Goal: Transaction & Acquisition: Purchase product/service

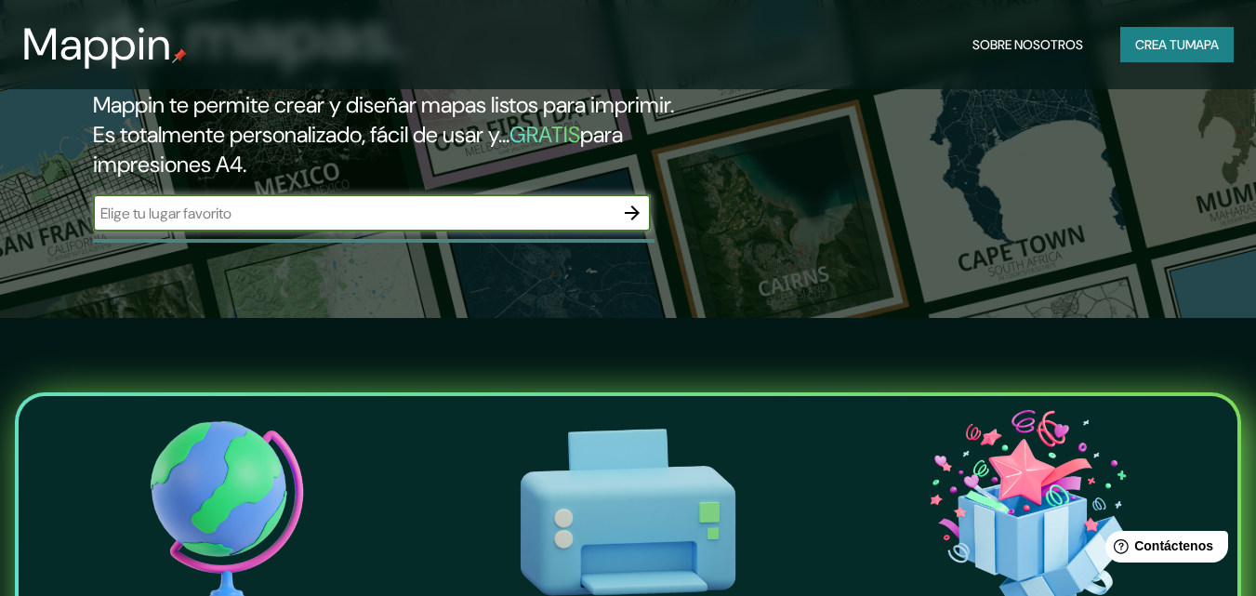
scroll to position [279, 0]
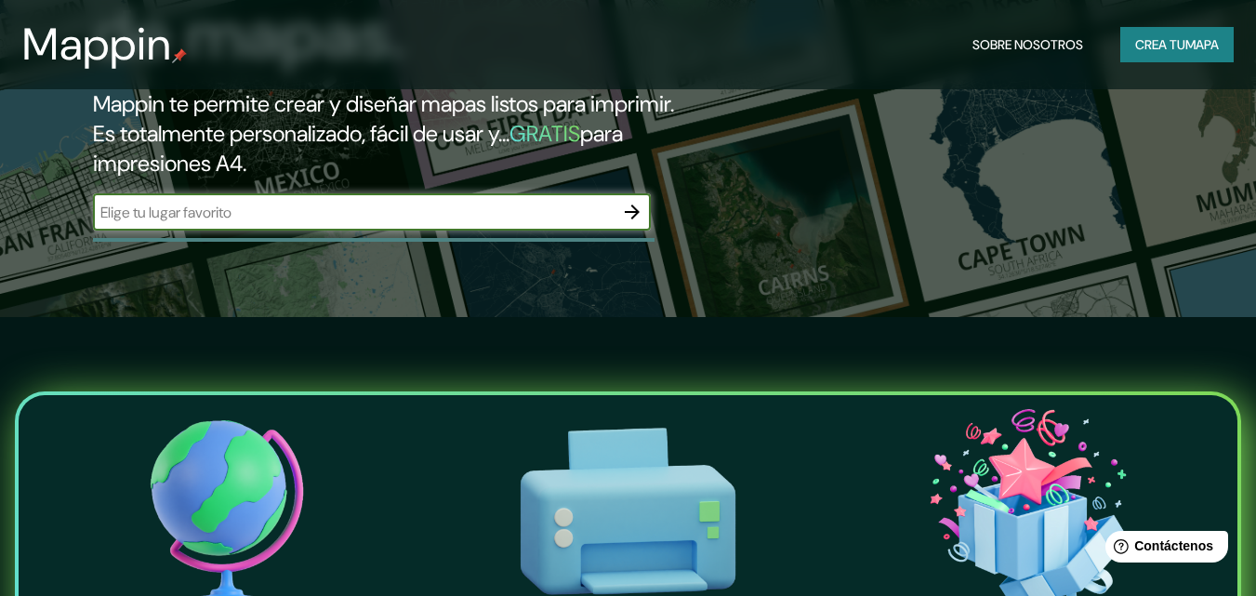
click at [498, 190] on div "La primera asequible Creador de mapas. Mappin te permite crear y diseñar mapas …" at bounding box center [407, 44] width 754 height 409
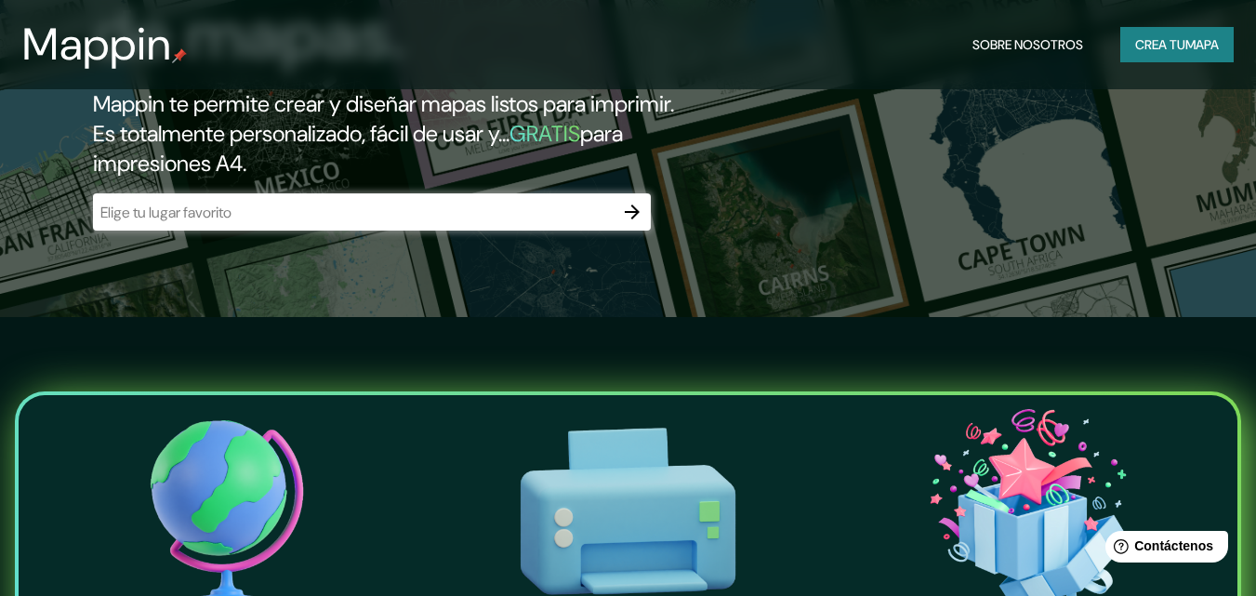
click at [398, 202] on input "text" at bounding box center [353, 212] width 521 height 21
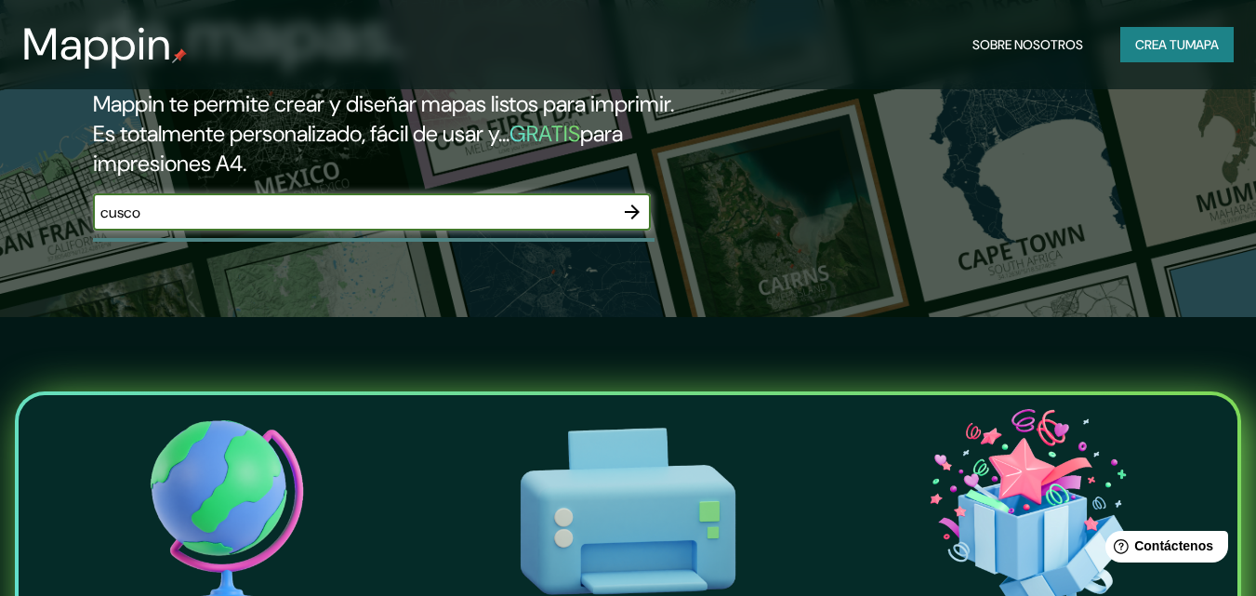
type input "cusco"
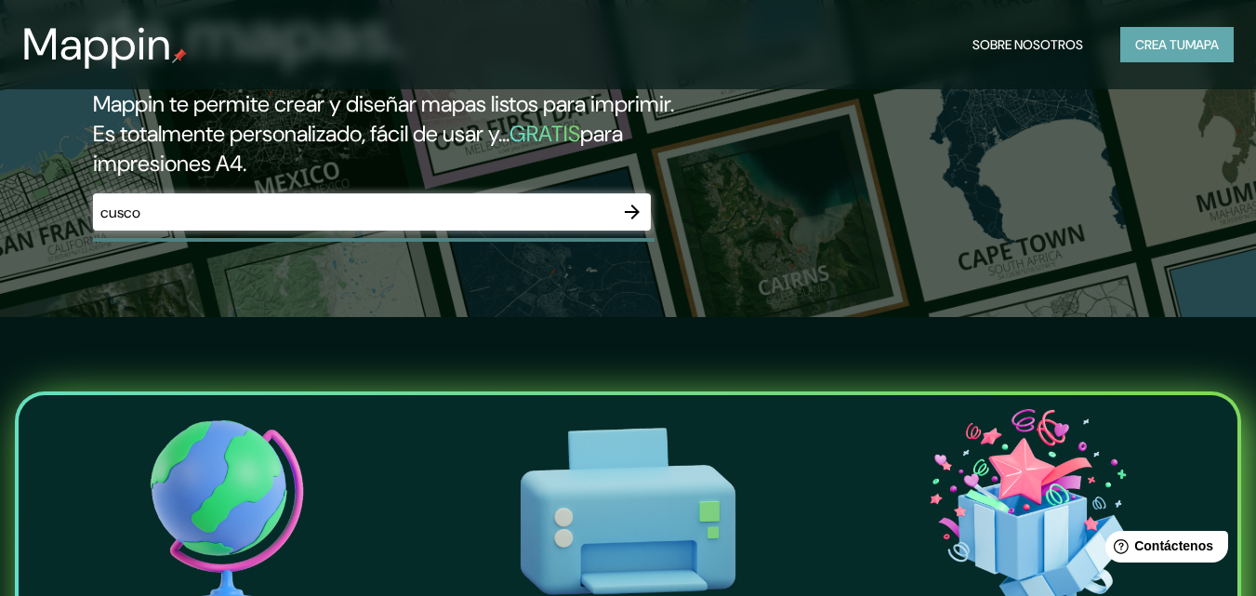
click at [1136, 52] on font "Crea tu" at bounding box center [1161, 44] width 50 height 17
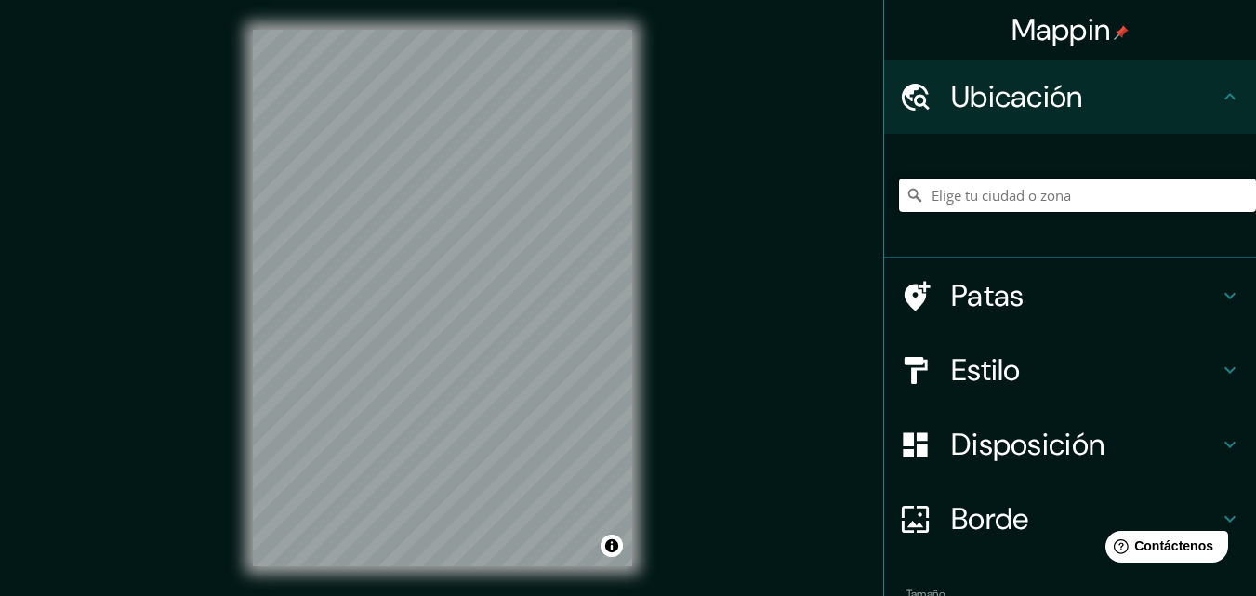
click at [1006, 191] on input "Elige tu ciudad o zona" at bounding box center [1077, 195] width 357 height 33
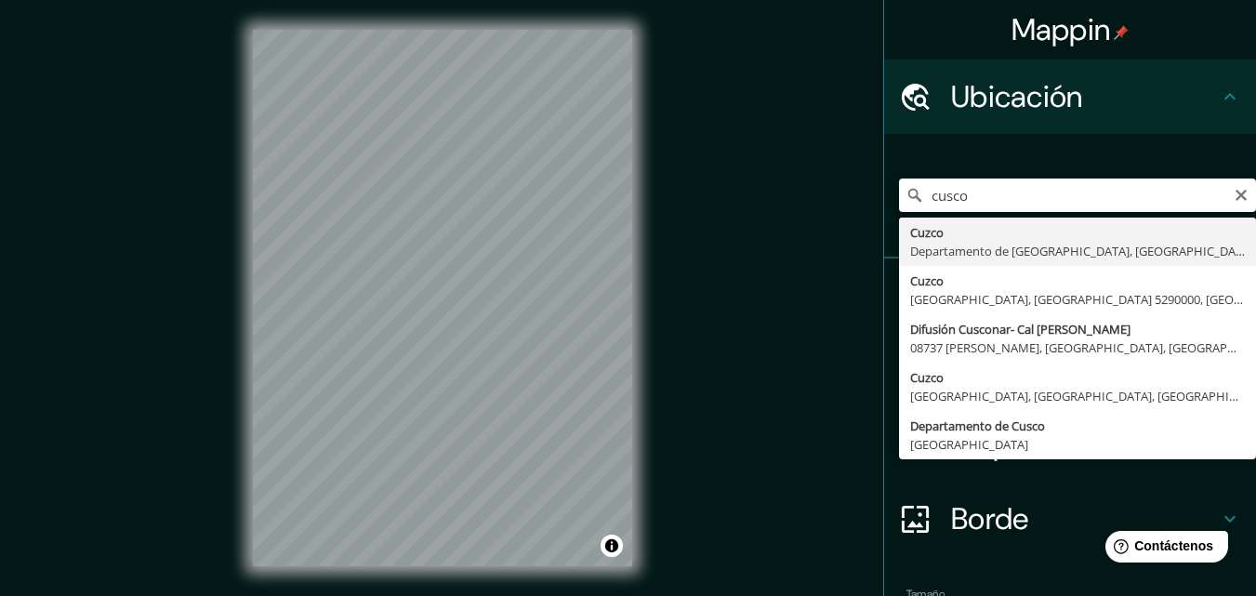
type input "Cusco, [GEOGRAPHIC_DATA], [GEOGRAPHIC_DATA]"
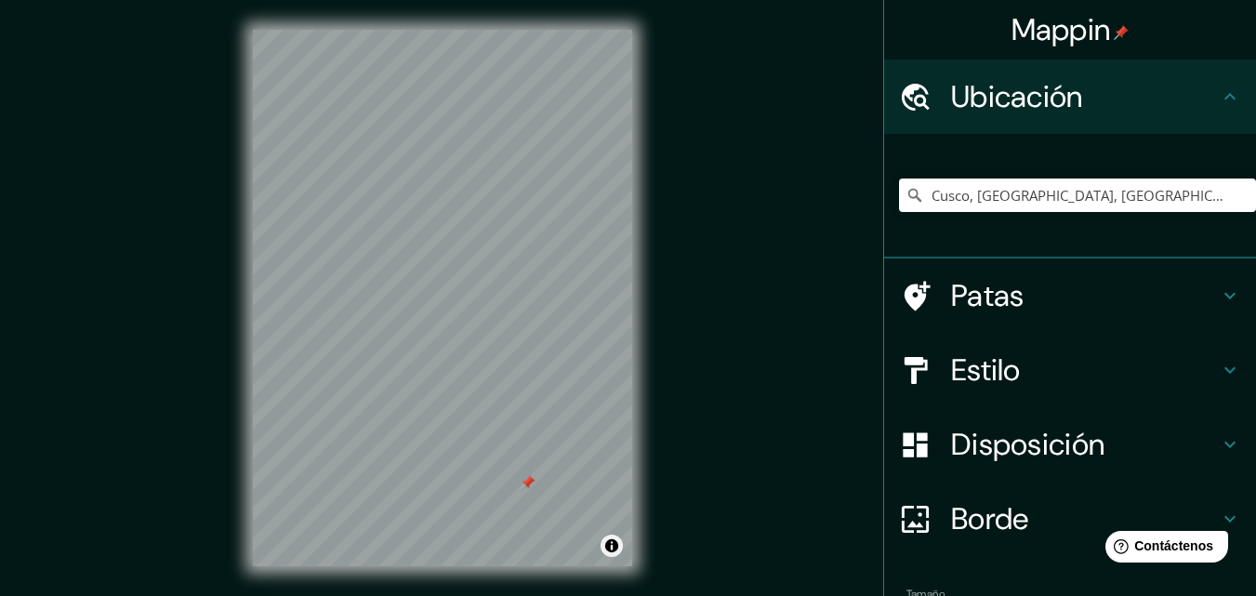
click at [600, 546] on div "© Mapbox © OpenStreetMap Improve this map" at bounding box center [442, 298] width 379 height 537
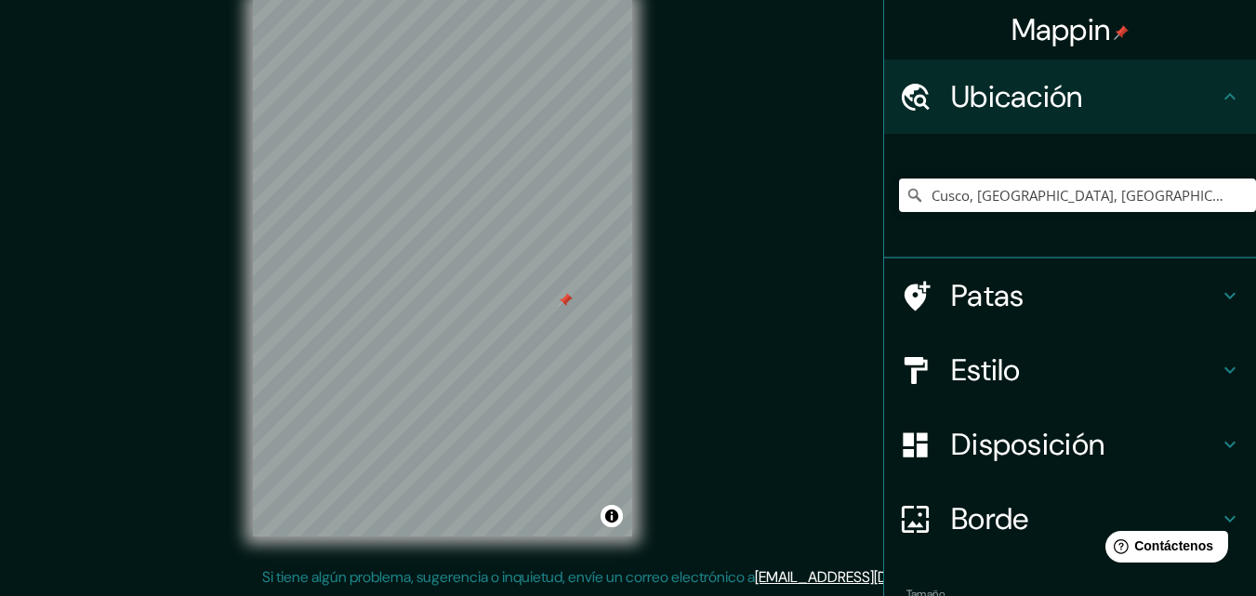
scroll to position [21, 0]
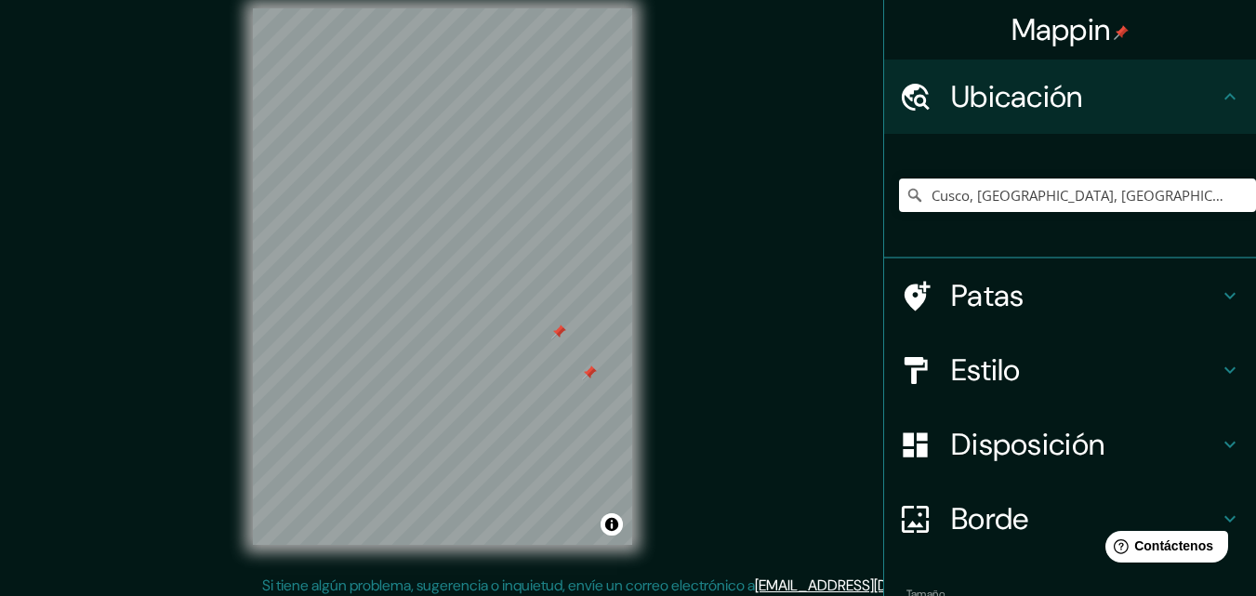
drag, startPoint x: 571, startPoint y: 327, endPoint x: 592, endPoint y: 379, distance: 55.4
click at [592, 379] on div at bounding box center [589, 372] width 15 height 15
drag, startPoint x: 588, startPoint y: 368, endPoint x: 566, endPoint y: 356, distance: 24.6
click at [566, 356] on div at bounding box center [569, 360] width 15 height 15
click at [1219, 377] on icon at bounding box center [1230, 370] width 22 height 22
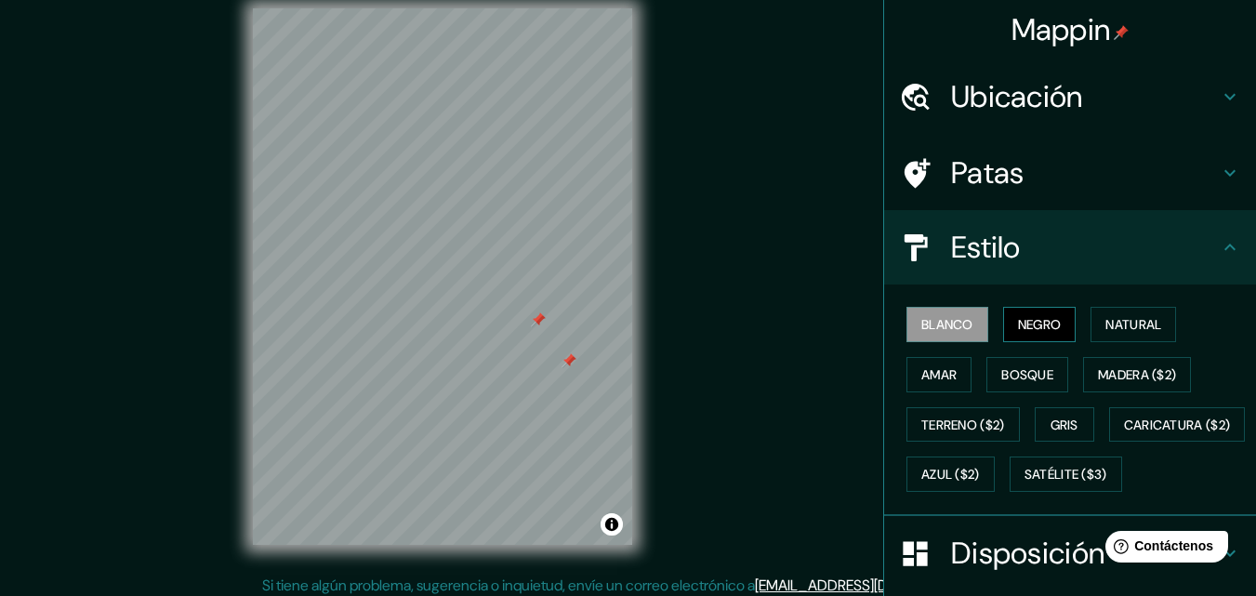
click at [1029, 325] on font "Negro" at bounding box center [1040, 324] width 44 height 17
click at [1106, 318] on font "Natural" at bounding box center [1134, 324] width 56 height 17
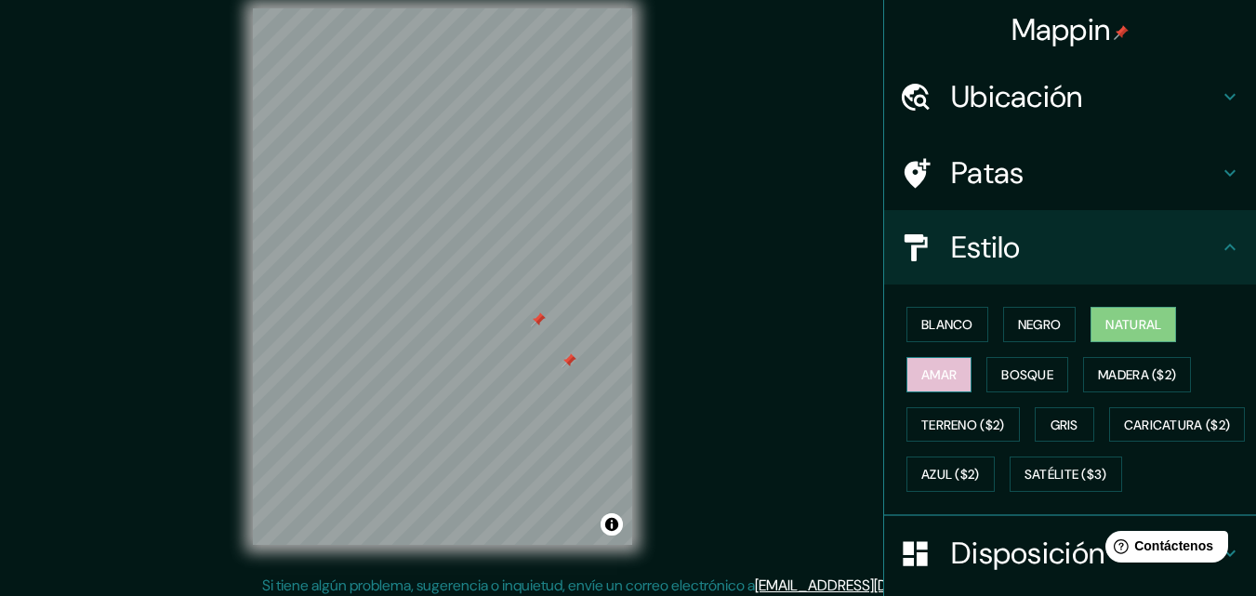
click at [935, 384] on font "Amar" at bounding box center [939, 375] width 35 height 24
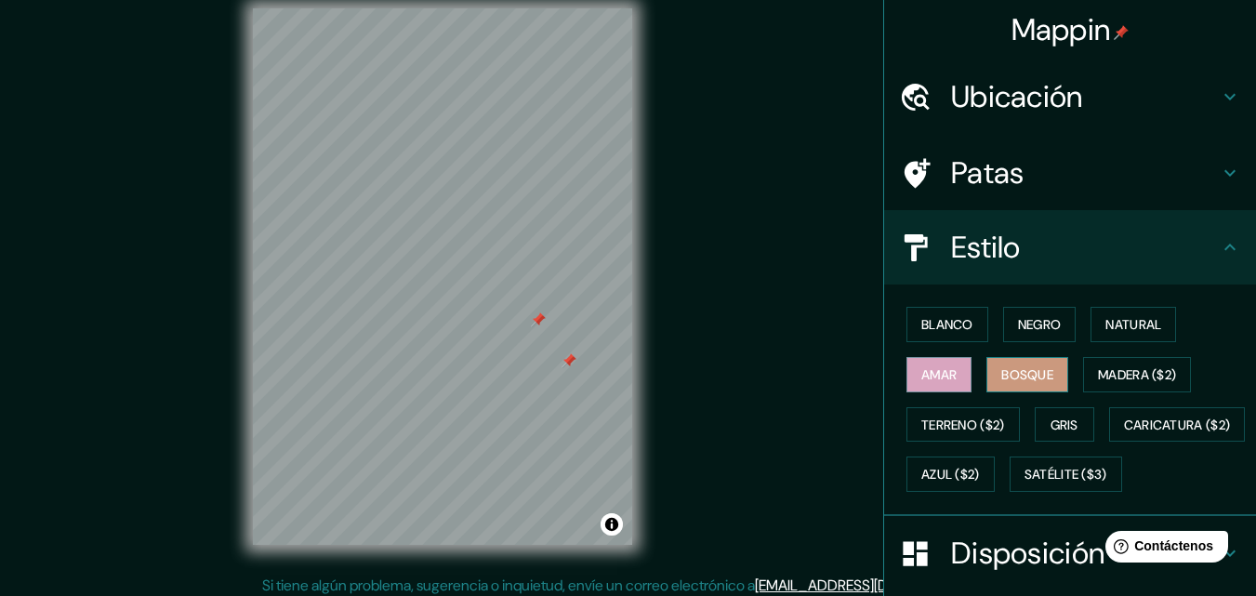
click at [1007, 385] on font "Bosque" at bounding box center [1028, 375] width 52 height 24
click at [566, 366] on div at bounding box center [569, 360] width 15 height 15
click at [1122, 376] on font "Madera ($2)" at bounding box center [1137, 374] width 78 height 17
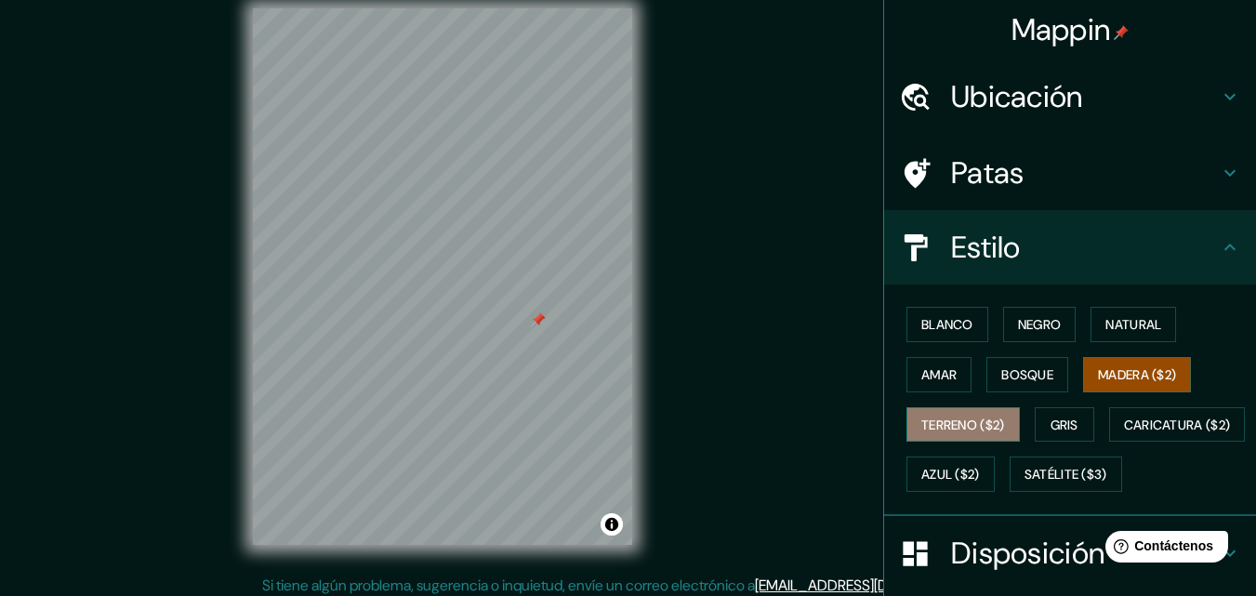
click at [950, 435] on font "Terreno ($2)" at bounding box center [964, 425] width 84 height 24
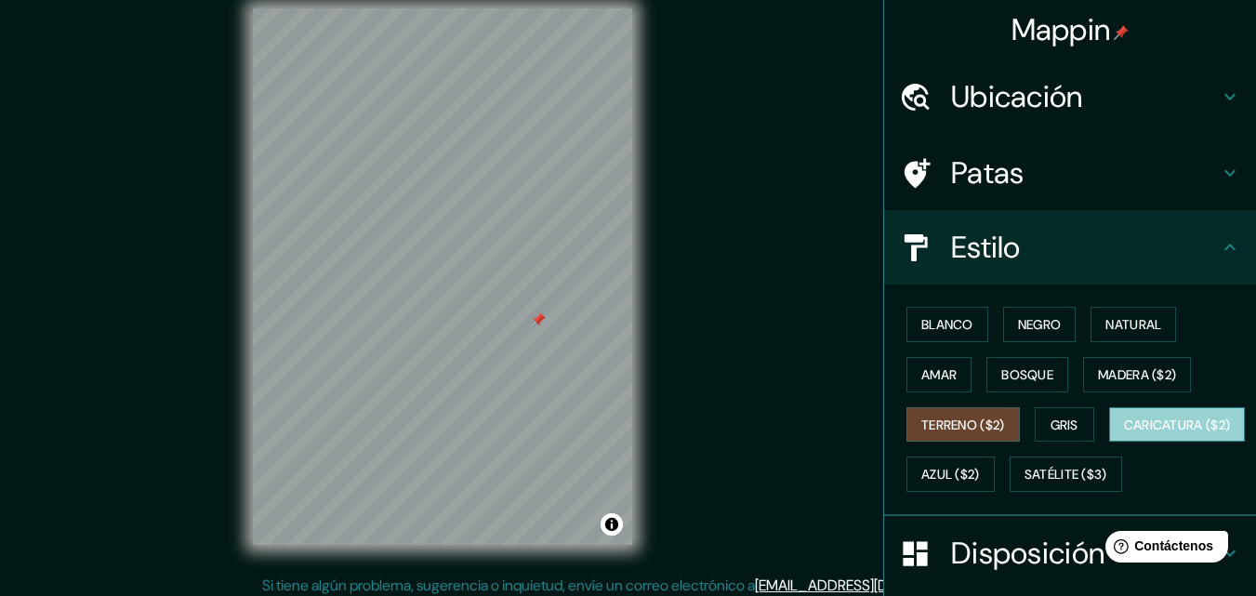
click at [1124, 437] on font "Caricatura ($2)" at bounding box center [1177, 425] width 107 height 24
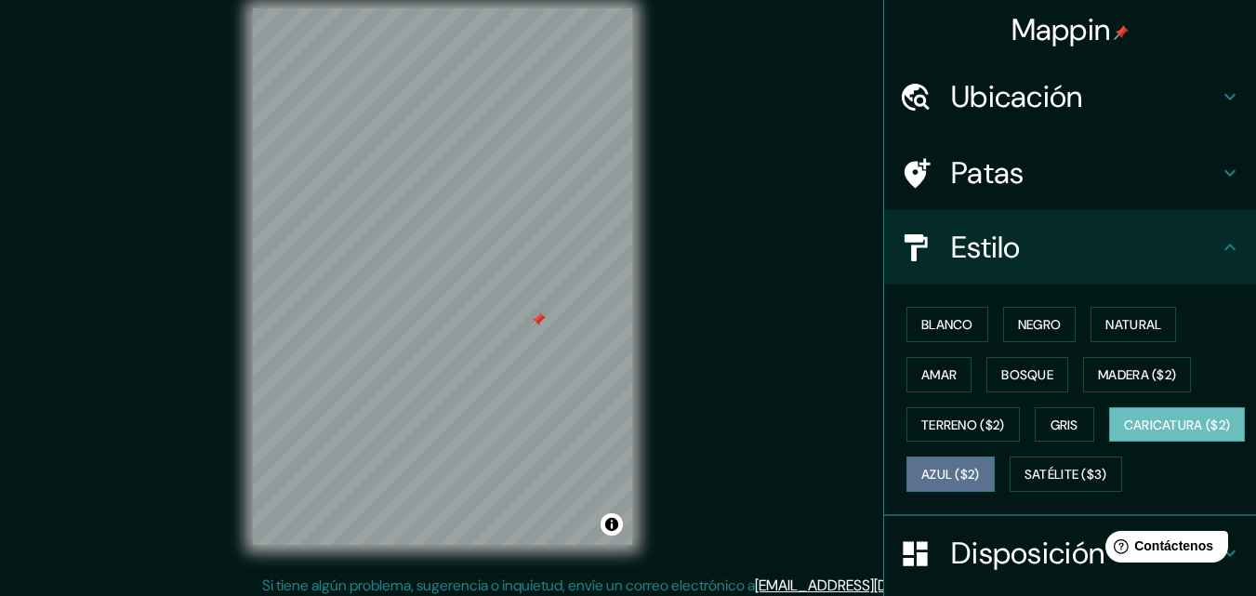
click at [980, 484] on font "Azul ($2)" at bounding box center [951, 474] width 59 height 24
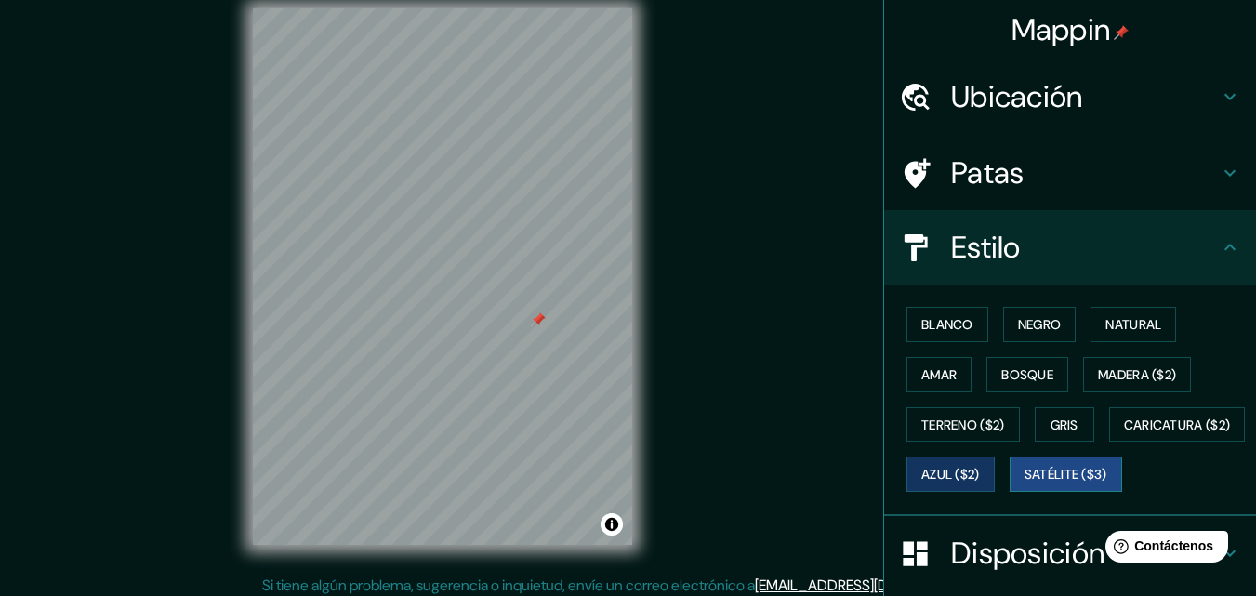
click at [1025, 484] on font "Satélite ($3)" at bounding box center [1066, 475] width 83 height 17
click at [545, 325] on div at bounding box center [546, 320] width 15 height 15
click at [545, 325] on div at bounding box center [547, 324] width 15 height 15
click at [538, 320] on div at bounding box center [538, 319] width 15 height 15
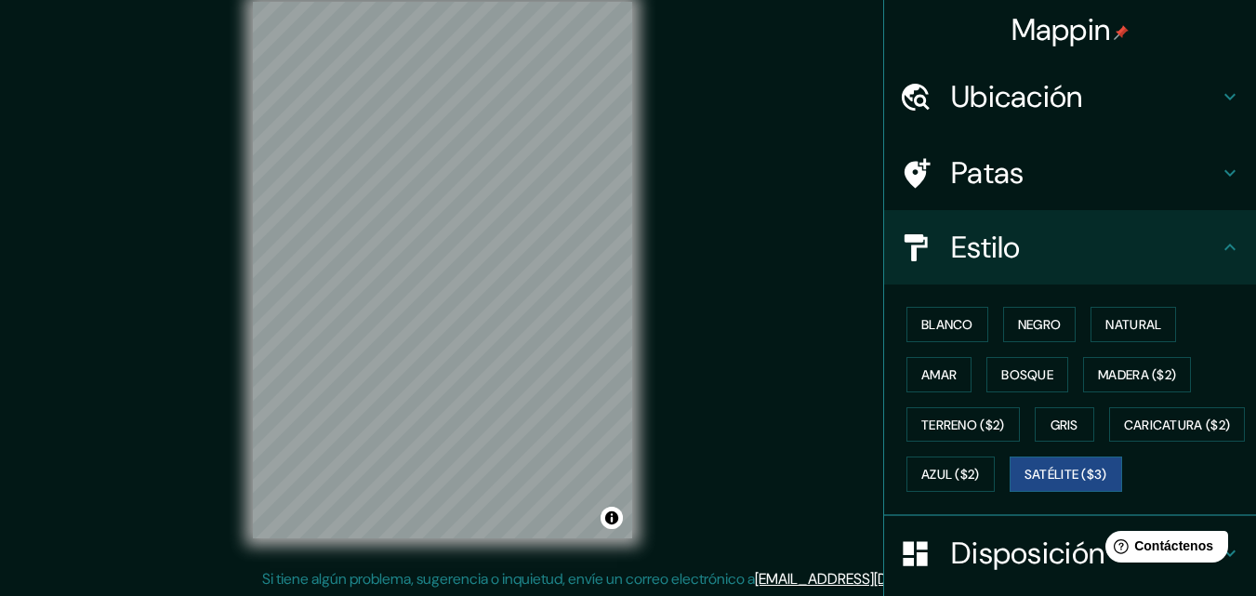
scroll to position [30, 0]
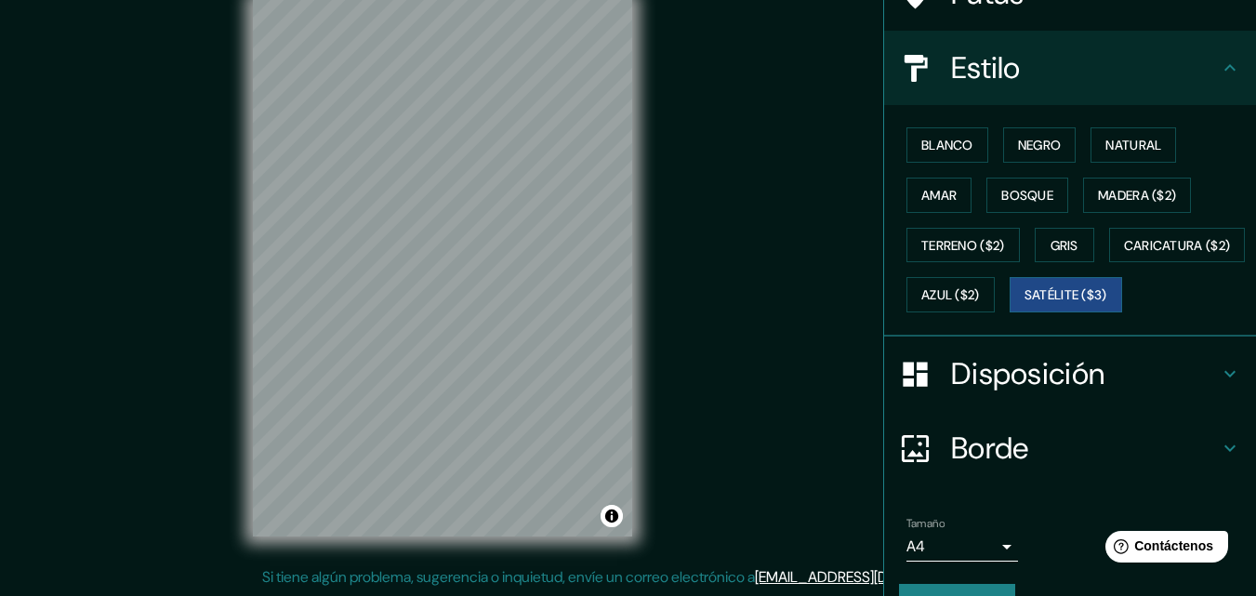
click at [1219, 385] on icon at bounding box center [1230, 374] width 22 height 22
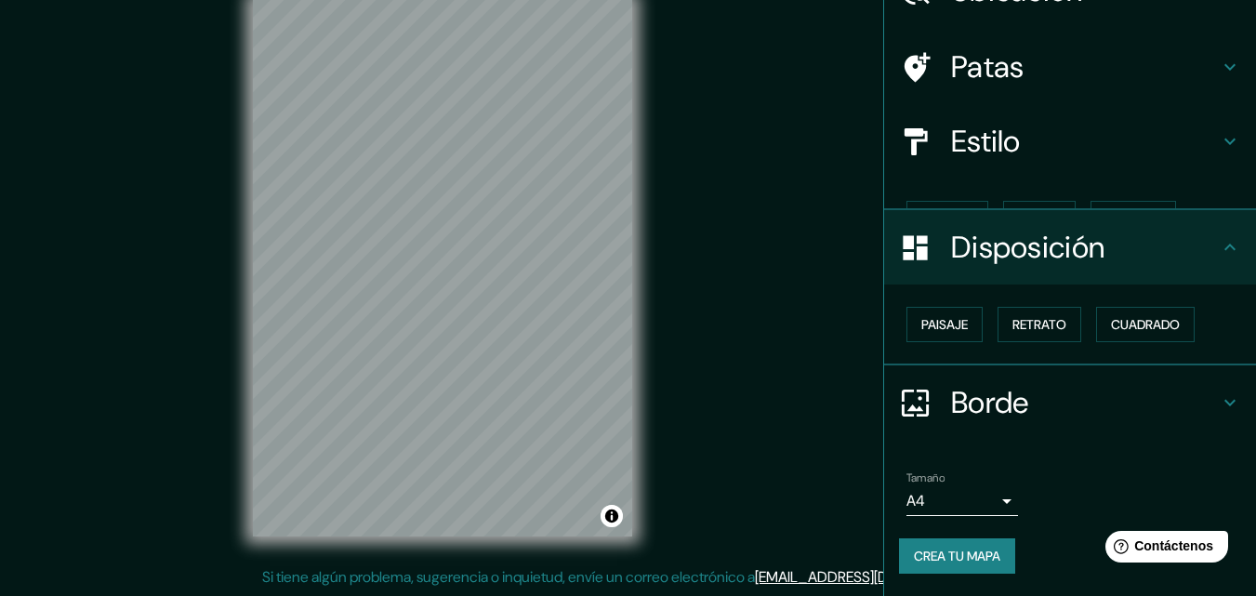
scroll to position [74, 0]
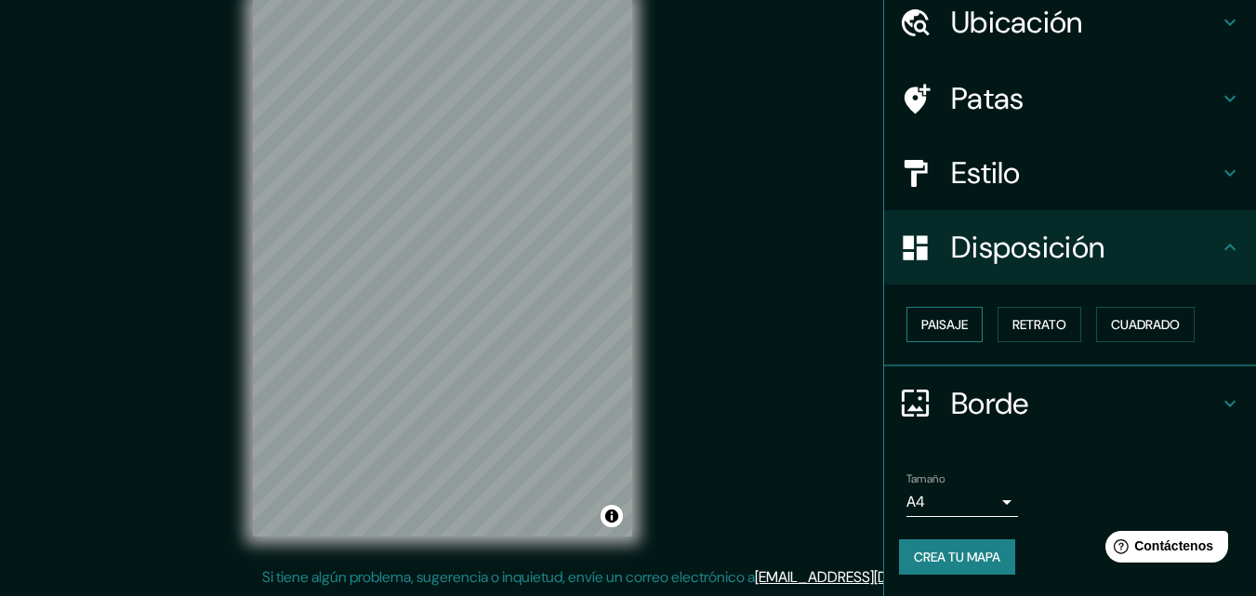
click at [959, 332] on button "Paisaje" at bounding box center [945, 324] width 76 height 35
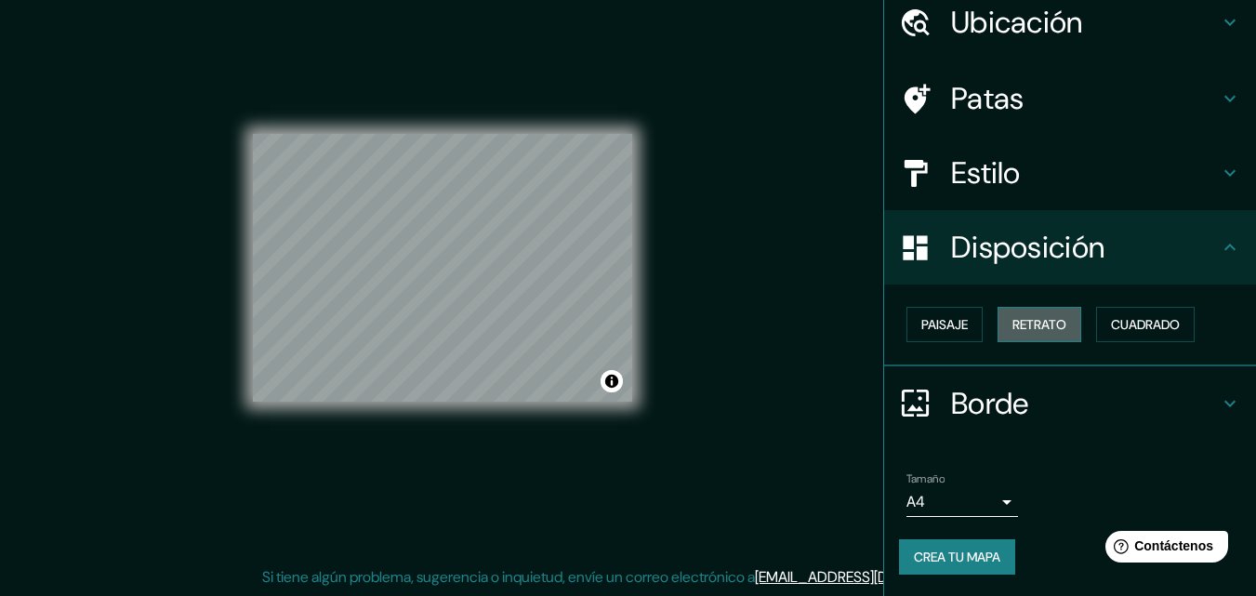
click at [1026, 330] on font "Retrato" at bounding box center [1040, 324] width 54 height 17
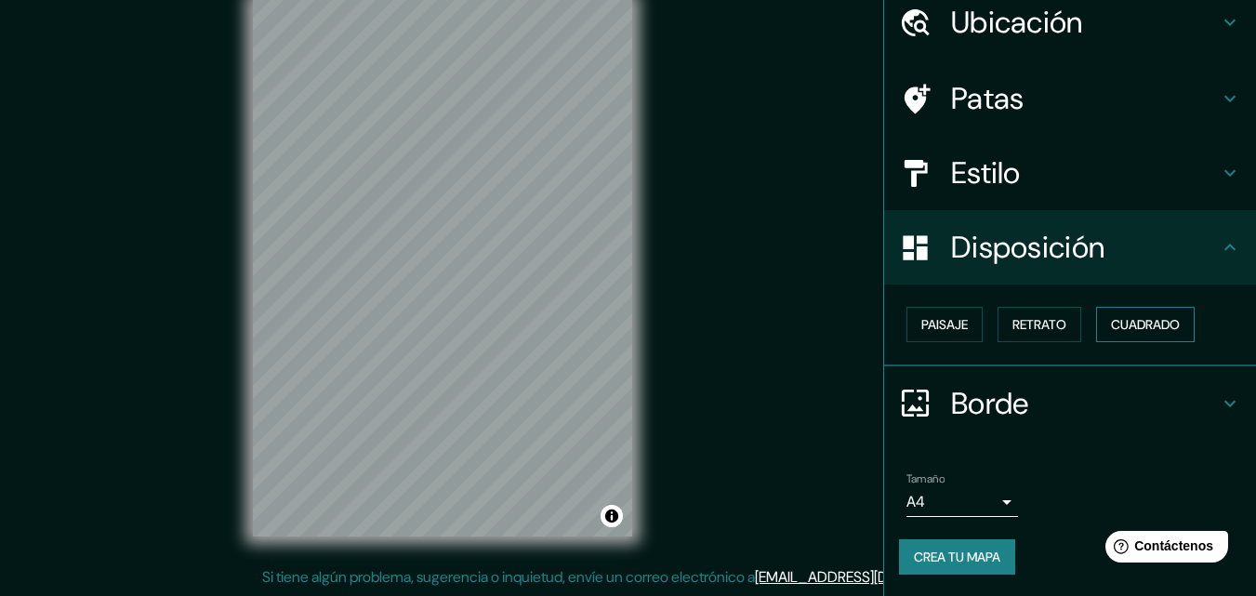
click at [1168, 330] on font "Cuadrado" at bounding box center [1145, 324] width 69 height 17
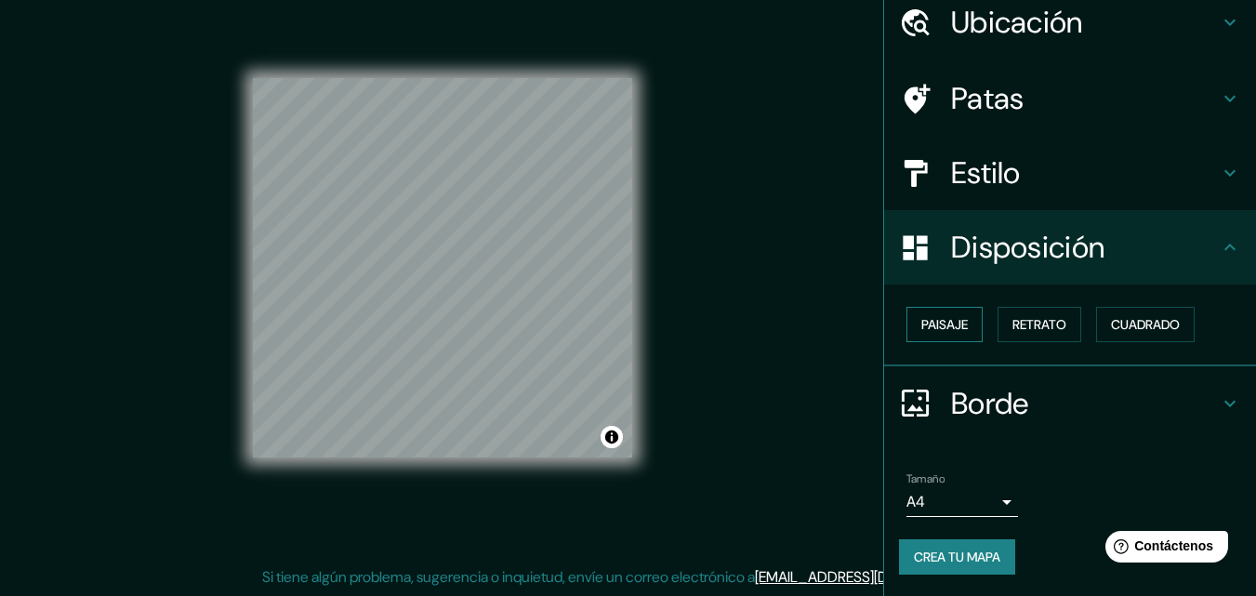
click at [935, 331] on font "Paisaje" at bounding box center [945, 324] width 46 height 17
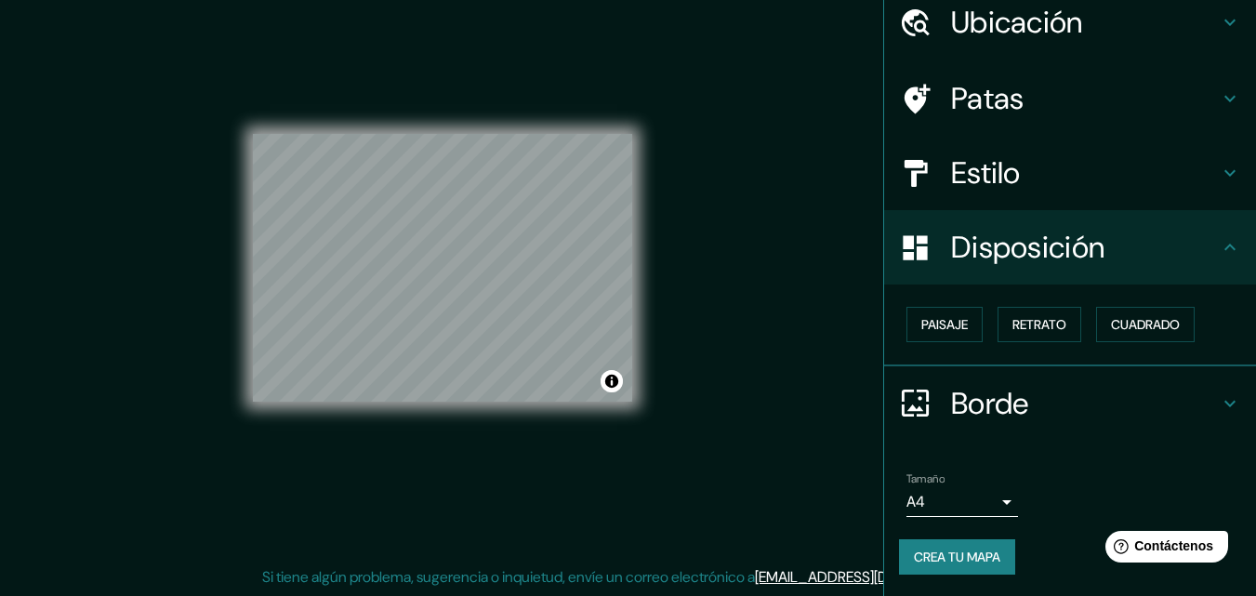
click at [1219, 400] on icon at bounding box center [1230, 403] width 22 height 22
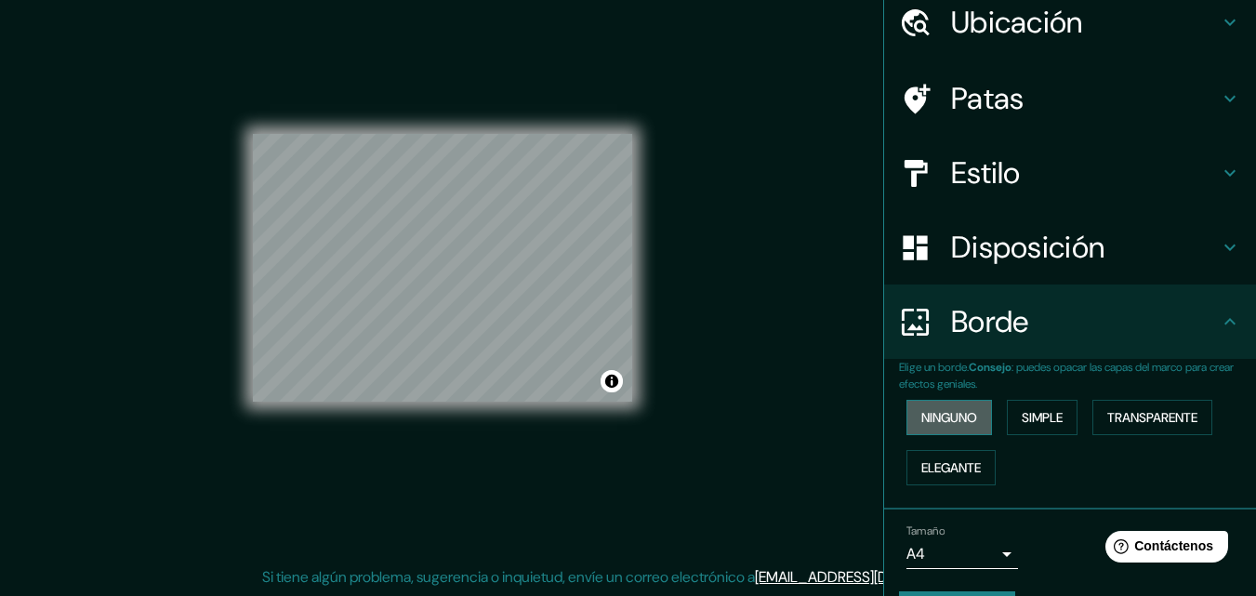
click at [923, 423] on font "Ninguno" at bounding box center [950, 417] width 56 height 17
click at [923, 422] on font "Ninguno" at bounding box center [950, 417] width 56 height 17
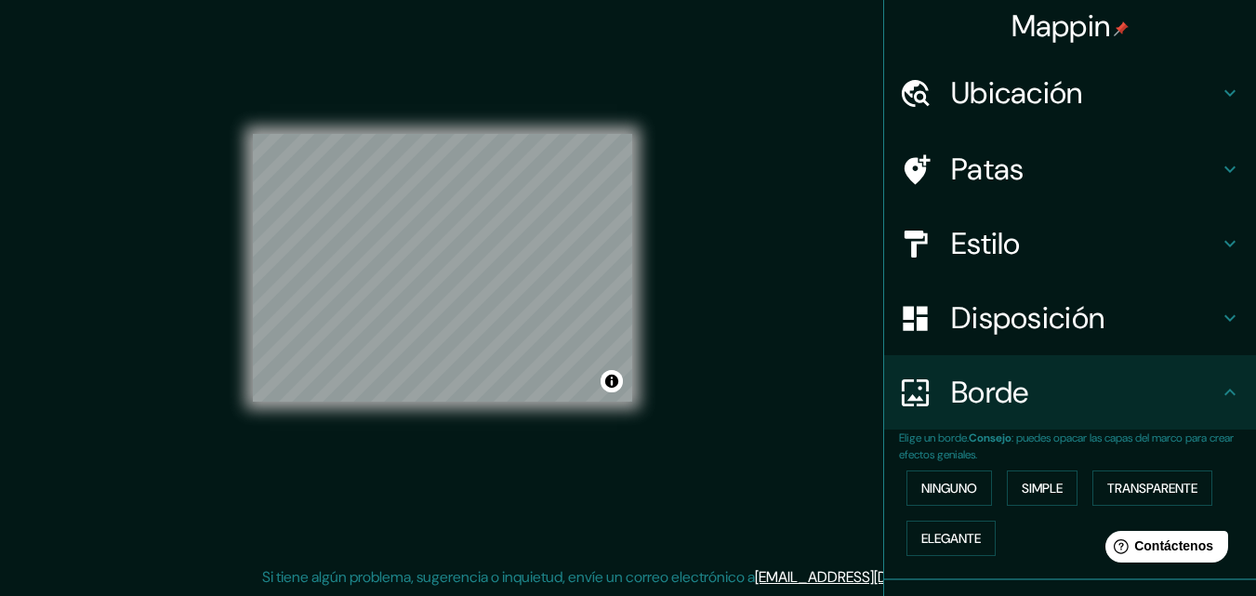
scroll to position [0, 0]
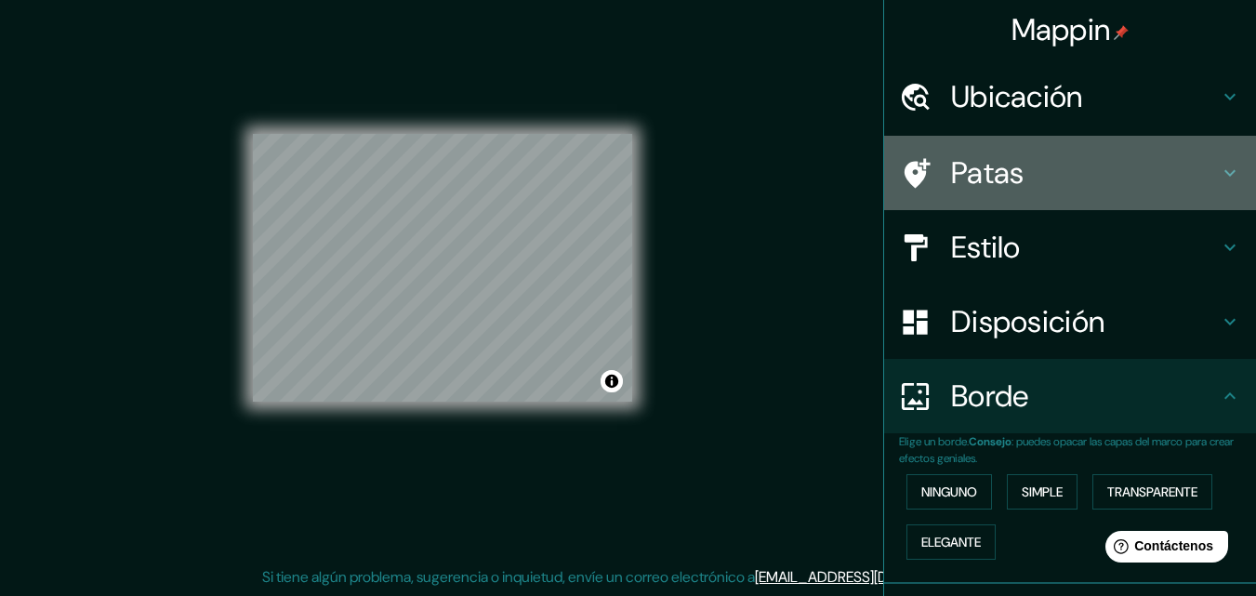
click at [1204, 174] on h4 "Patas" at bounding box center [1085, 172] width 268 height 37
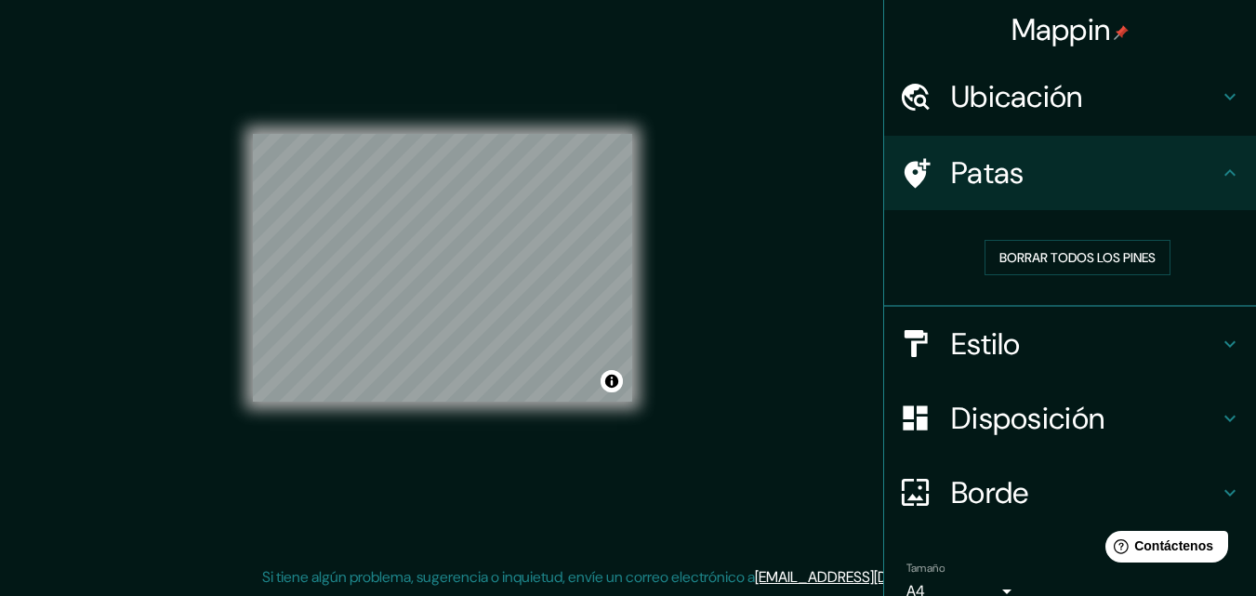
click at [1204, 174] on h4 "Patas" at bounding box center [1085, 172] width 268 height 37
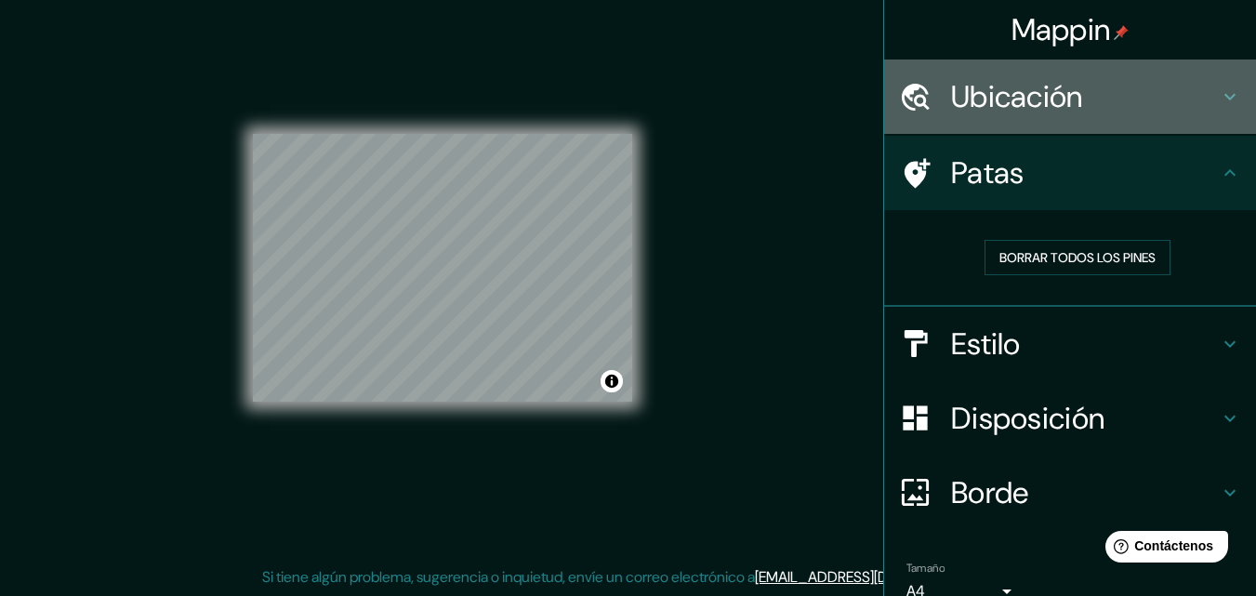
click at [1219, 105] on icon at bounding box center [1230, 97] width 22 height 22
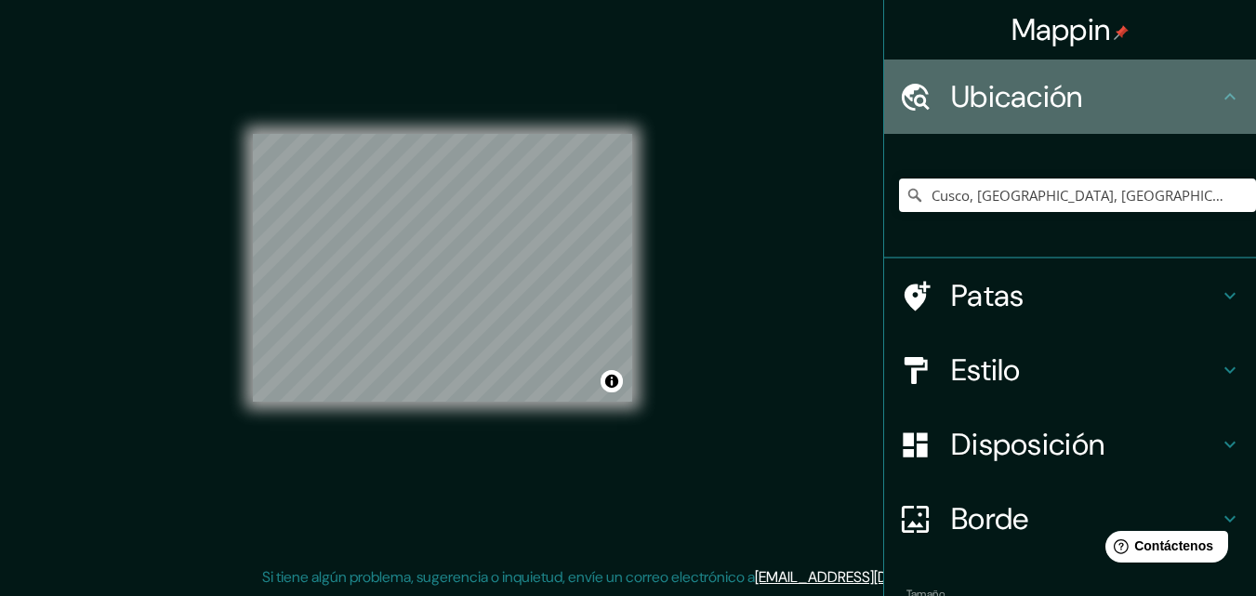
click at [1219, 105] on icon at bounding box center [1230, 97] width 22 height 22
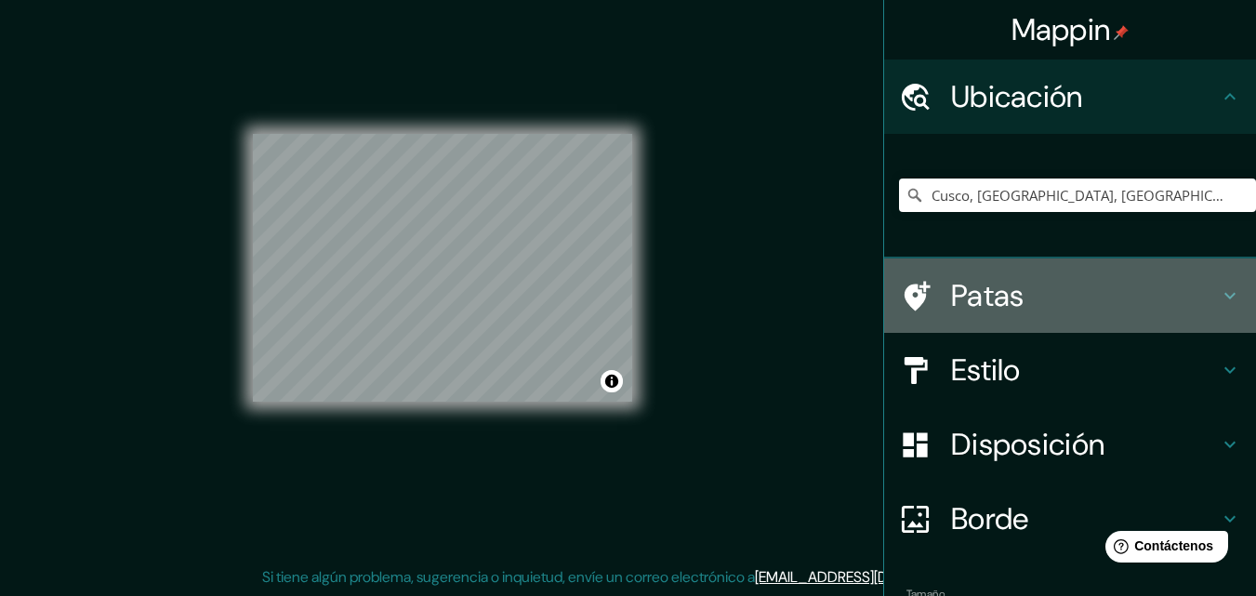
click at [1203, 306] on h4 "Patas" at bounding box center [1085, 295] width 268 height 37
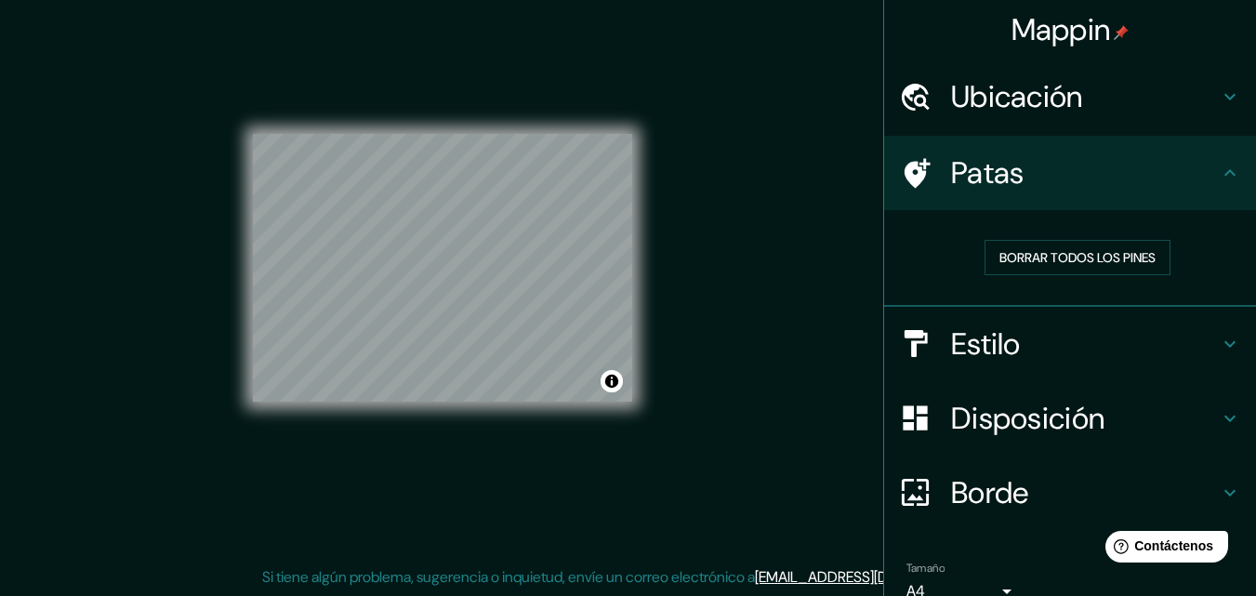
click at [1225, 342] on icon at bounding box center [1230, 343] width 11 height 7
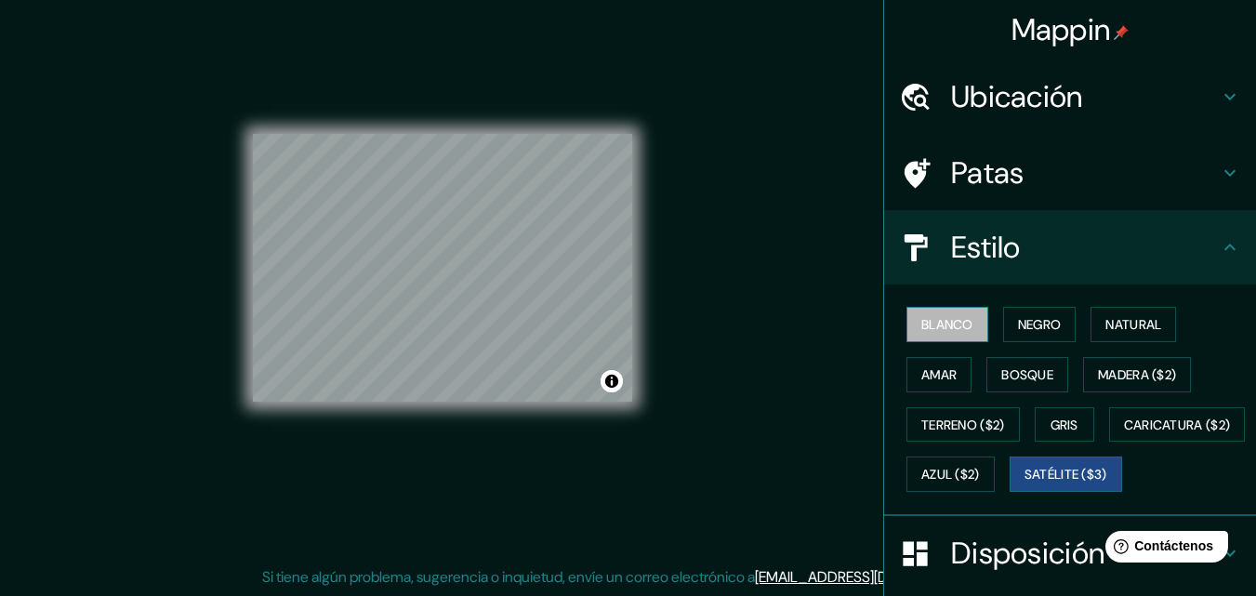
click at [928, 334] on font "Blanco" at bounding box center [948, 324] width 52 height 24
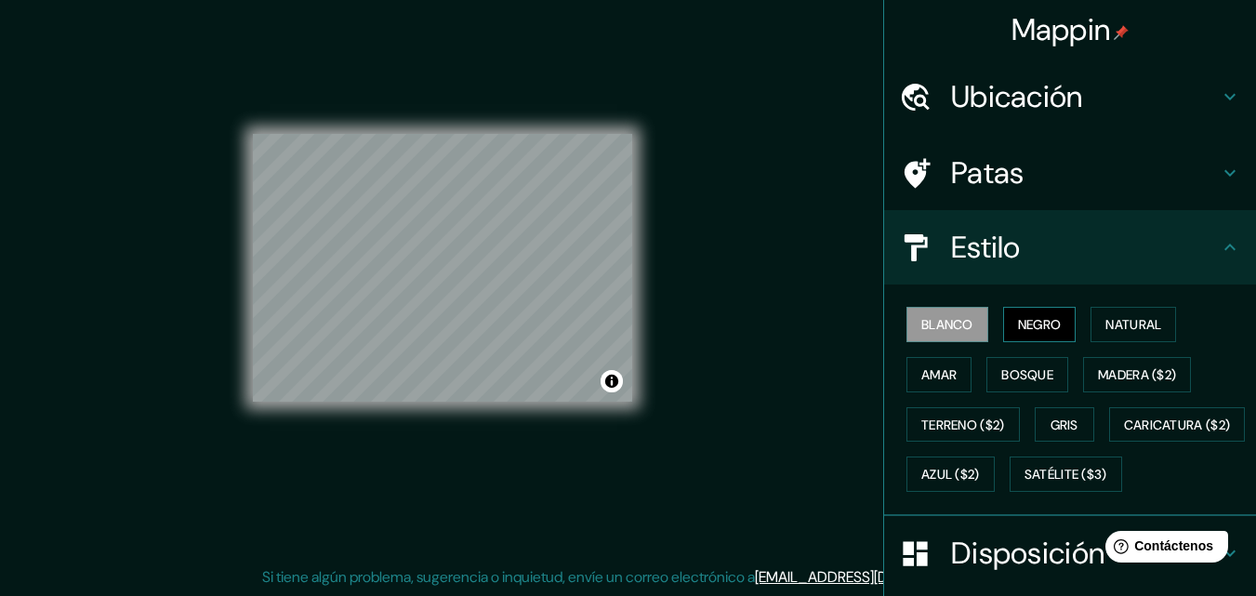
click at [1053, 330] on button "Negro" at bounding box center [1039, 324] width 73 height 35
click at [1112, 325] on font "Natural" at bounding box center [1134, 324] width 56 height 17
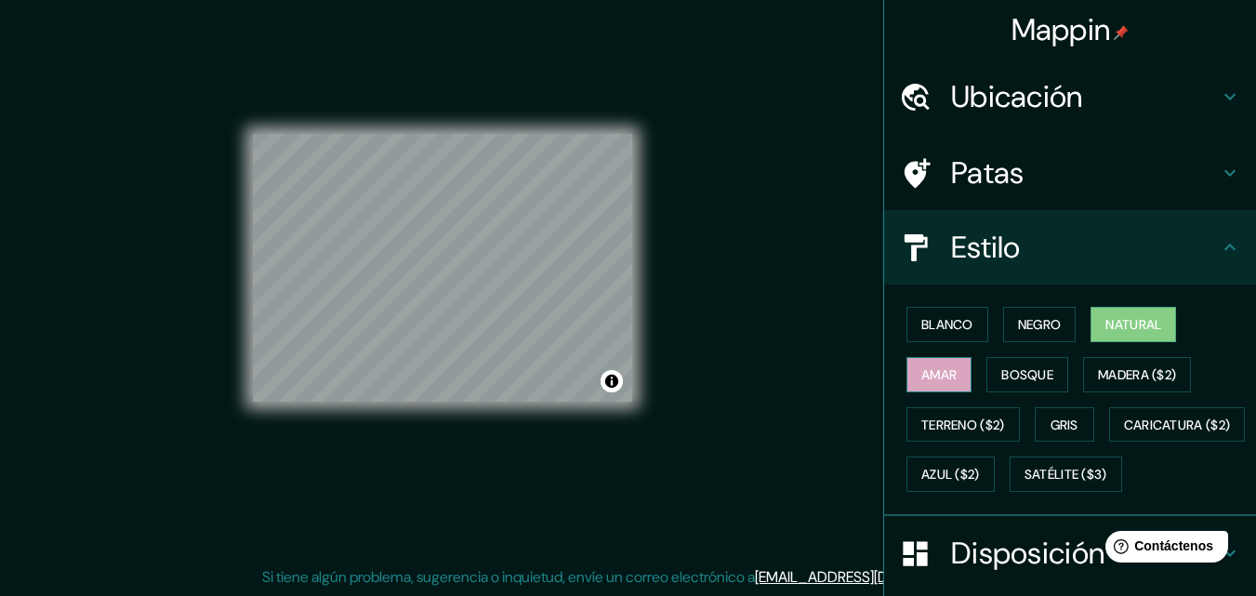
click at [907, 377] on button "Amar" at bounding box center [939, 374] width 65 height 35
click at [1017, 375] on font "Bosque" at bounding box center [1028, 374] width 52 height 17
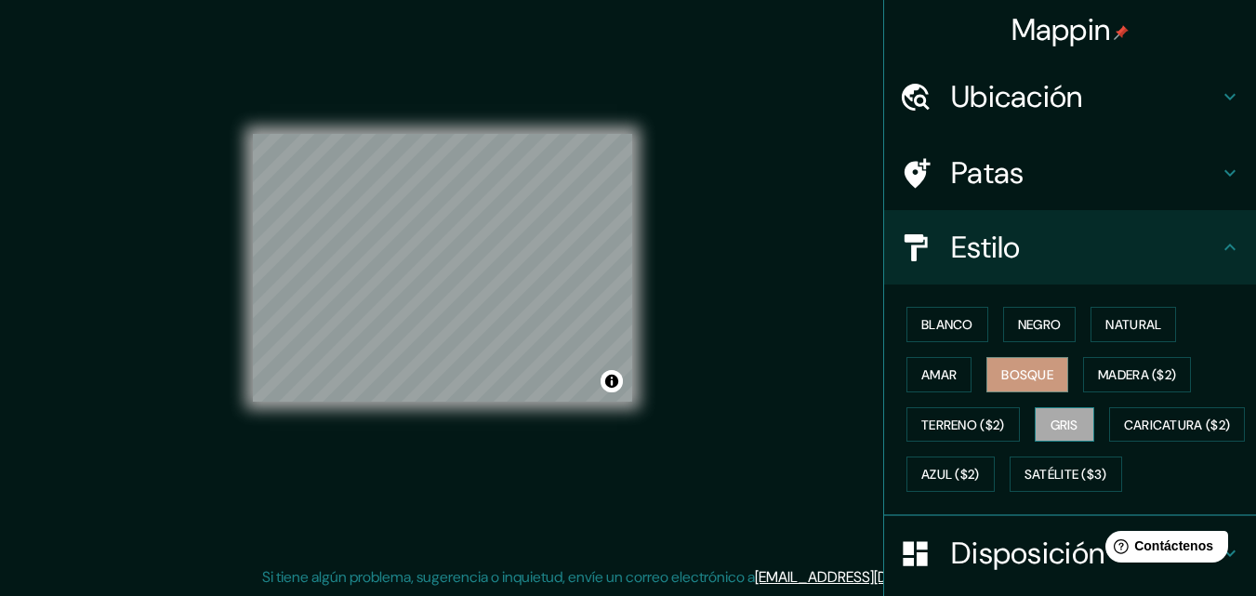
click at [1039, 412] on button "Gris" at bounding box center [1065, 424] width 60 height 35
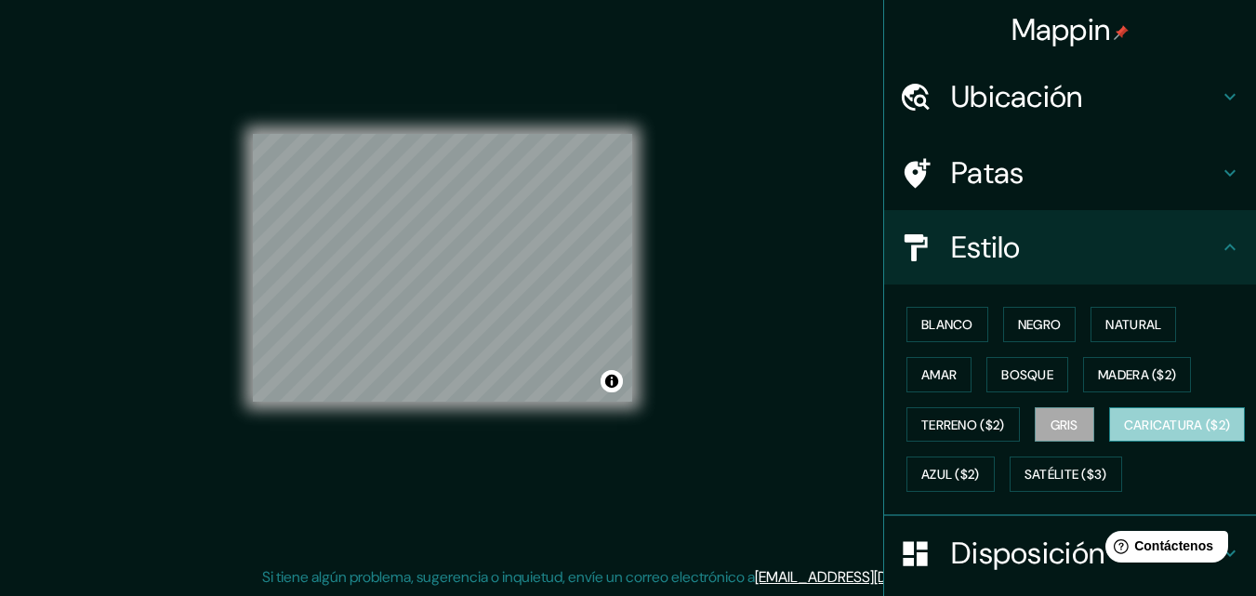
click at [1124, 433] on font "Caricatura ($2)" at bounding box center [1177, 425] width 107 height 17
click at [1054, 434] on font "Gris" at bounding box center [1065, 425] width 28 height 24
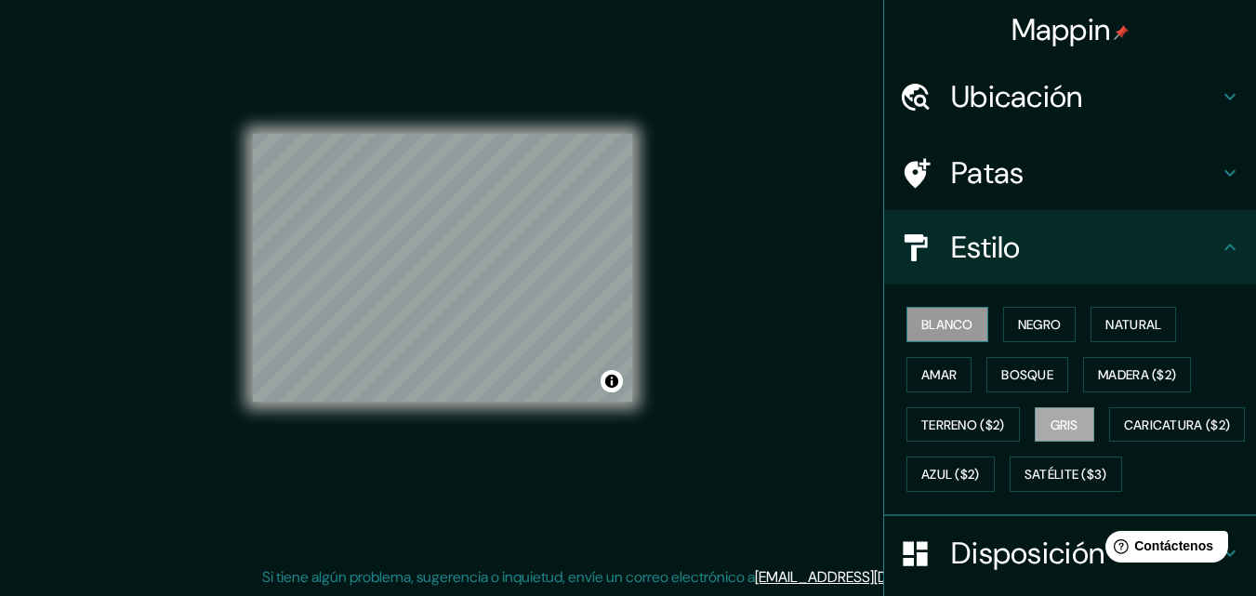
click at [922, 328] on font "Blanco" at bounding box center [948, 324] width 52 height 17
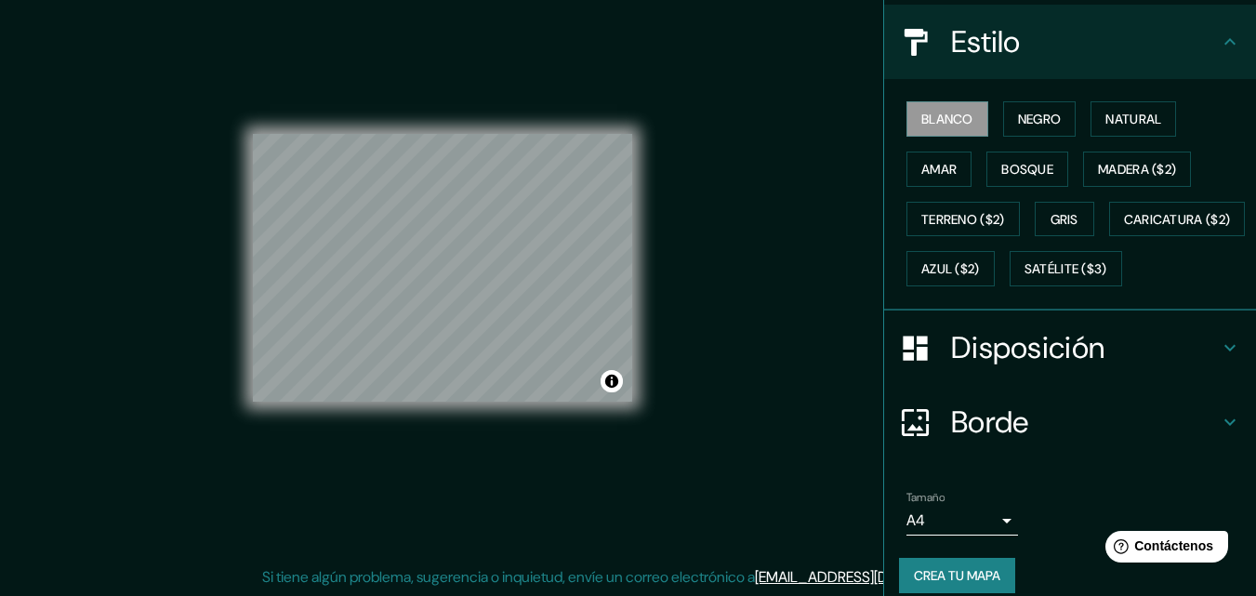
scroll to position [224, 0]
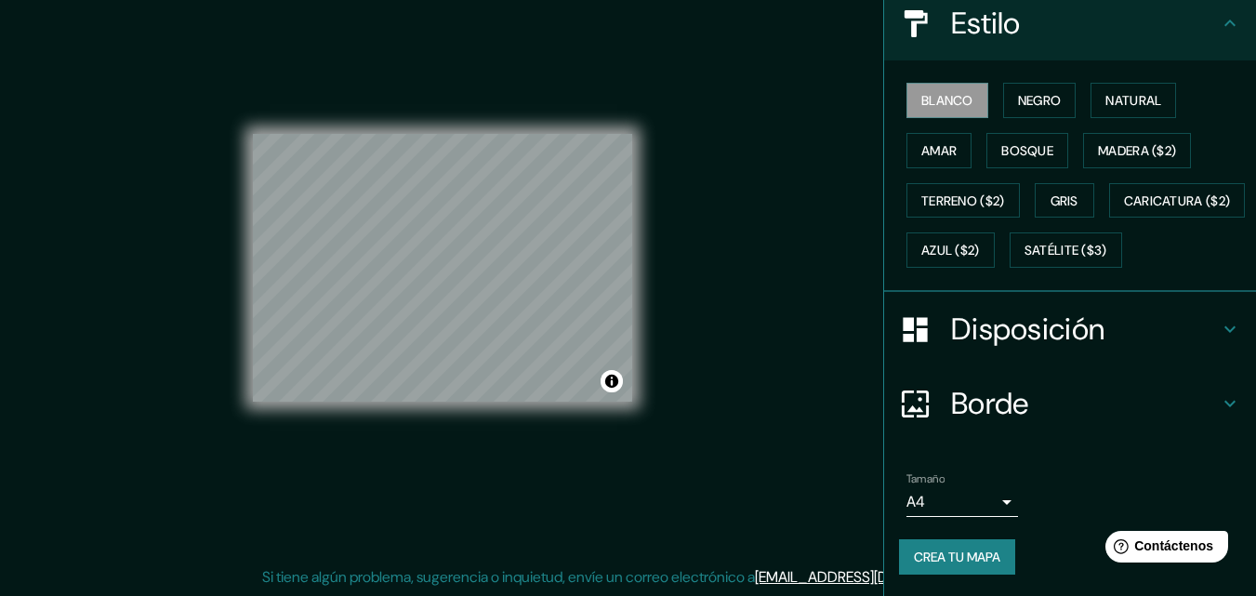
click at [956, 349] on font "Disposición" at bounding box center [1027, 329] width 153 height 39
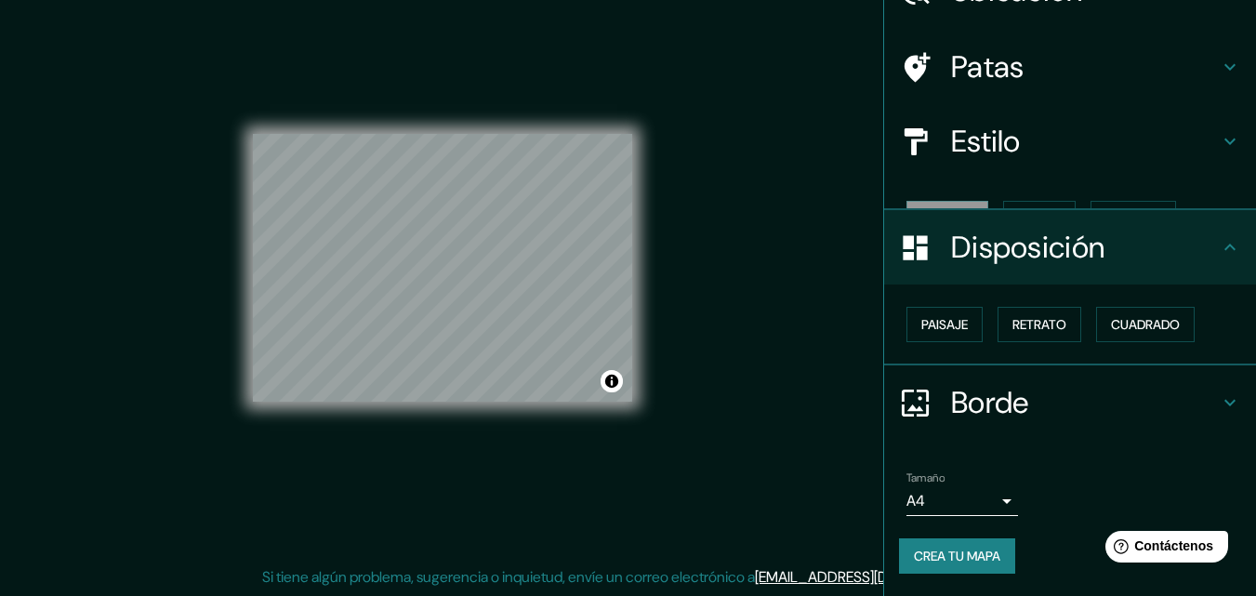
scroll to position [74, 0]
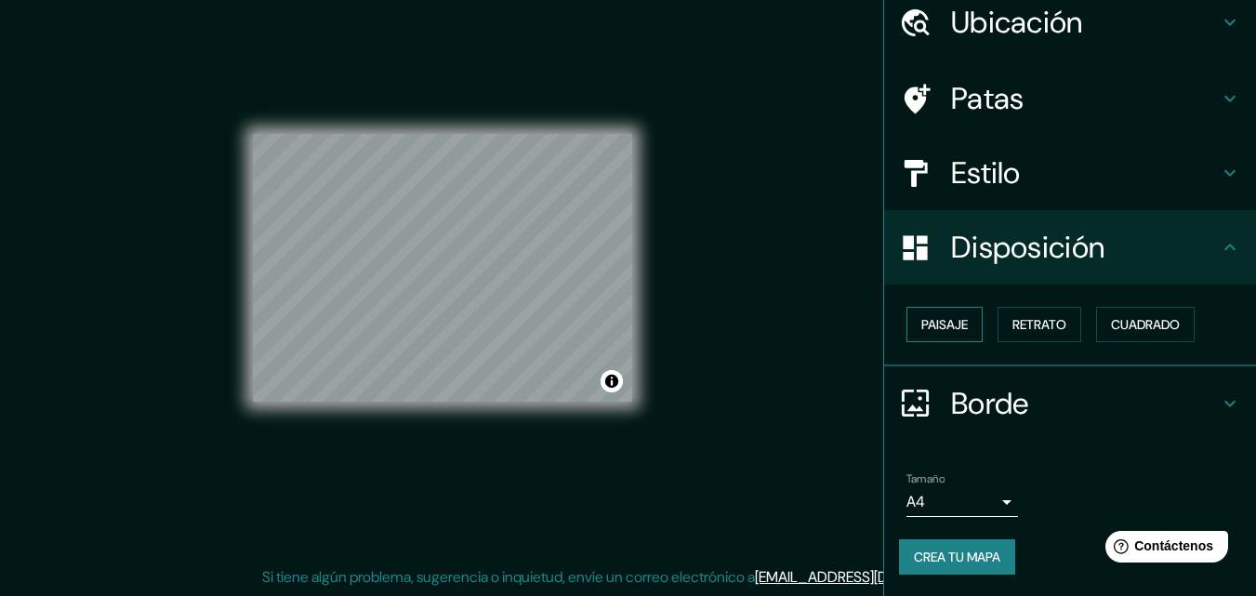
click at [945, 329] on font "Paisaje" at bounding box center [945, 324] width 46 height 17
click at [1023, 325] on font "Retrato" at bounding box center [1040, 324] width 54 height 17
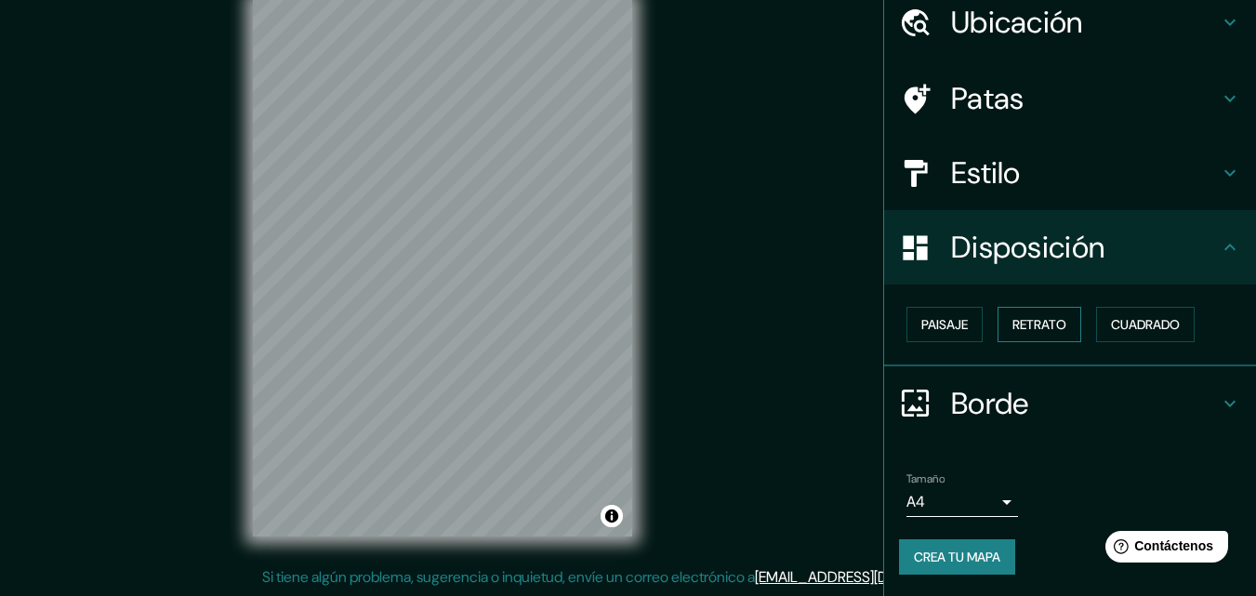
click at [1023, 325] on font "Retrato" at bounding box center [1040, 324] width 54 height 17
click at [946, 328] on font "Paisaje" at bounding box center [945, 324] width 46 height 17
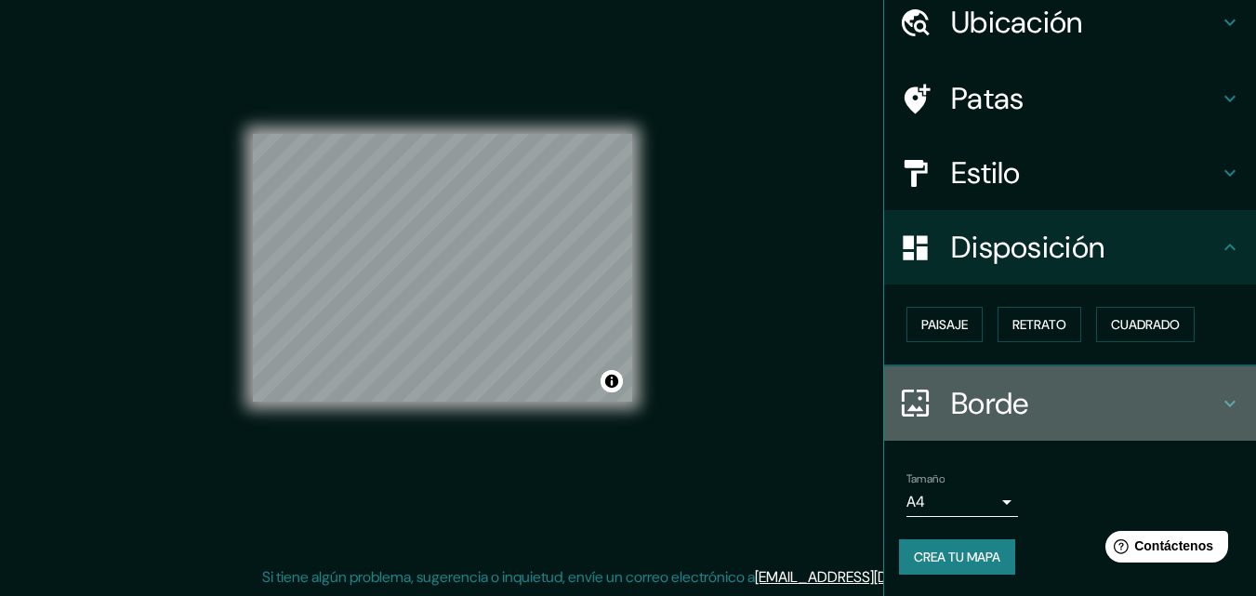
click at [1219, 406] on icon at bounding box center [1230, 403] width 22 height 22
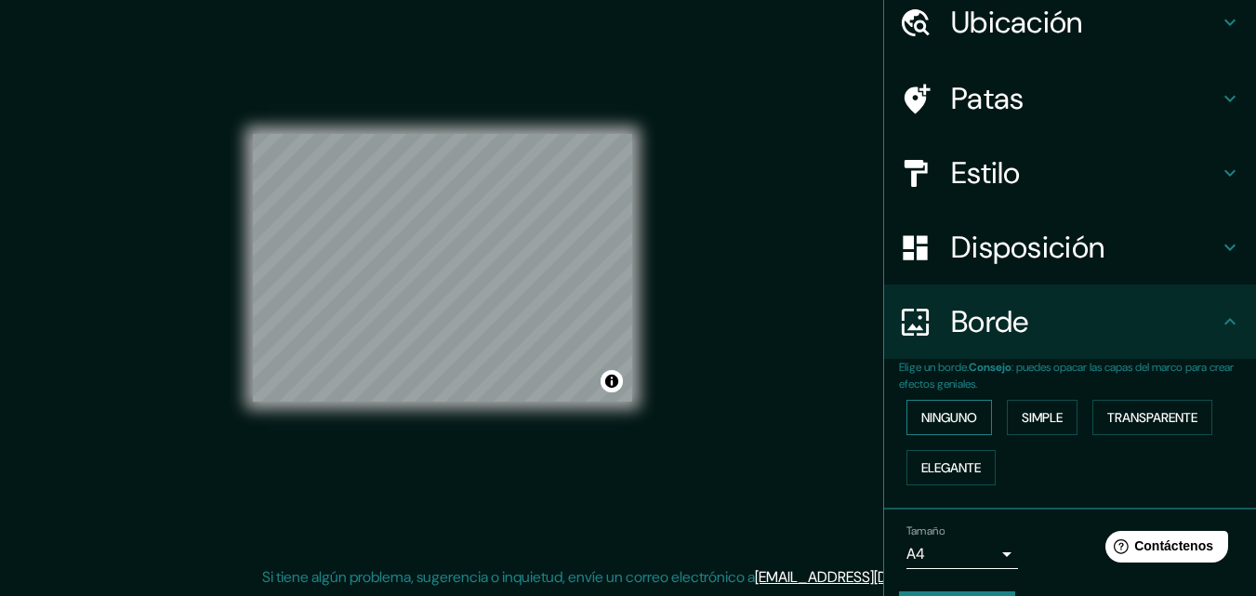
click at [922, 410] on font "Ninguno" at bounding box center [950, 417] width 56 height 17
click at [1022, 413] on font "Simple" at bounding box center [1042, 417] width 41 height 17
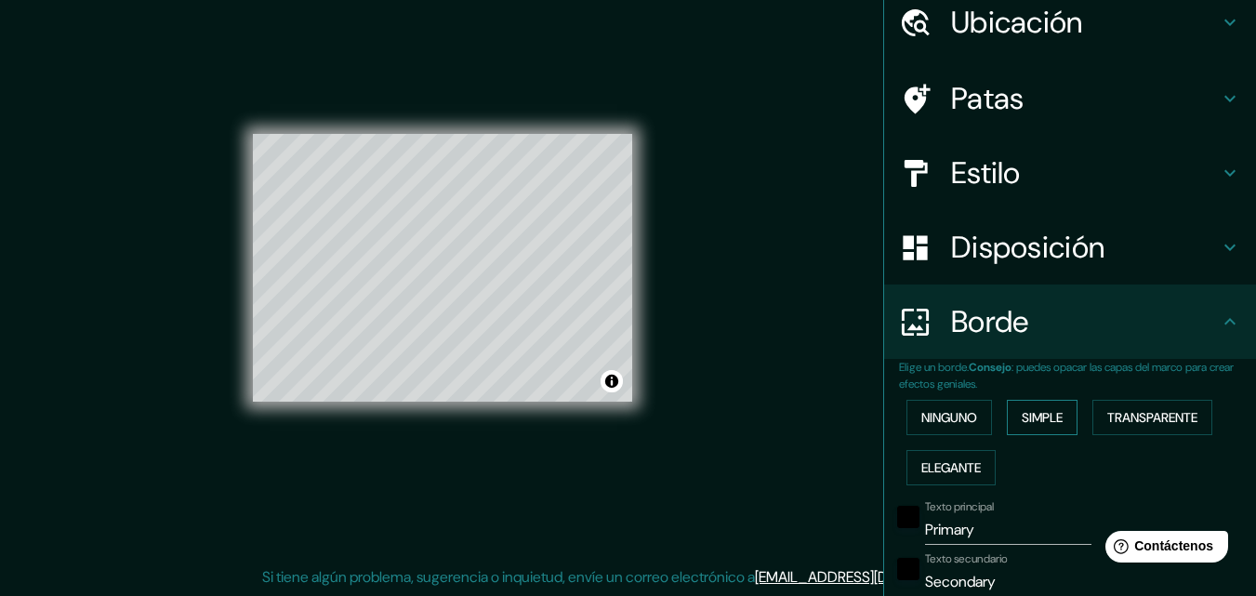
click at [1022, 413] on font "Simple" at bounding box center [1042, 417] width 41 height 17
type input "163"
type input "33"
click at [950, 418] on font "Ninguno" at bounding box center [950, 417] width 56 height 17
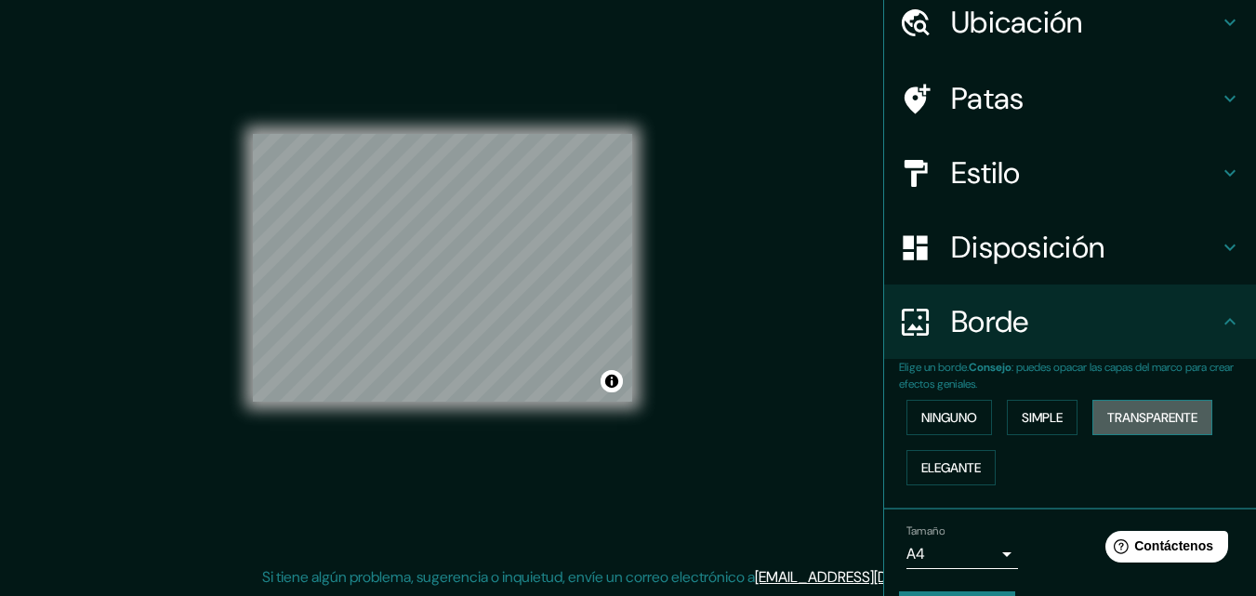
click at [1130, 420] on font "Transparente" at bounding box center [1153, 417] width 90 height 17
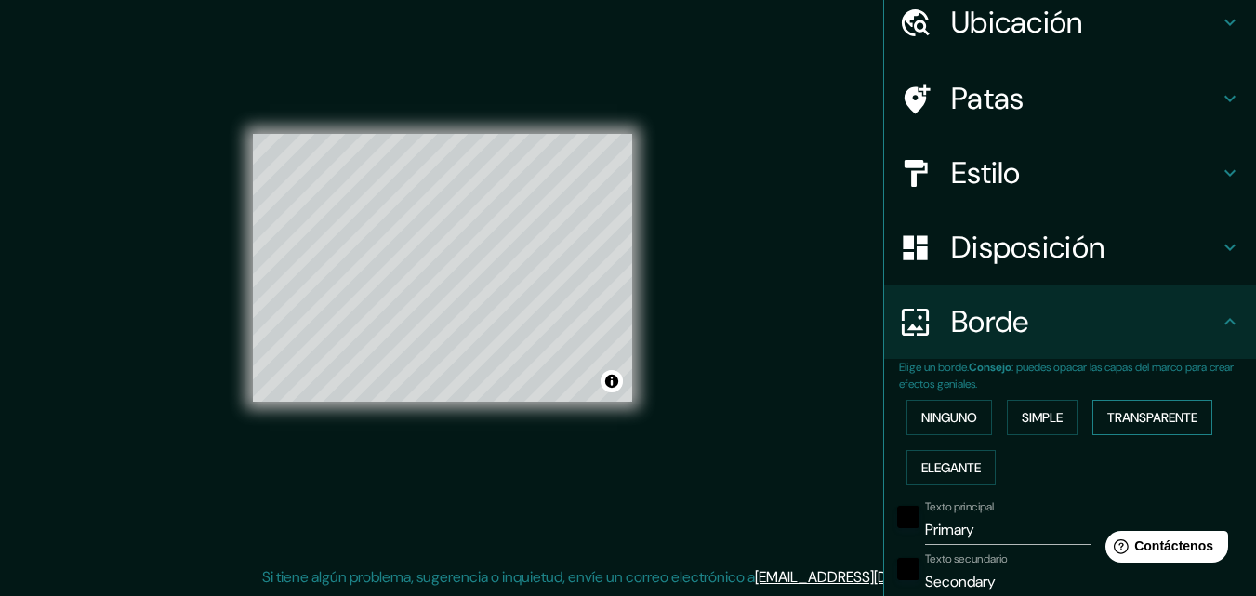
click at [1130, 420] on font "Transparente" at bounding box center [1153, 417] width 90 height 17
type input "196"
type input "33"
click at [1162, 417] on font "Transparente" at bounding box center [1153, 417] width 90 height 17
type input "196"
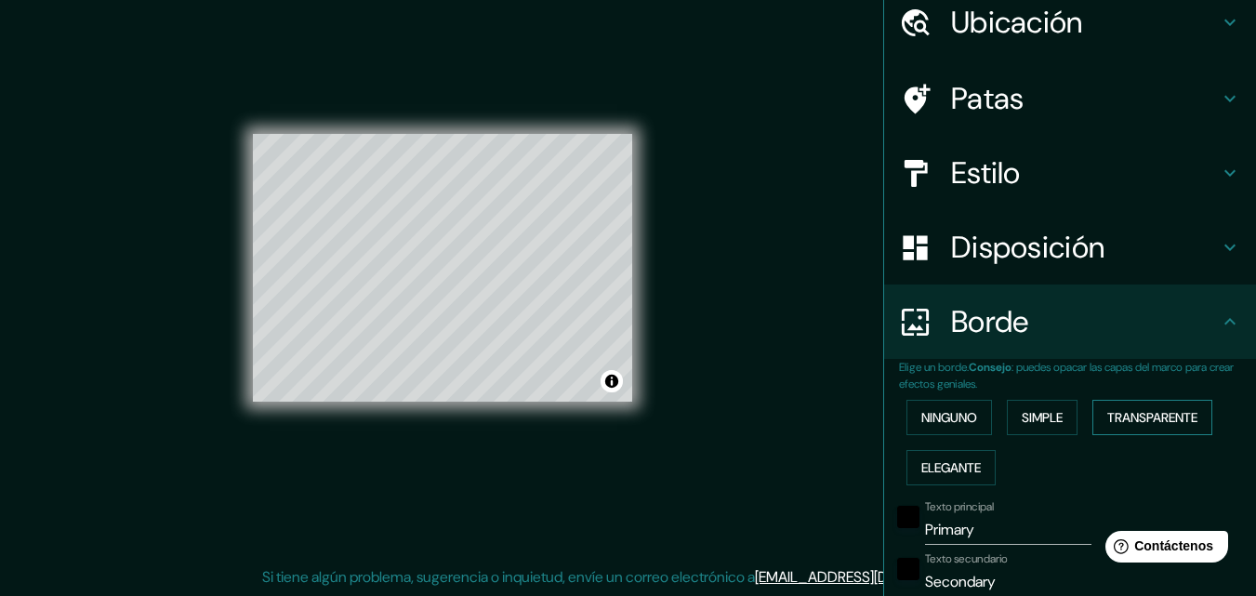
type input "33"
click at [935, 464] on font "Elegante" at bounding box center [952, 467] width 60 height 17
click at [961, 418] on font "Ninguno" at bounding box center [950, 417] width 56 height 17
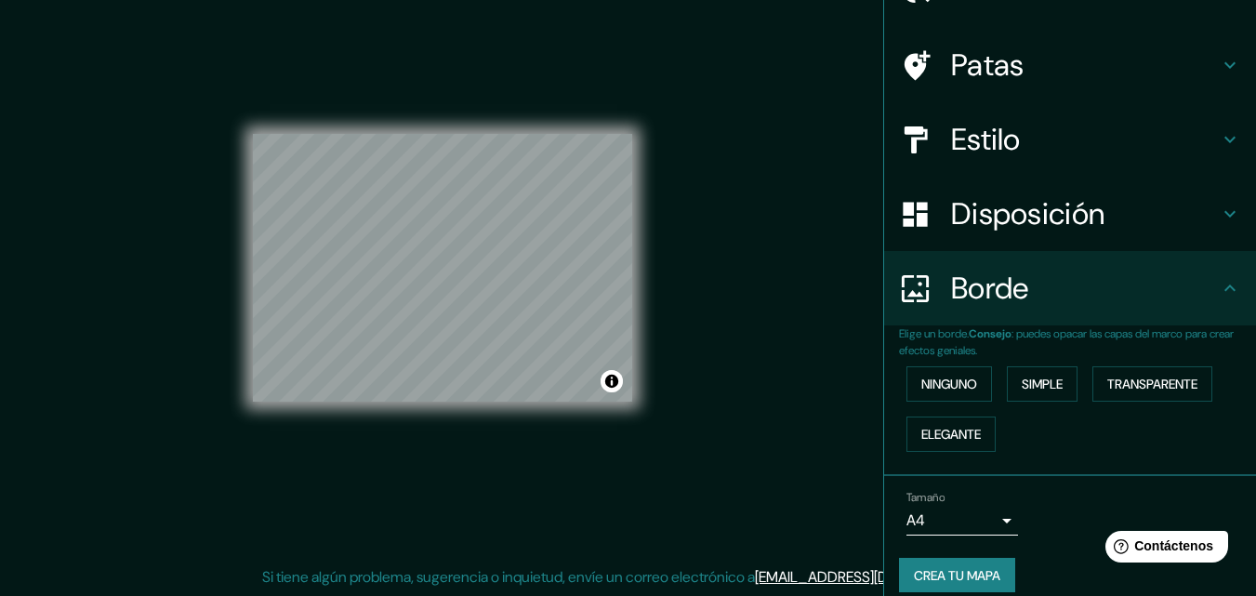
scroll to position [126, 0]
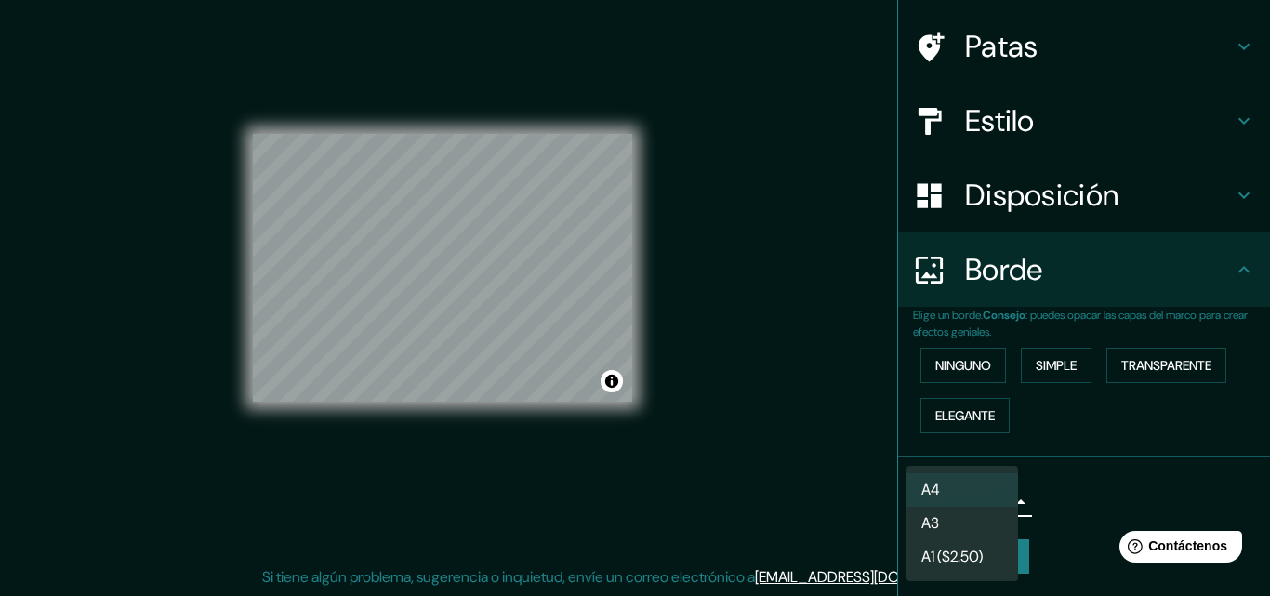
click at [990, 497] on body "Mappin Ubicación Cusco, [GEOGRAPHIC_DATA], [GEOGRAPHIC_DATA] Patas Estilo Dispo…" at bounding box center [635, 268] width 1270 height 596
click at [1066, 489] on div at bounding box center [635, 298] width 1270 height 596
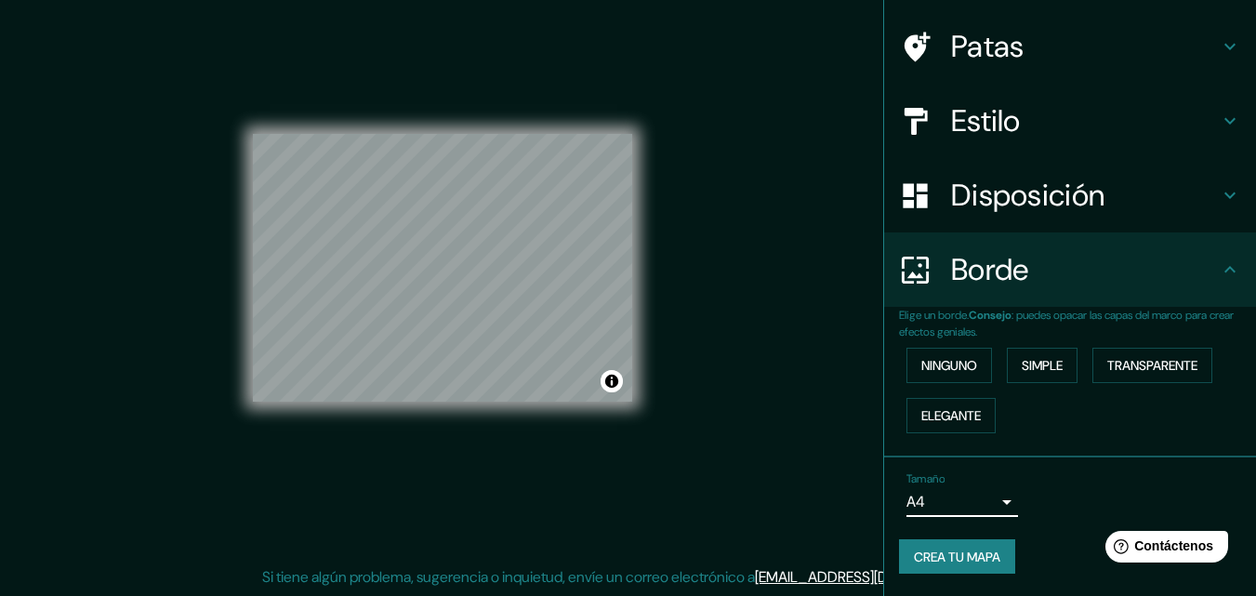
click at [1219, 199] on icon at bounding box center [1230, 195] width 22 height 22
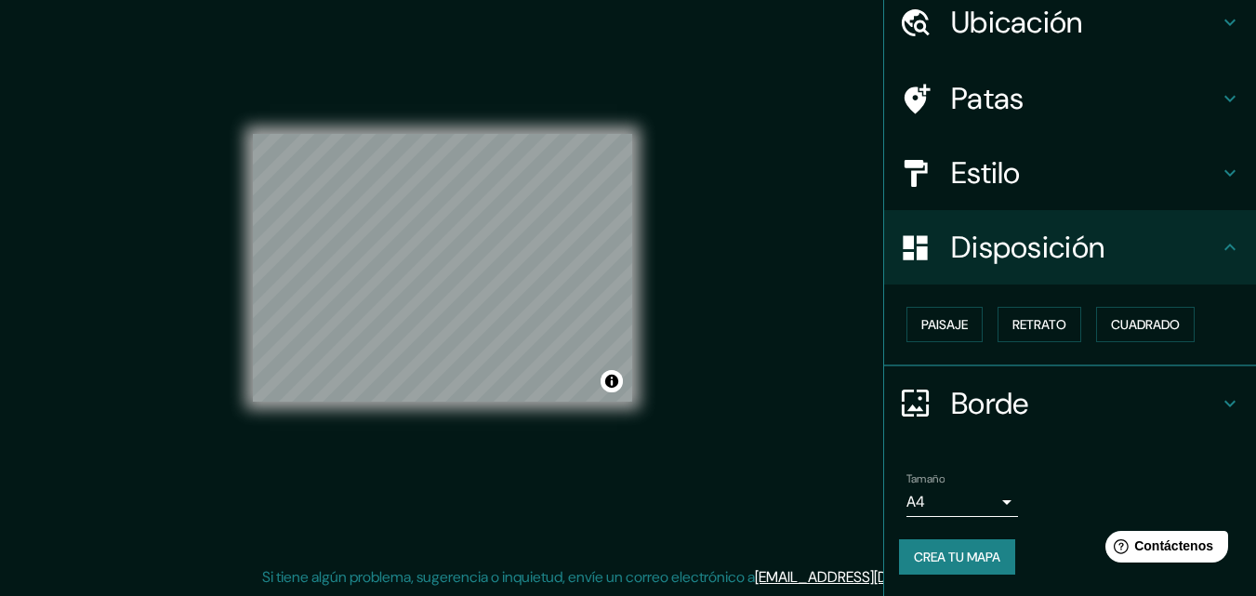
scroll to position [0, 0]
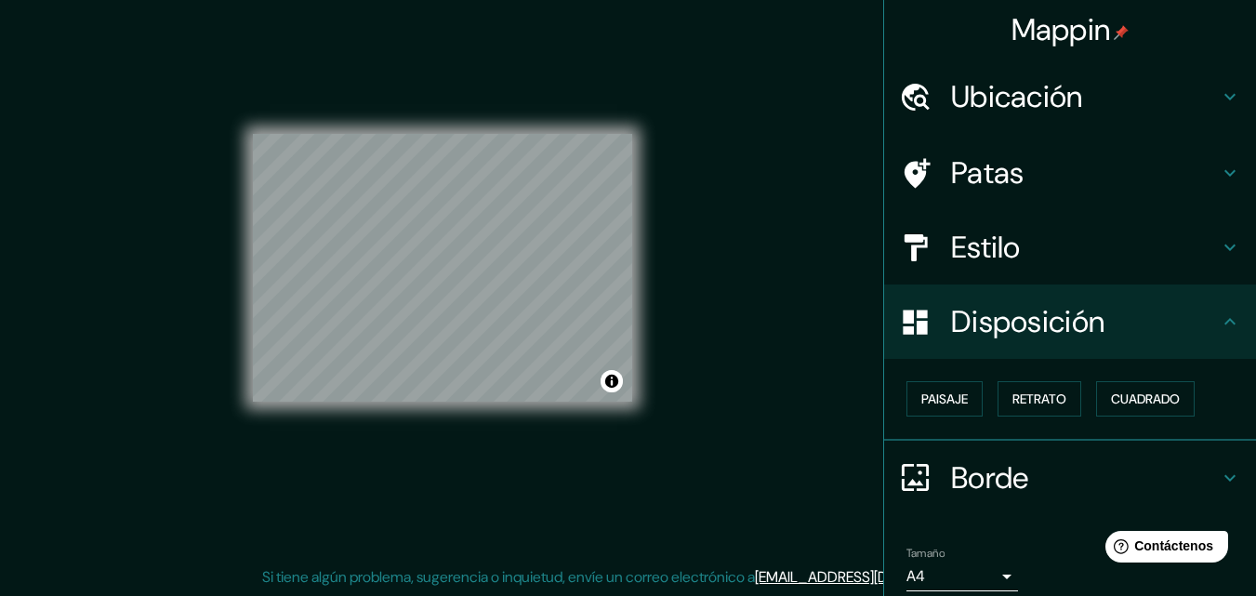
click at [1190, 251] on h4 "Estilo" at bounding box center [1085, 247] width 268 height 37
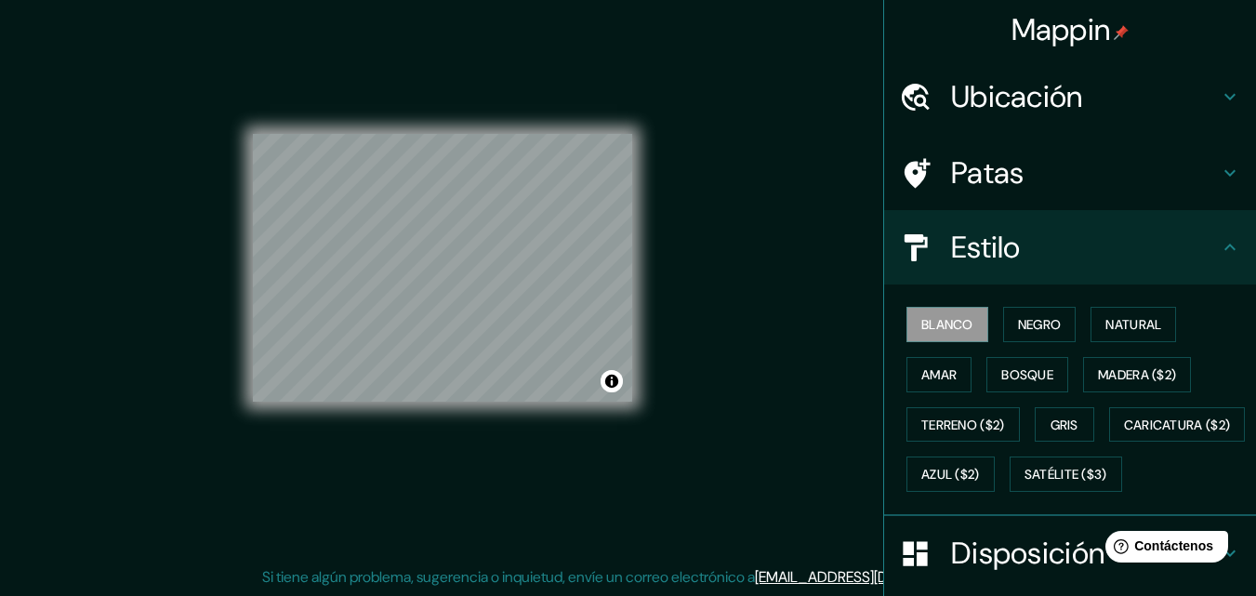
click at [1219, 183] on icon at bounding box center [1230, 173] width 22 height 22
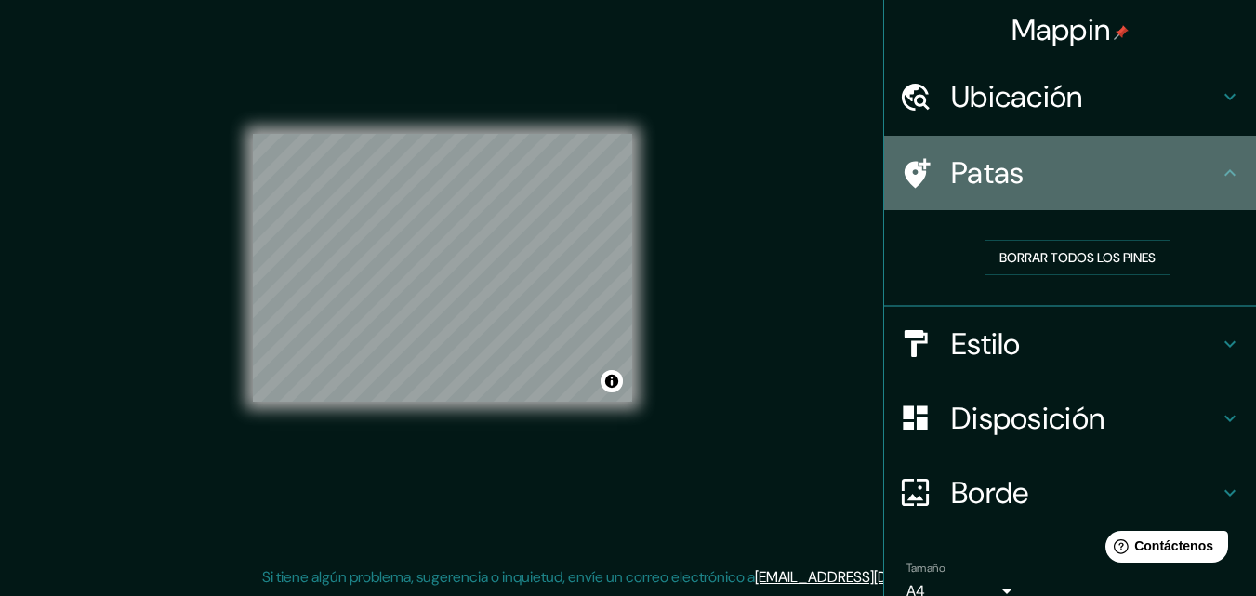
click at [1219, 183] on icon at bounding box center [1230, 173] width 22 height 22
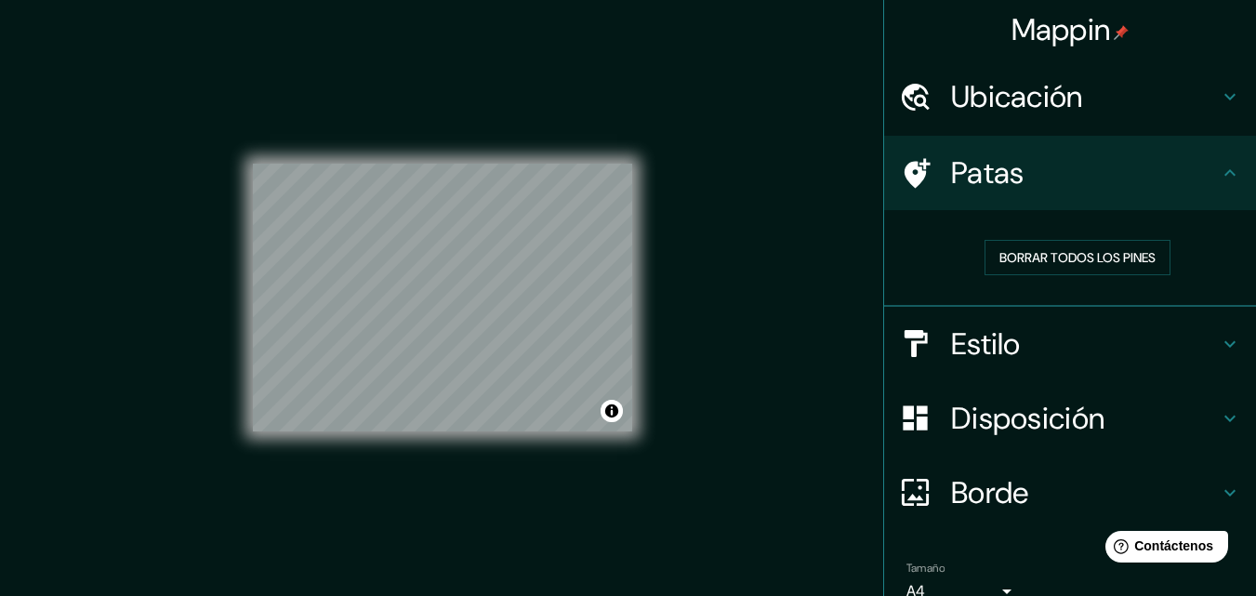
click at [817, 278] on div "Mappin Ubicación Cusco, [GEOGRAPHIC_DATA], [GEOGRAPHIC_DATA] Patas Borrar todos…" at bounding box center [628, 313] width 1256 height 626
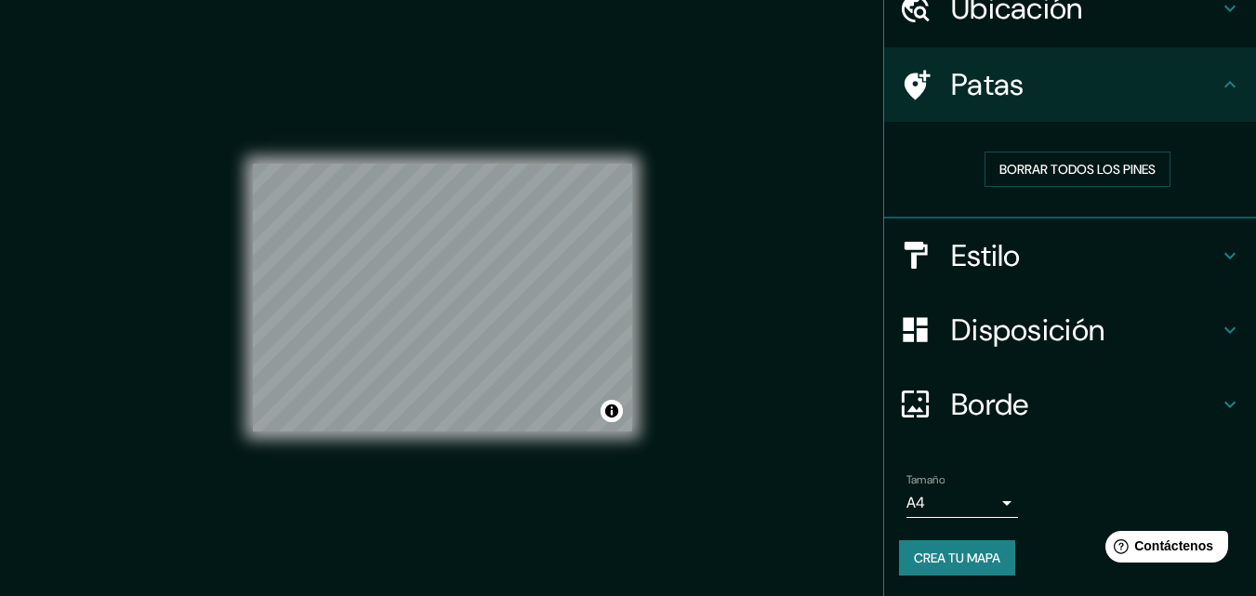
scroll to position [89, 0]
click at [959, 554] on font "Crea tu mapa" at bounding box center [957, 557] width 86 height 17
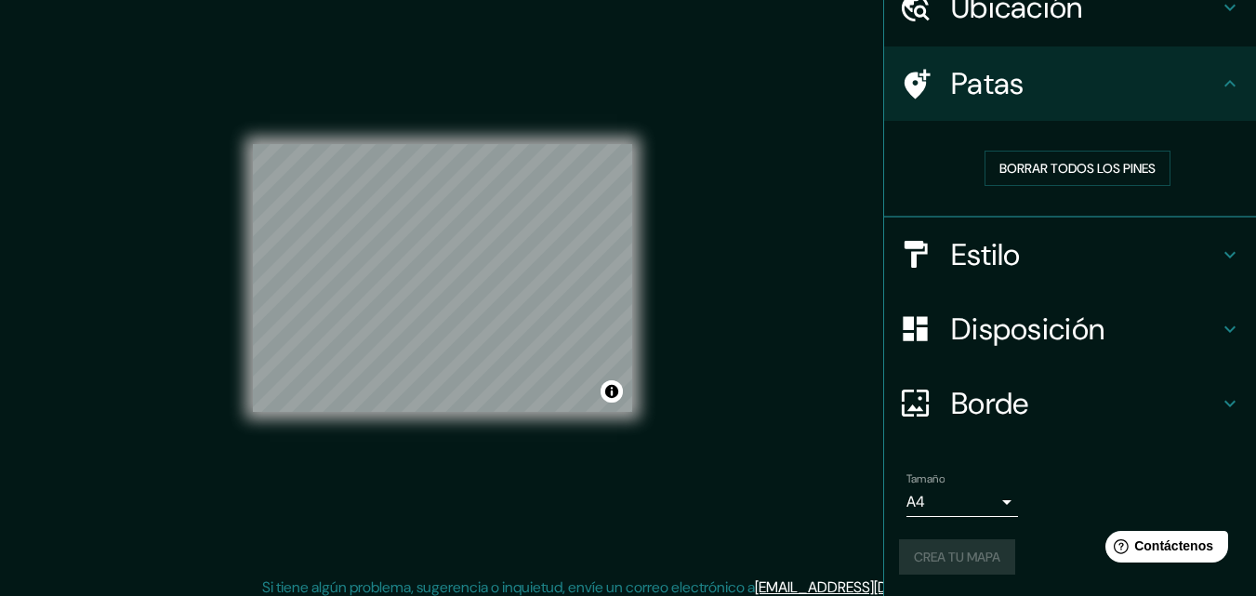
scroll to position [30, 0]
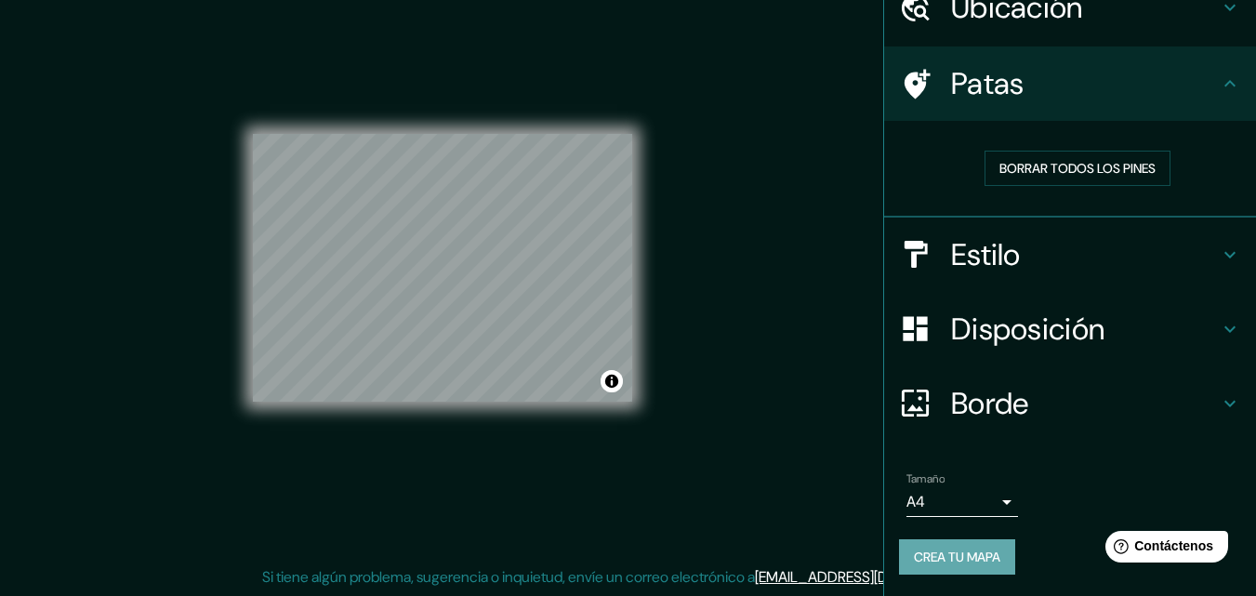
click at [949, 558] on font "Crea tu mapa" at bounding box center [957, 557] width 86 height 17
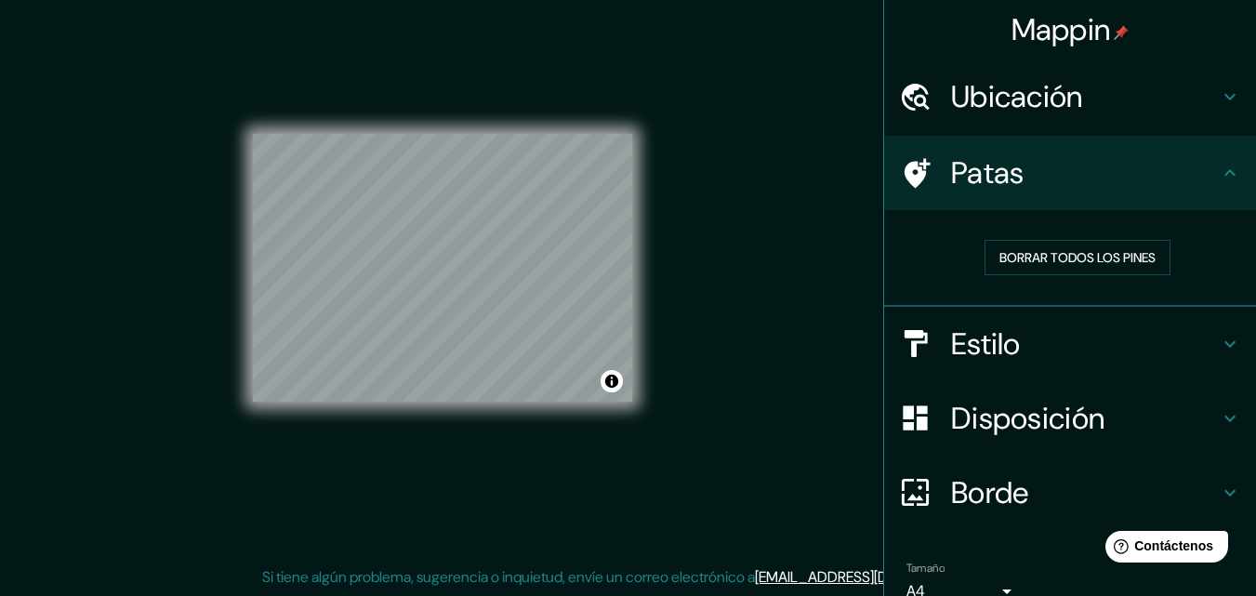
scroll to position [89, 0]
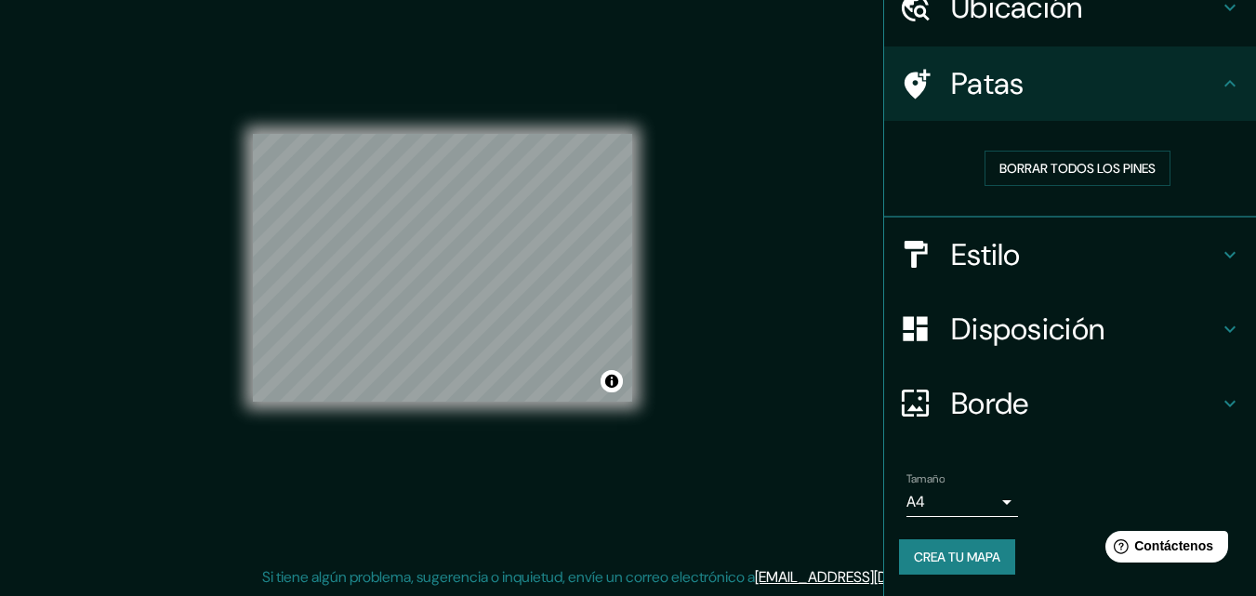
click at [1225, 407] on icon at bounding box center [1230, 403] width 22 height 22
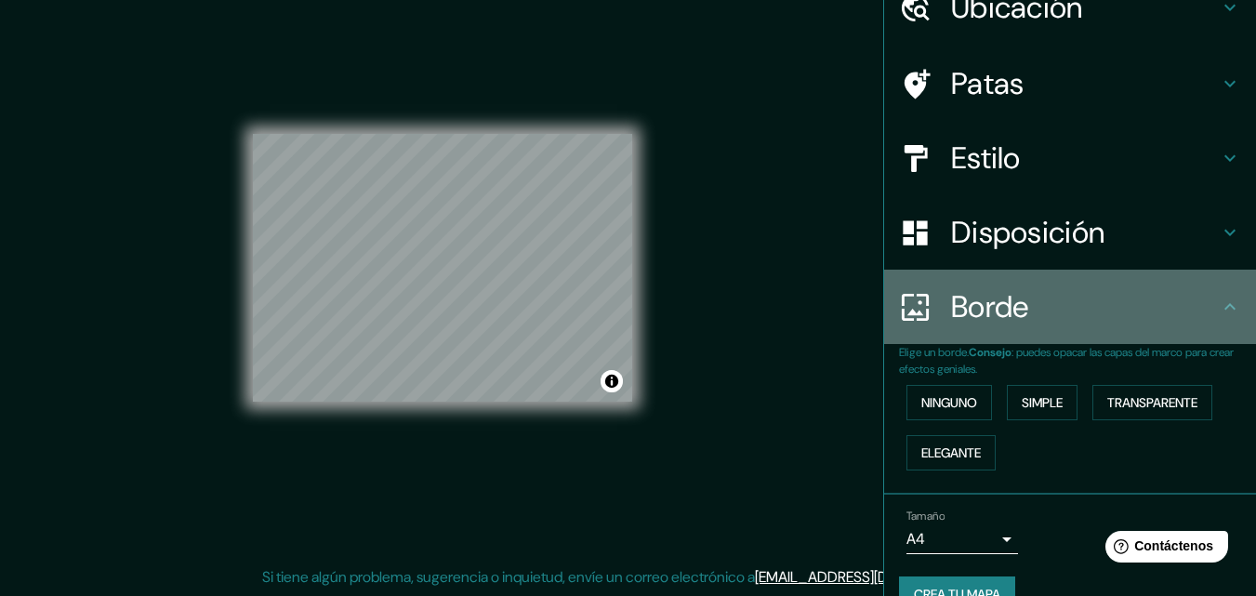
click at [1225, 315] on icon at bounding box center [1230, 307] width 22 height 22
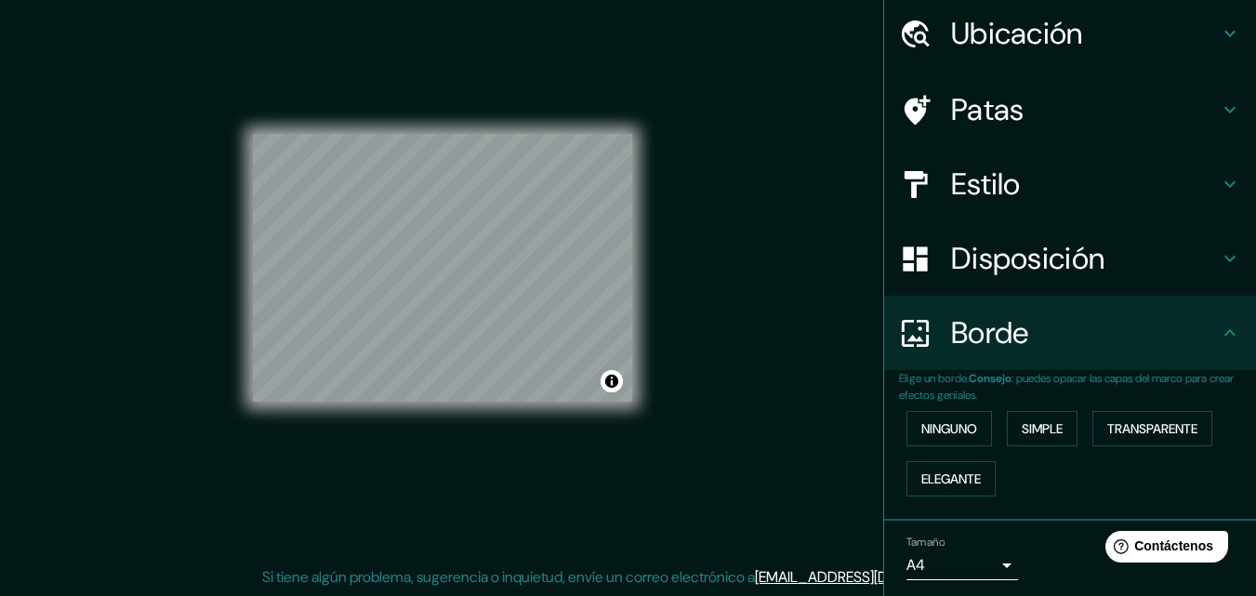
scroll to position [0, 0]
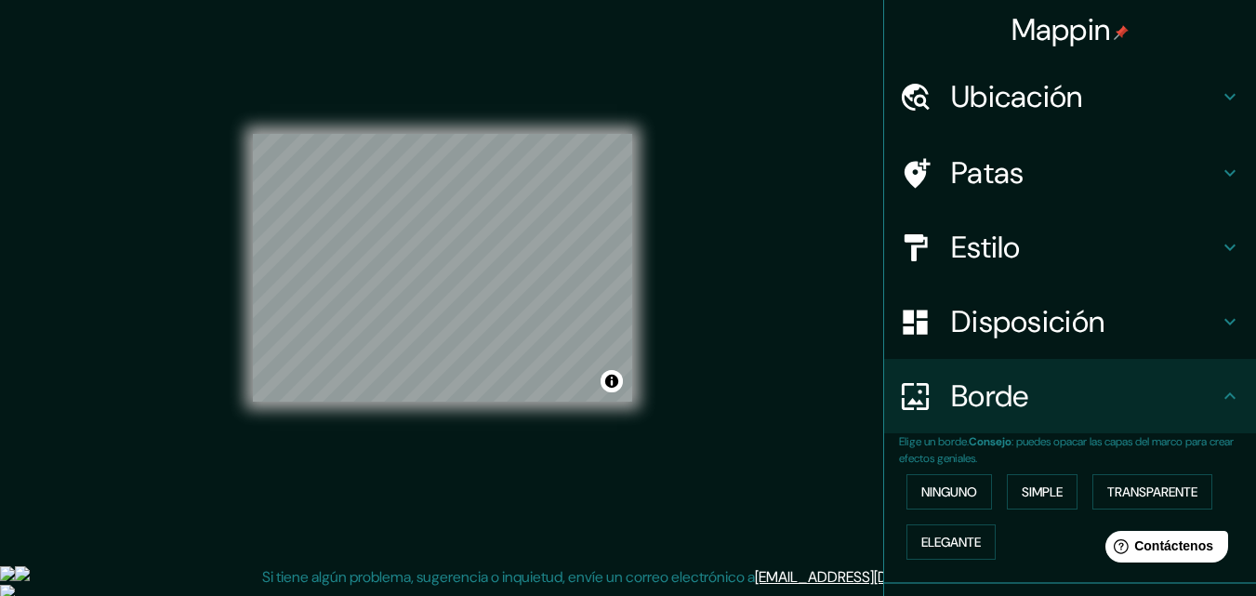
click at [30, 566] on img at bounding box center [22, 573] width 15 height 15
click at [1038, 492] on font "Simple" at bounding box center [1042, 492] width 41 height 17
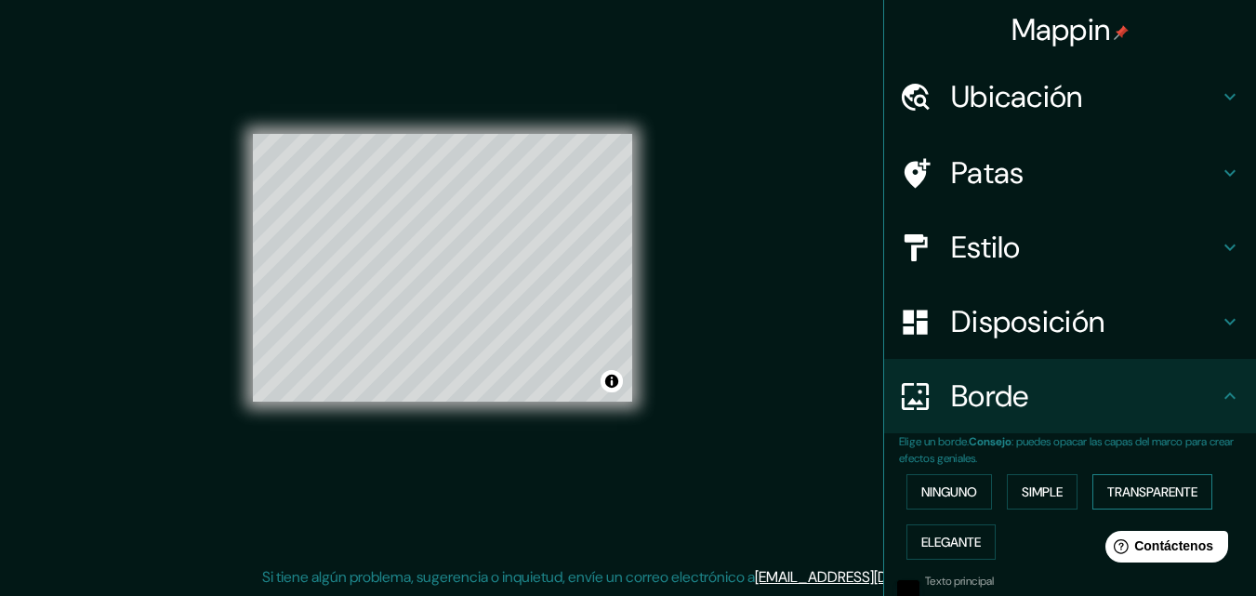
click at [1116, 483] on font "Transparente" at bounding box center [1153, 492] width 90 height 24
click at [948, 489] on font "Ninguno" at bounding box center [950, 492] width 56 height 17
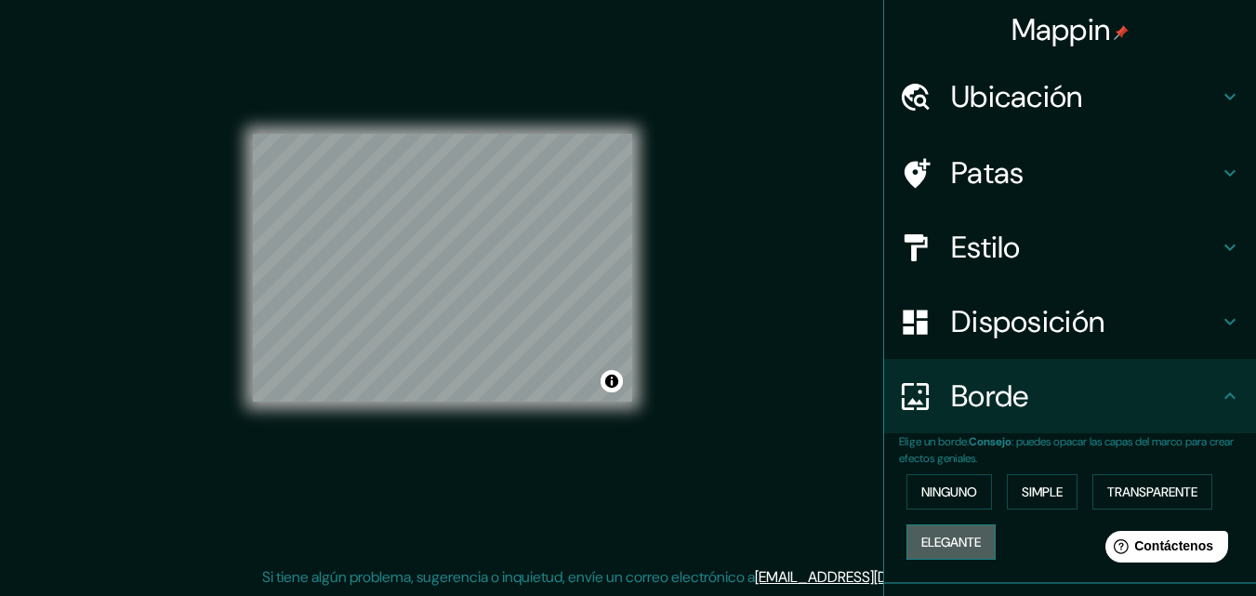
click at [947, 530] on font "Elegante" at bounding box center [952, 542] width 60 height 24
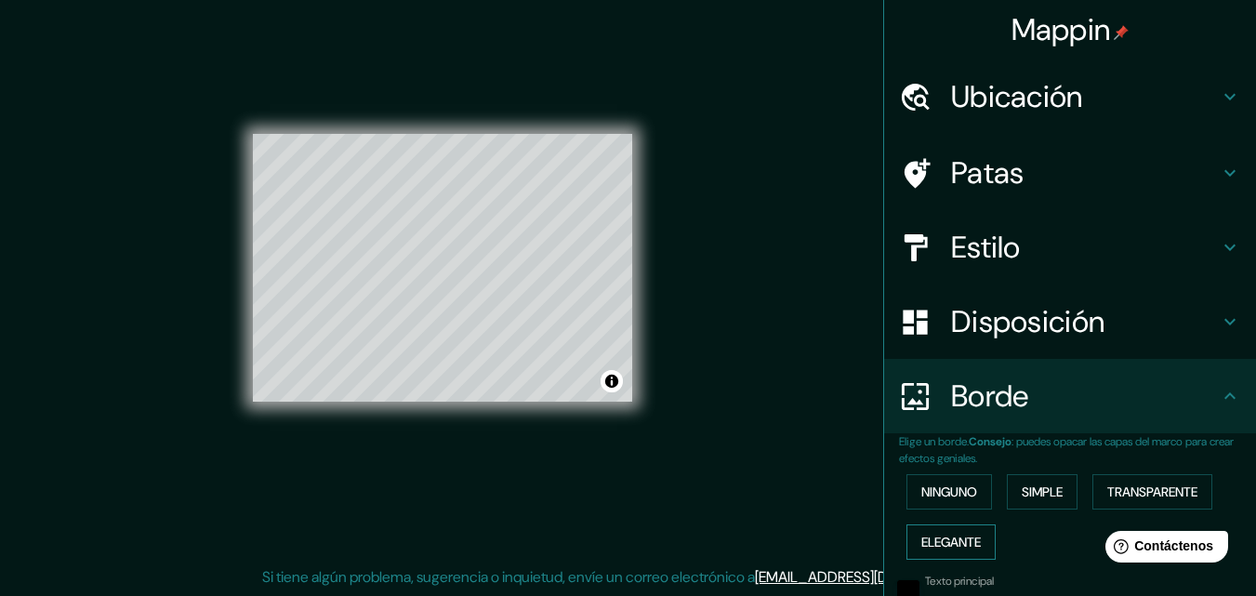
click at [947, 530] on font "Elegante" at bounding box center [952, 542] width 60 height 24
type input "163"
type input "33"
type input "16"
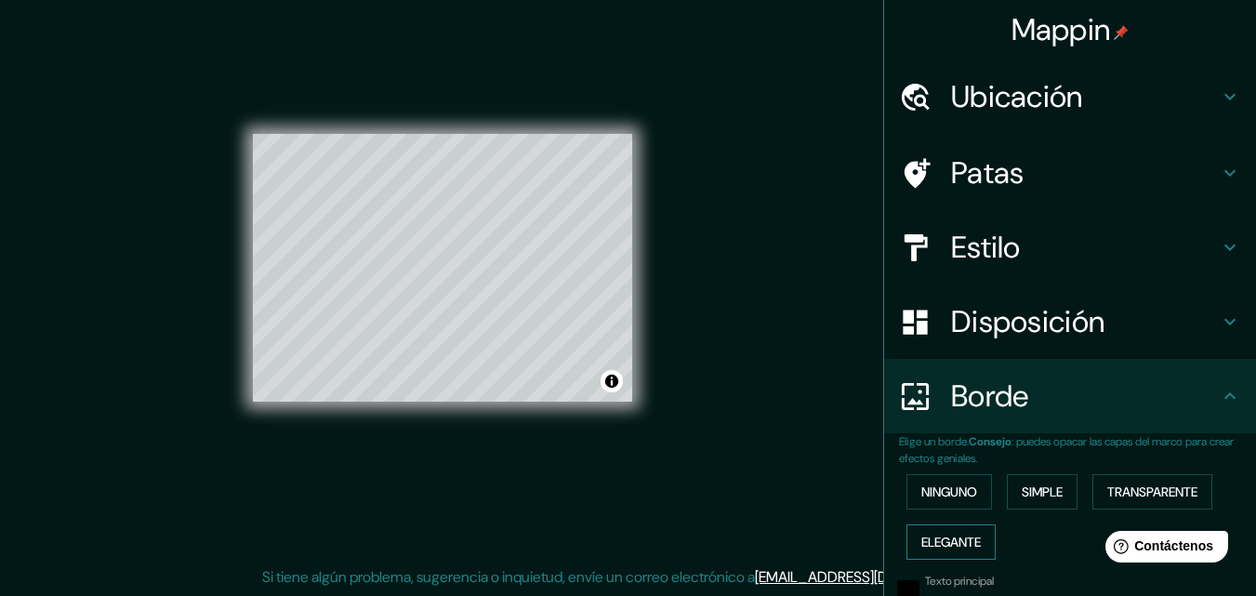
click at [952, 532] on font "Elegante" at bounding box center [952, 542] width 60 height 24
type input "163"
type input "33"
type input "16"
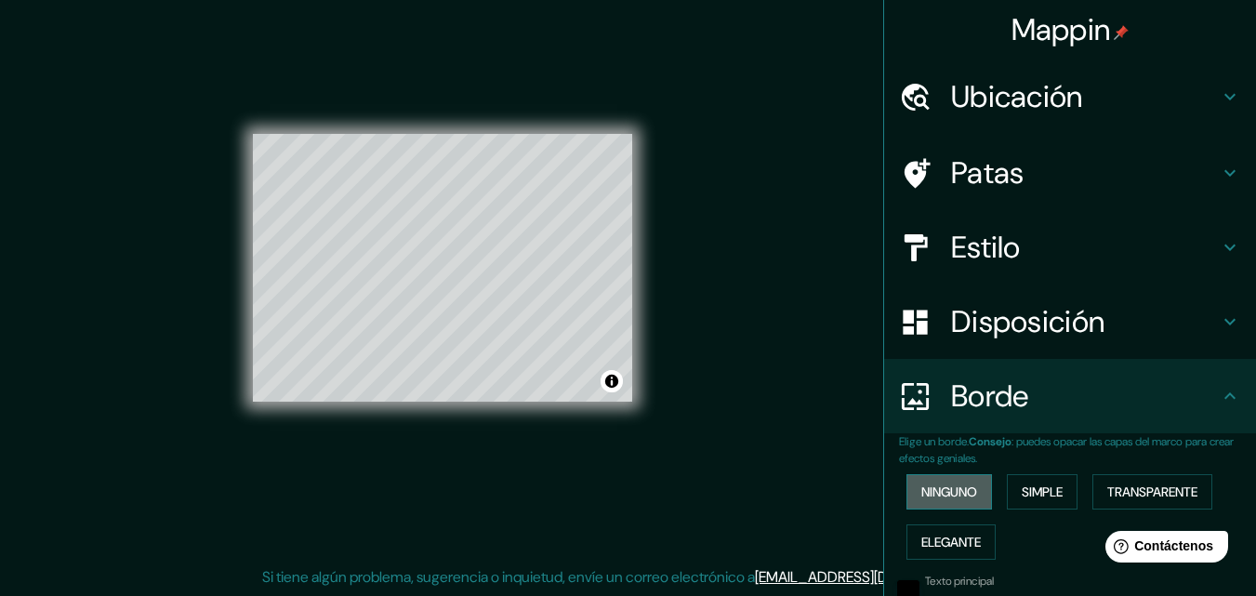
click at [956, 492] on font "Ninguno" at bounding box center [950, 492] width 56 height 17
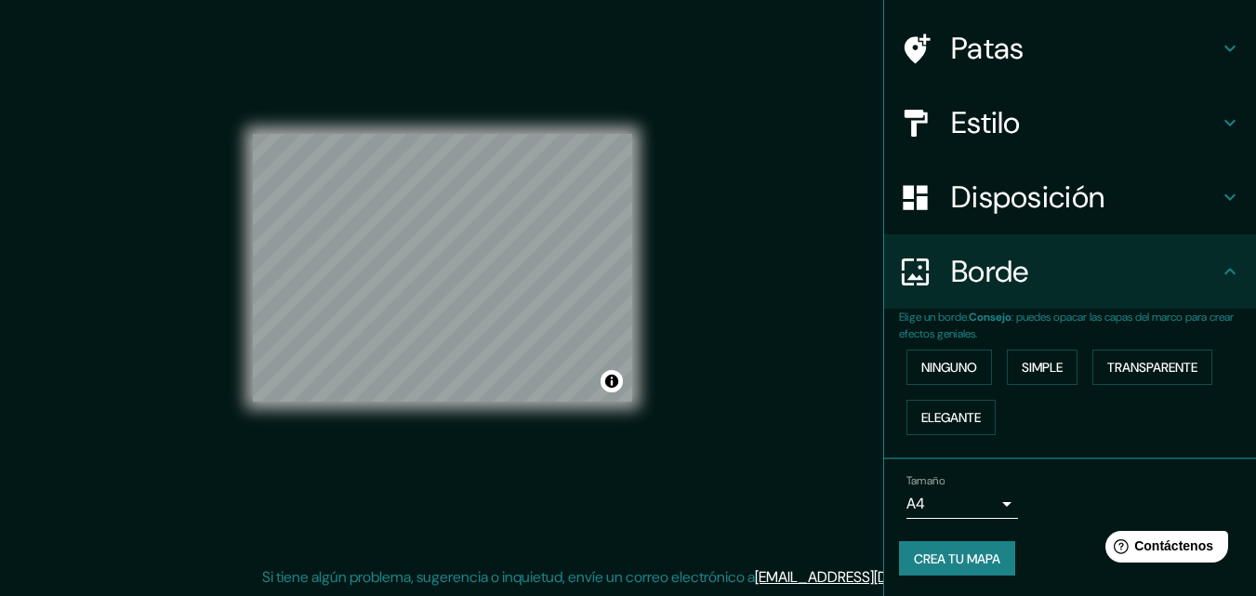
scroll to position [126, 0]
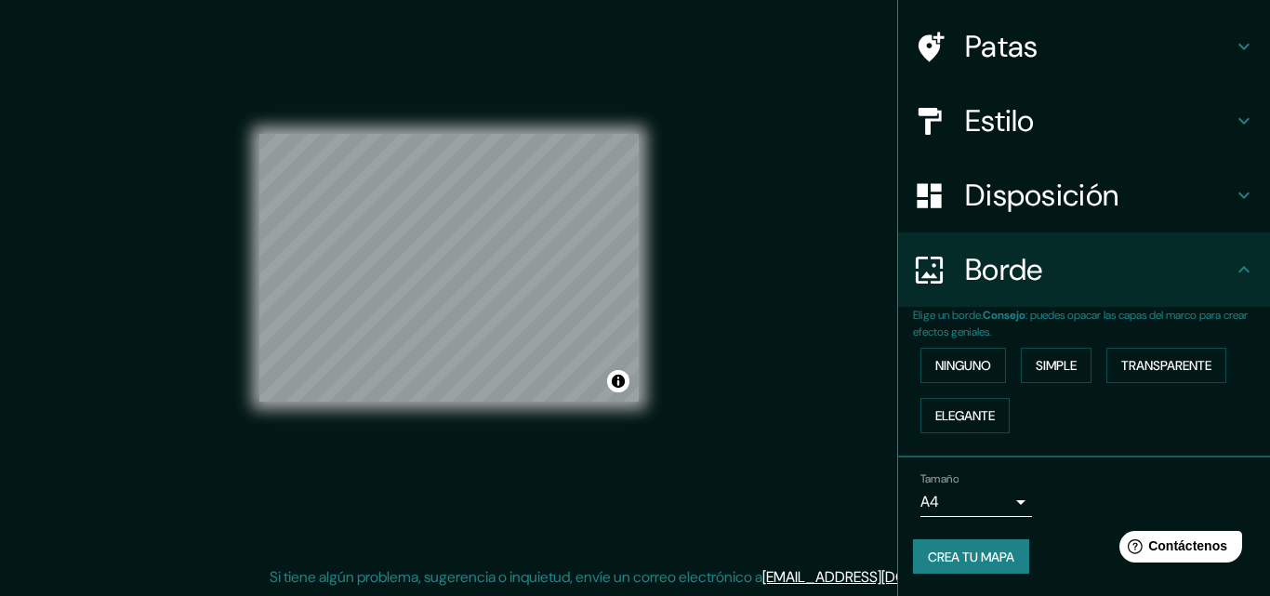
click at [991, 500] on body "Mappin Ubicación Cusco, [GEOGRAPHIC_DATA], [GEOGRAPHIC_DATA] Patas Estilo Dispo…" at bounding box center [635, 268] width 1270 height 596
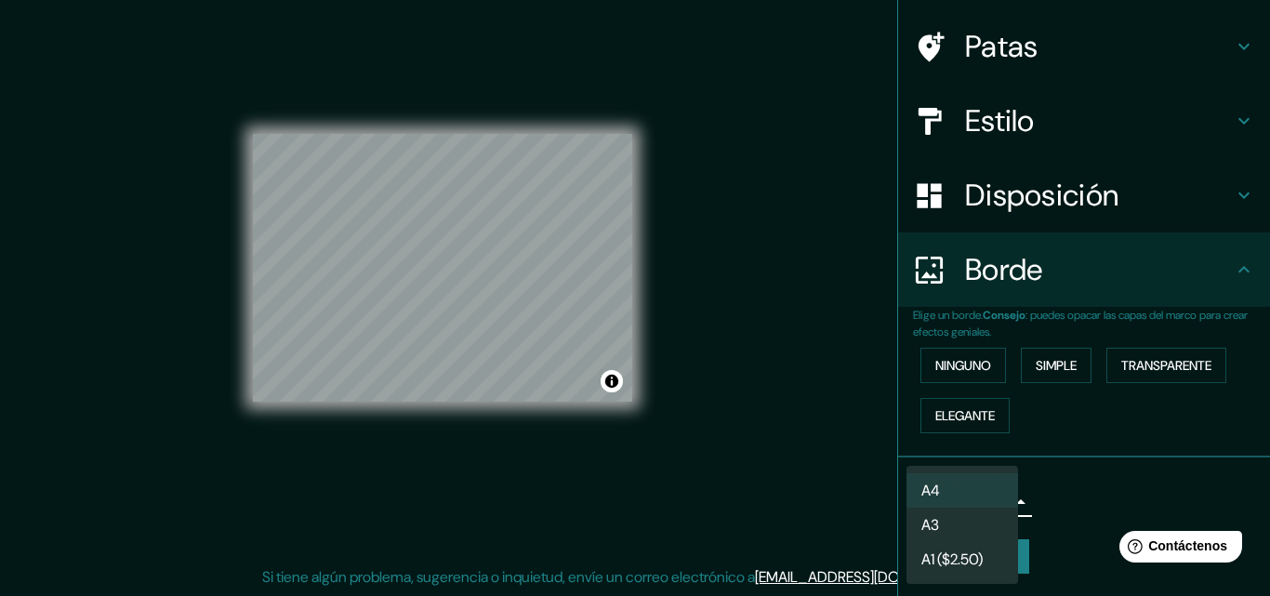
click at [989, 524] on li "A3" at bounding box center [963, 525] width 112 height 34
click at [987, 498] on body "Mappin Ubicación Cusco, [GEOGRAPHIC_DATA], [GEOGRAPHIC_DATA] Patas Estilo Dispo…" at bounding box center [635, 268] width 1270 height 596
click at [987, 484] on li "A4" at bounding box center [963, 490] width 112 height 34
type input "single"
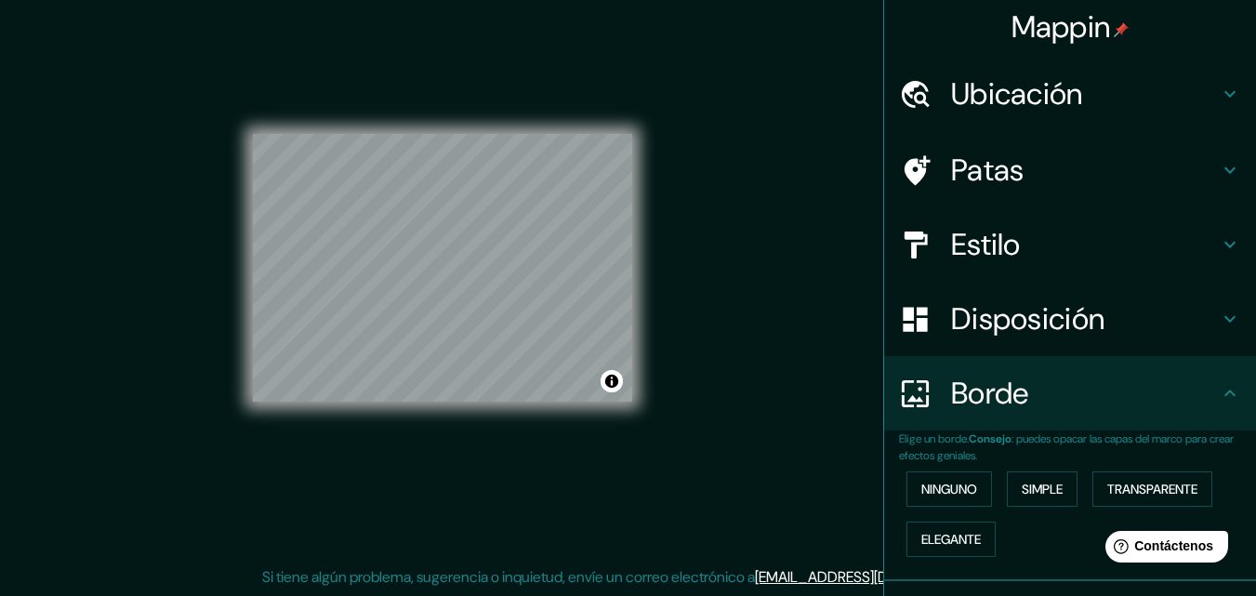
scroll to position [0, 0]
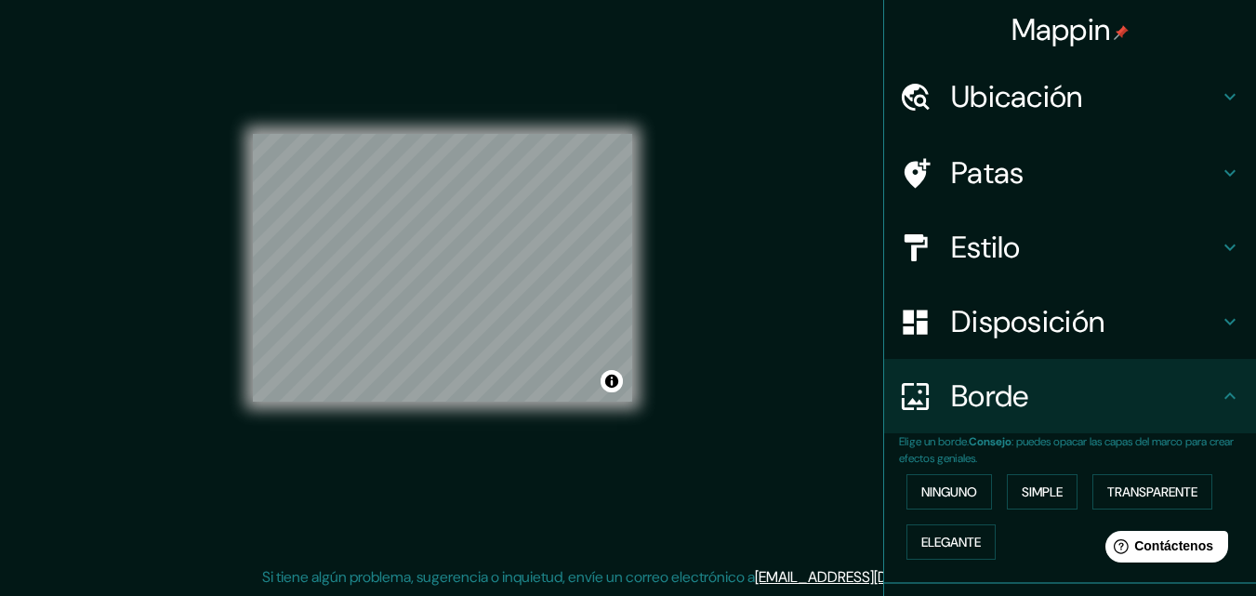
click at [1219, 167] on icon at bounding box center [1230, 173] width 22 height 22
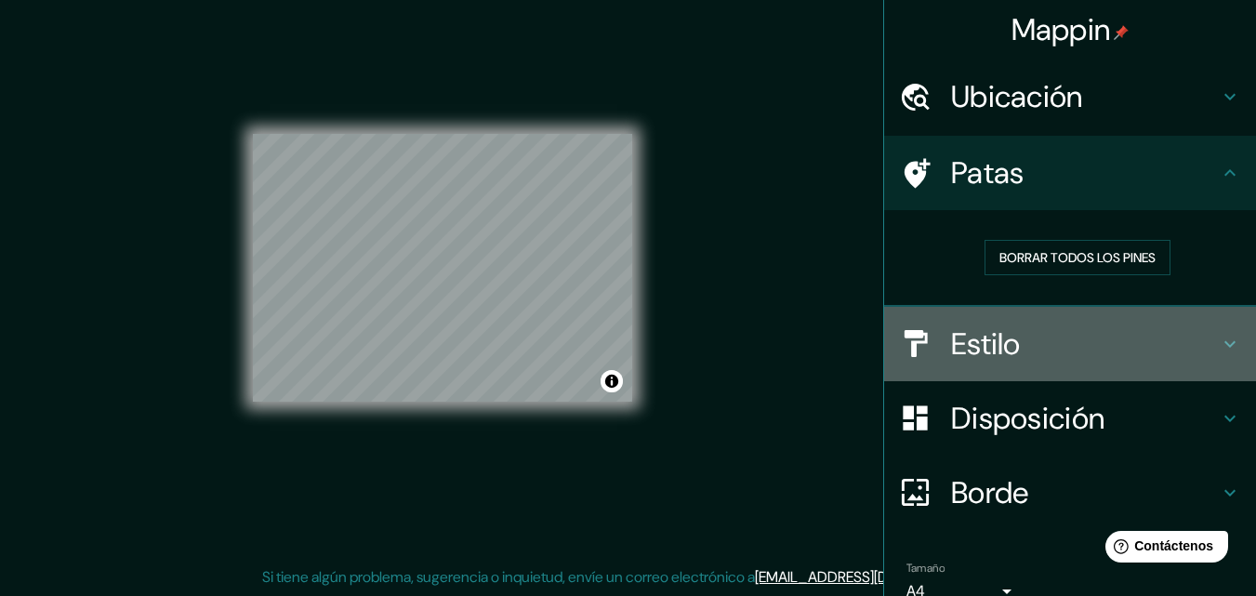
click at [1013, 348] on h4 "Estilo" at bounding box center [1085, 343] width 268 height 37
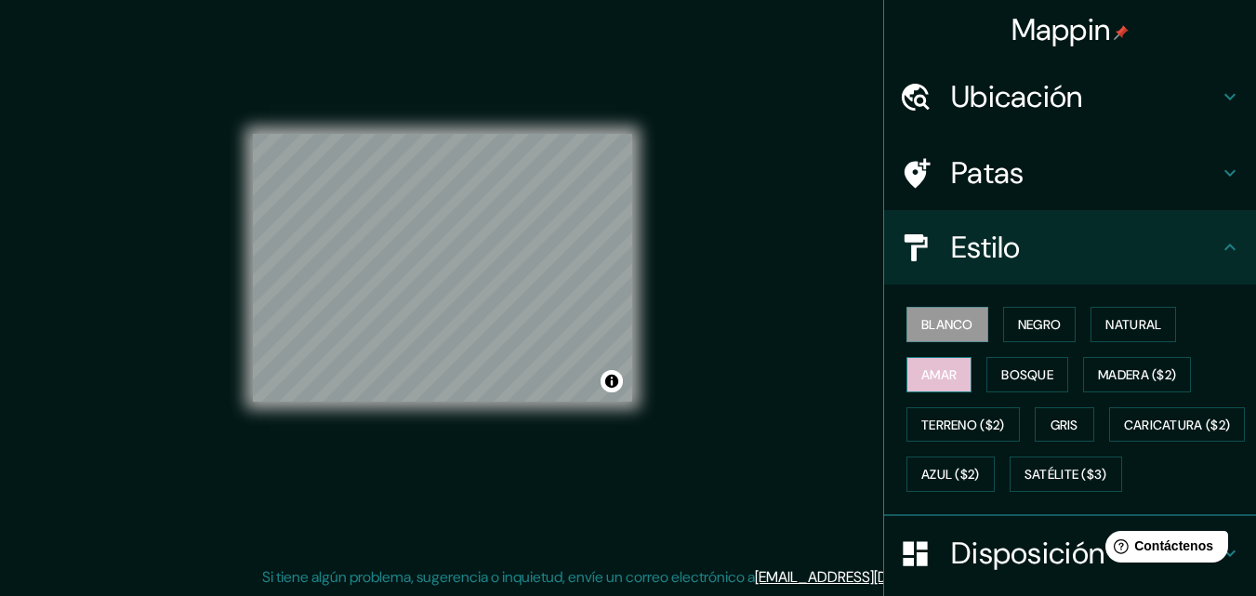
click at [946, 382] on button "Amar" at bounding box center [939, 374] width 65 height 35
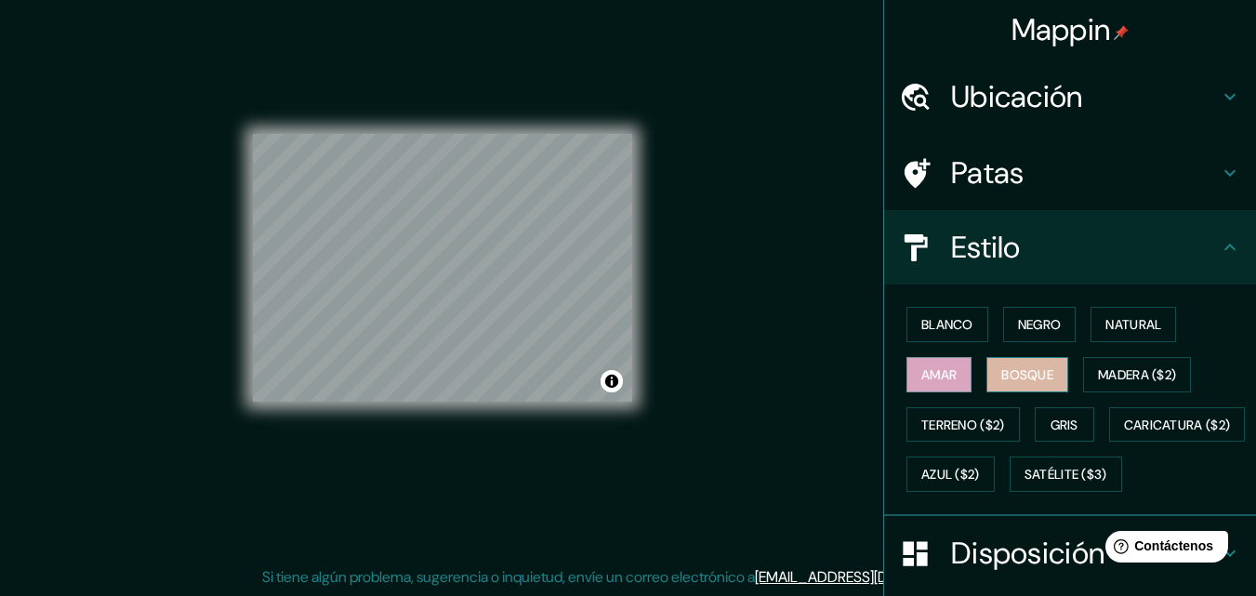
click at [1014, 370] on font "Bosque" at bounding box center [1028, 374] width 52 height 17
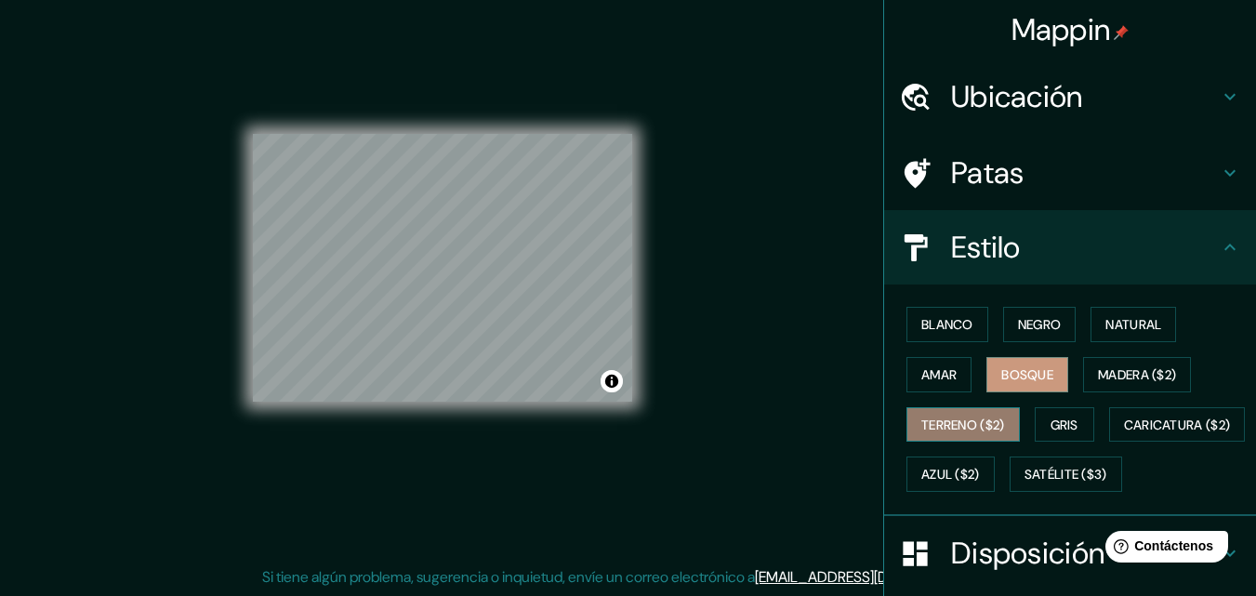
click at [952, 426] on font "Terreno ($2)" at bounding box center [964, 425] width 84 height 17
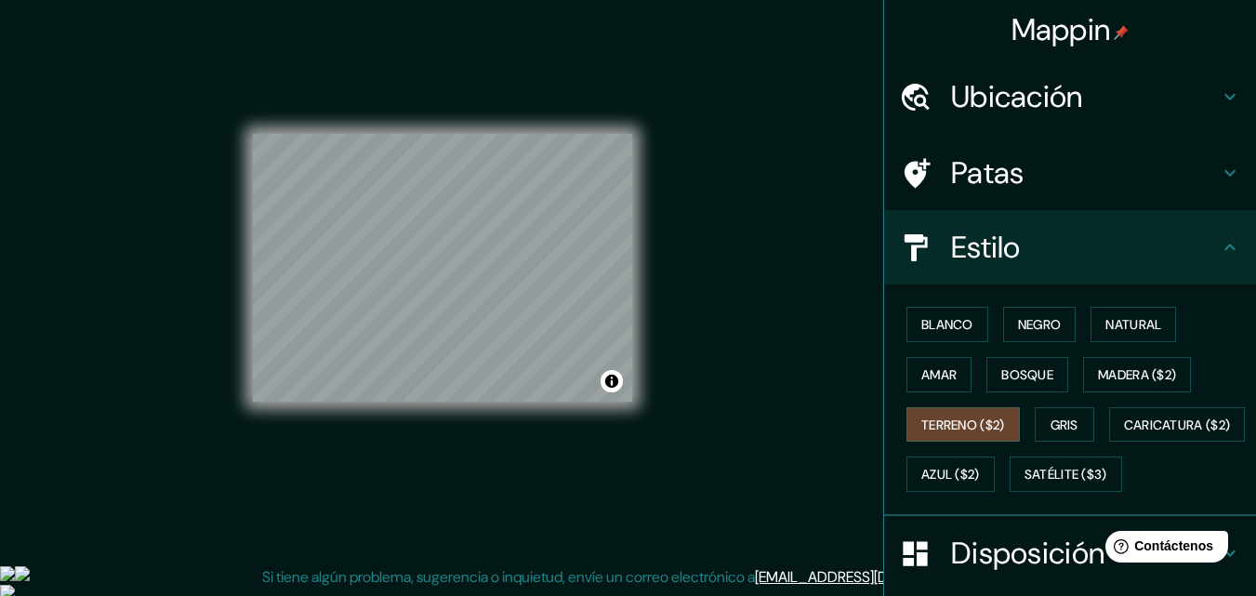
click at [30, 566] on img at bounding box center [22, 573] width 15 height 15
click at [1055, 429] on font "Gris" at bounding box center [1065, 425] width 28 height 17
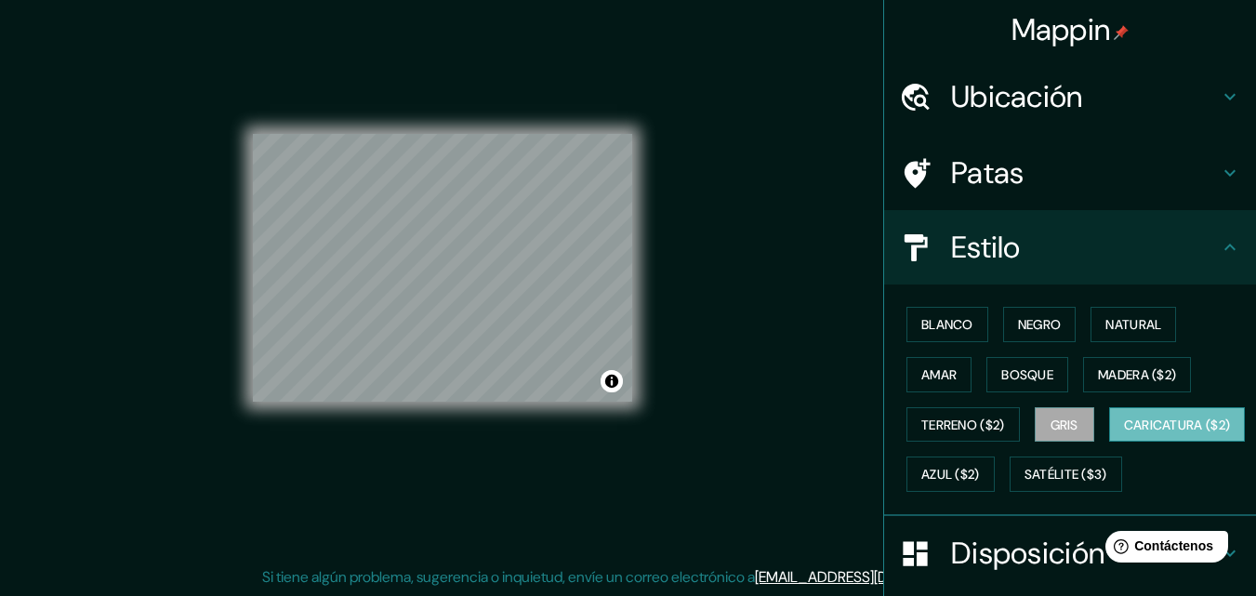
click at [1124, 433] on font "Caricatura ($2)" at bounding box center [1177, 425] width 107 height 17
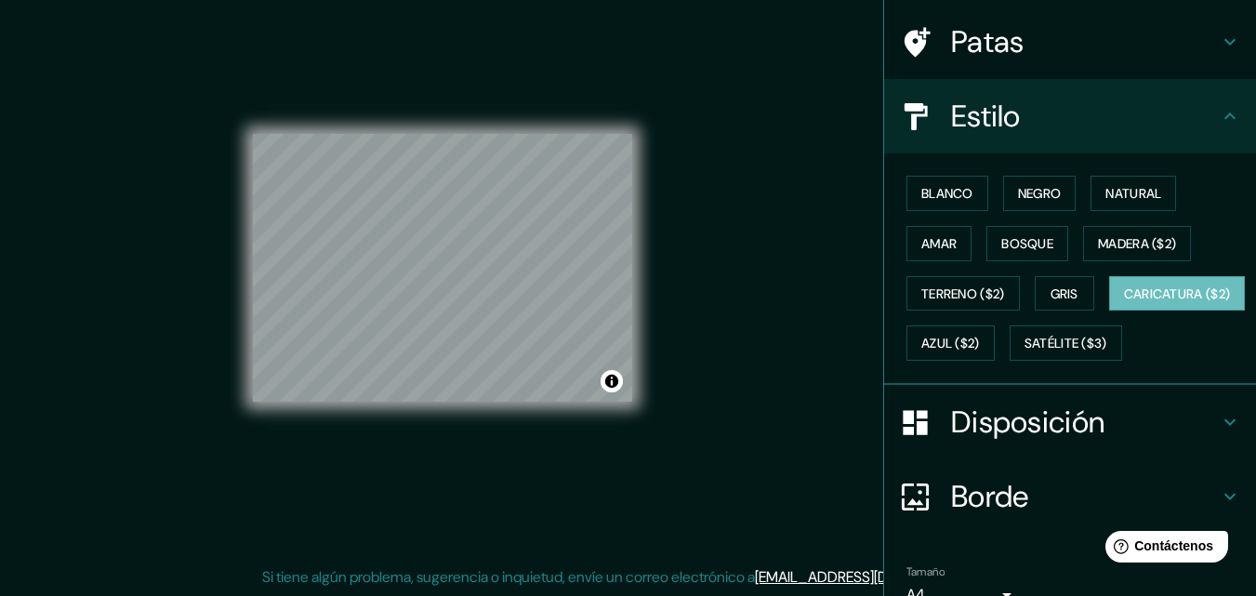
scroll to position [274, 0]
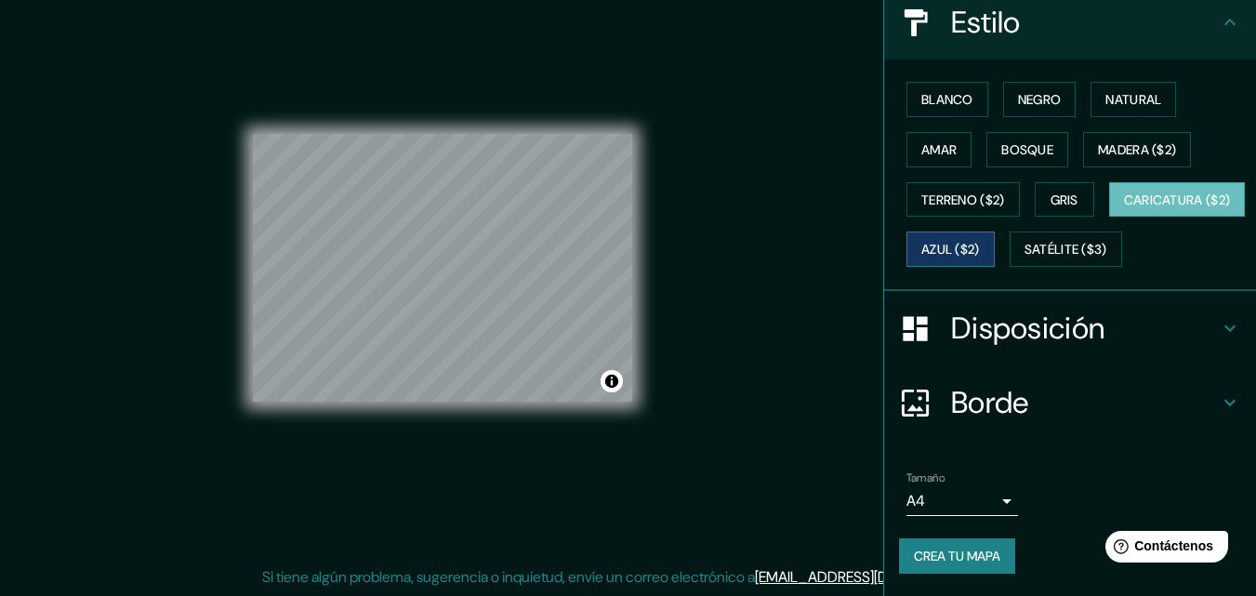
click at [980, 242] on font "Azul ($2)" at bounding box center [951, 250] width 59 height 17
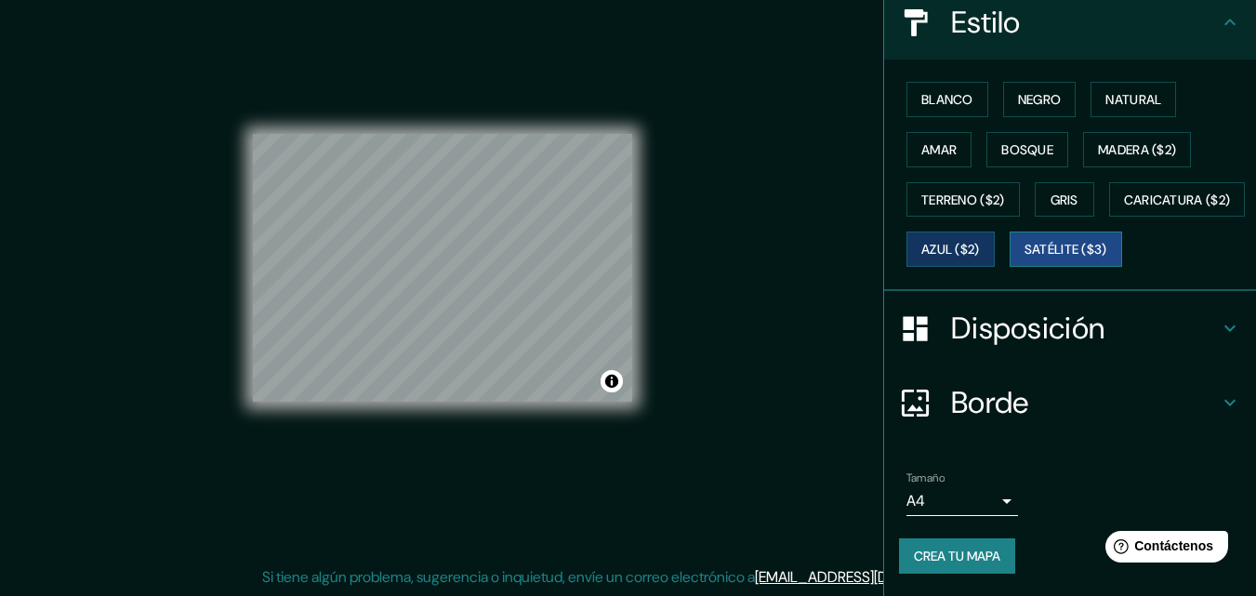
click at [1025, 250] on font "Satélite ($3)" at bounding box center [1066, 250] width 83 height 17
click at [30, 566] on img at bounding box center [22, 573] width 15 height 15
drag, startPoint x: 1071, startPoint y: 379, endPoint x: 1074, endPoint y: 393, distance: 14.2
click at [1072, 381] on div "Borde" at bounding box center [1070, 402] width 372 height 74
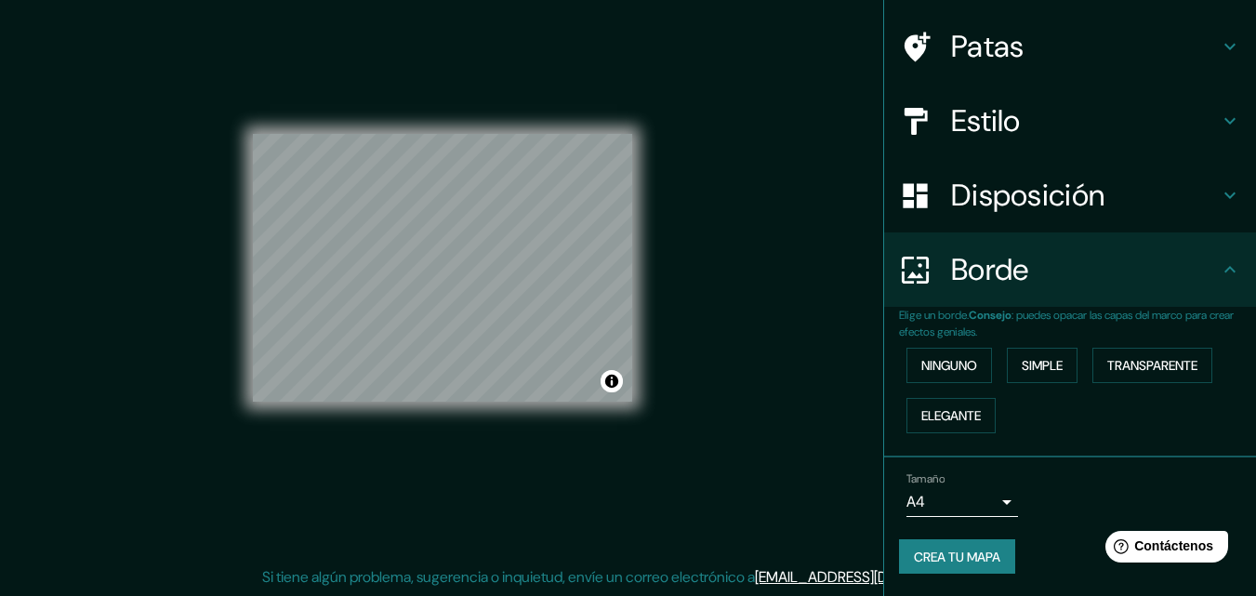
scroll to position [126, 0]
click at [728, 277] on div "Mappin Ubicación Cusco, [GEOGRAPHIC_DATA], [GEOGRAPHIC_DATA] Patas Estilo Dispo…" at bounding box center [628, 283] width 1256 height 626
click at [1202, 208] on h4 "Disposición" at bounding box center [1085, 195] width 268 height 37
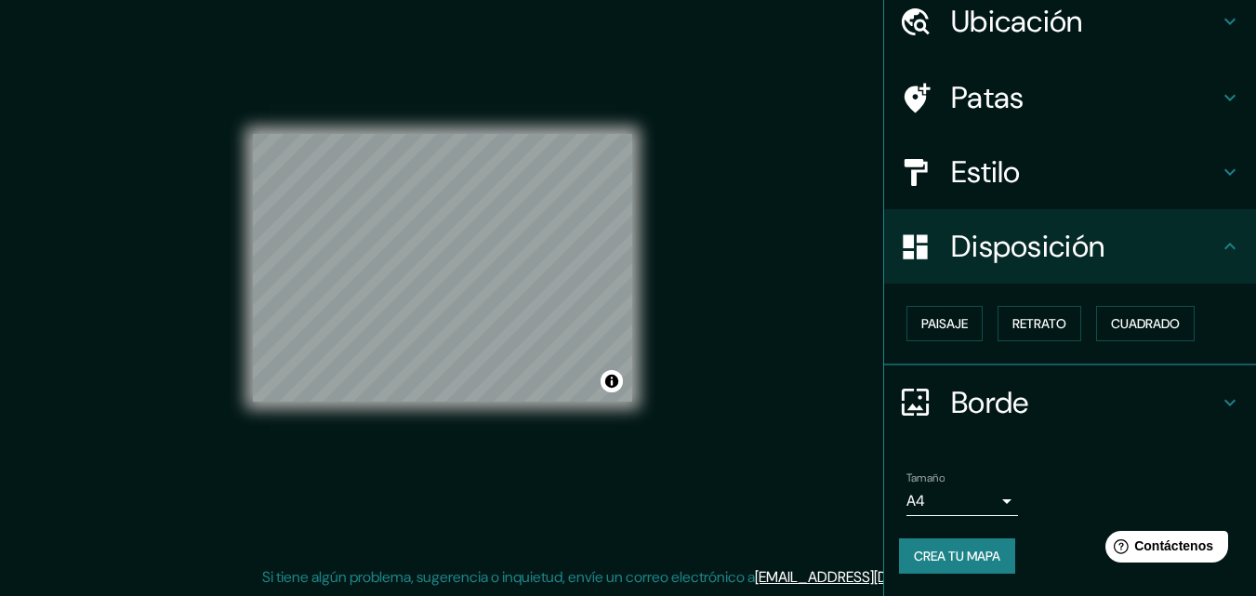
scroll to position [74, 0]
click at [816, 381] on div "Mappin Ubicación Cusco, [GEOGRAPHIC_DATA], [GEOGRAPHIC_DATA] Patas Estilo Dispo…" at bounding box center [628, 283] width 1256 height 626
click at [803, 471] on div "Mappin Ubicación Cusco, [GEOGRAPHIC_DATA], [GEOGRAPHIC_DATA] Patas Estilo Dispo…" at bounding box center [628, 283] width 1256 height 626
drag, startPoint x: 936, startPoint y: 550, endPoint x: 792, endPoint y: 398, distance: 208.5
click at [791, 401] on div "Mappin Ubicación Cusco, [GEOGRAPHIC_DATA], [GEOGRAPHIC_DATA] Patas Estilo Dispo…" at bounding box center [628, 283] width 1256 height 626
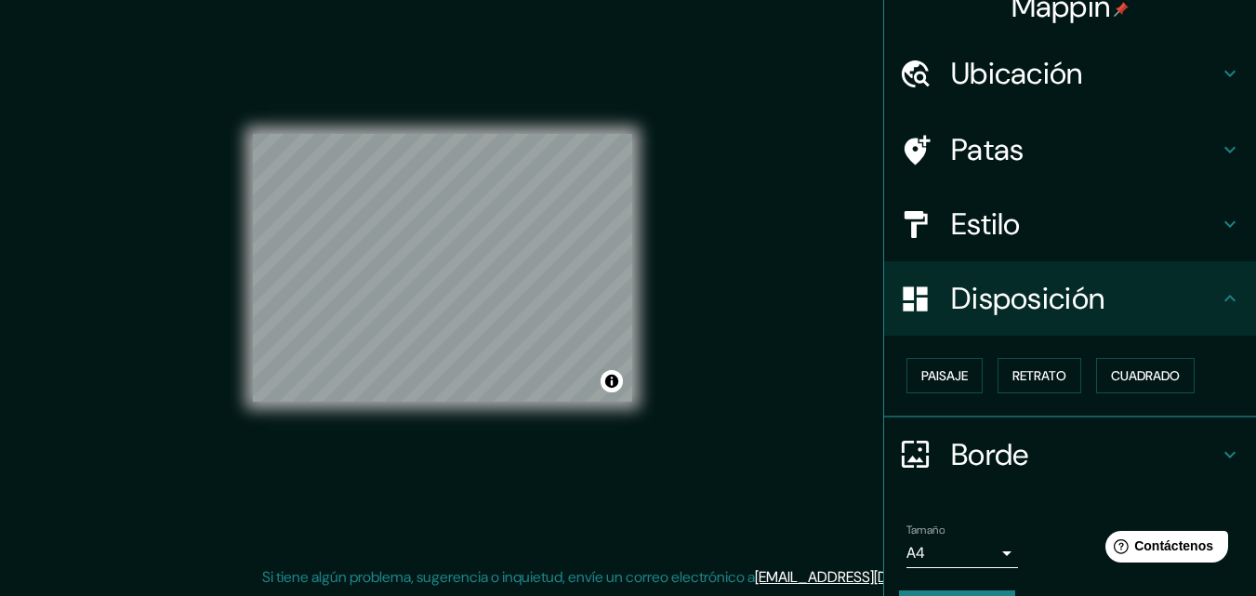
scroll to position [0, 0]
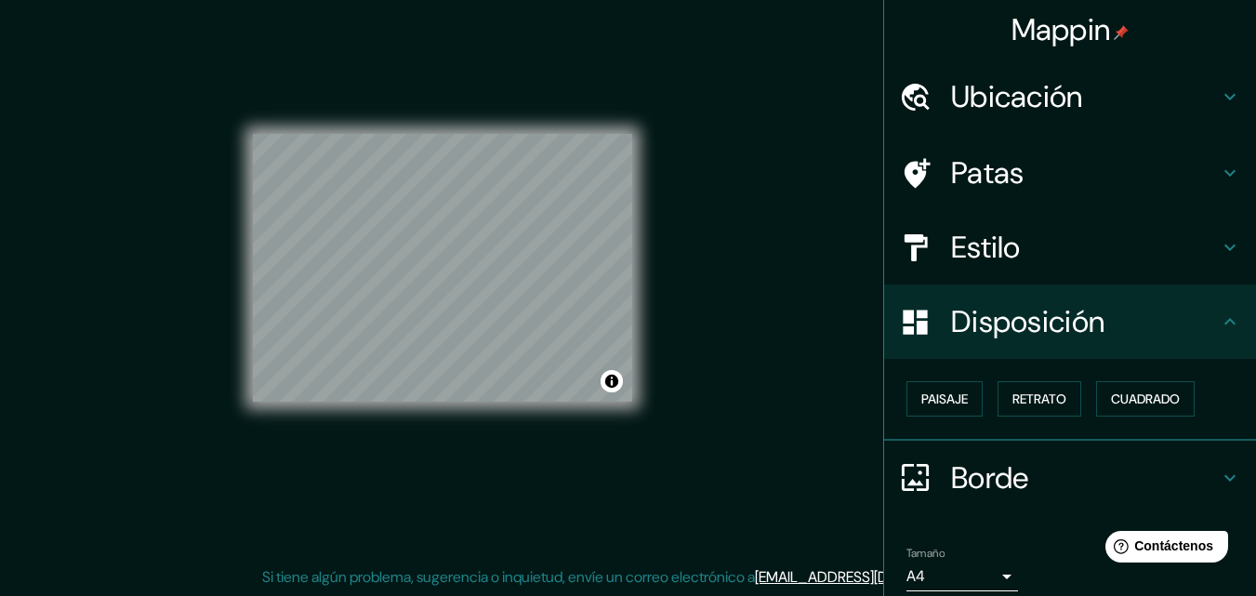
click at [1026, 234] on h4 "Estilo" at bounding box center [1085, 247] width 268 height 37
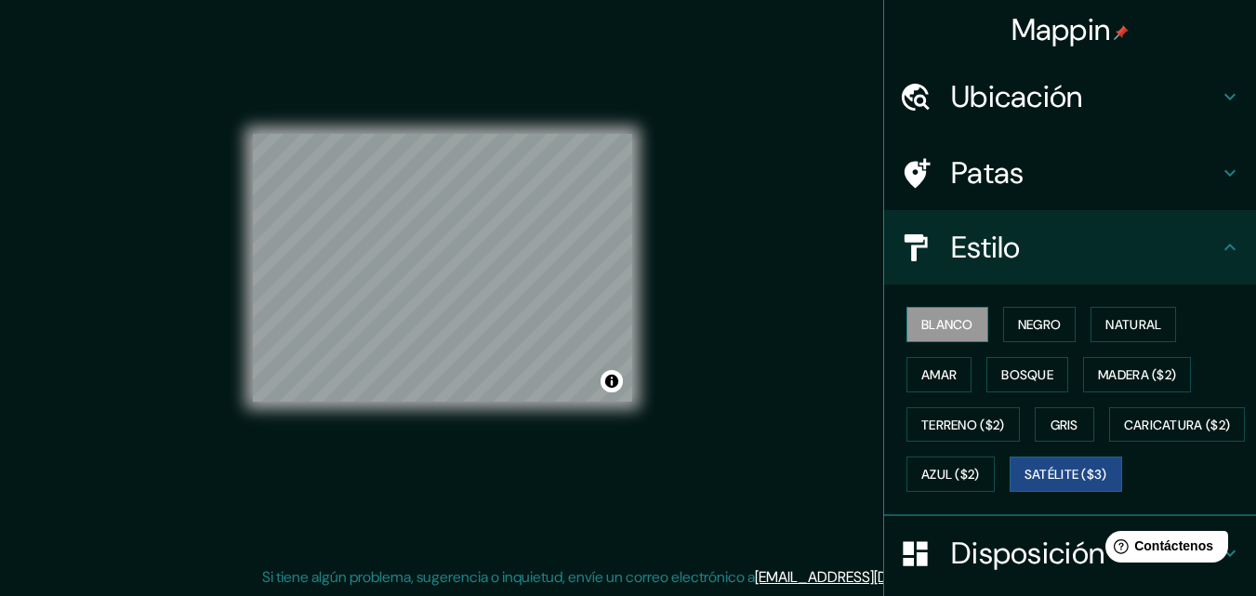
click at [949, 317] on font "Blanco" at bounding box center [948, 324] width 52 height 17
click at [1028, 326] on font "Negro" at bounding box center [1040, 324] width 44 height 17
